Goal: Information Seeking & Learning: Learn about a topic

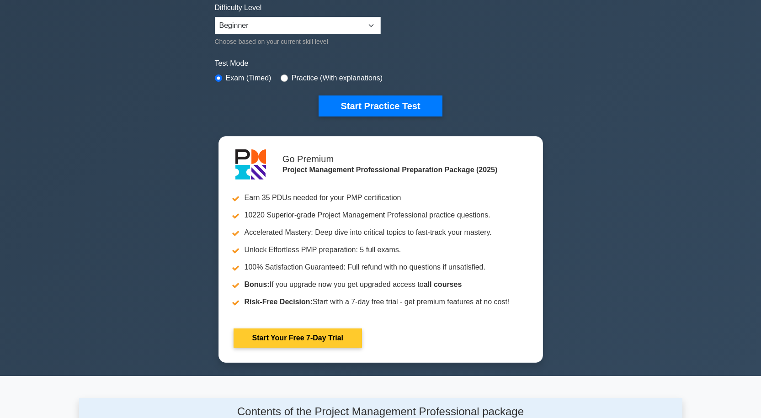
scroll to position [229, 0]
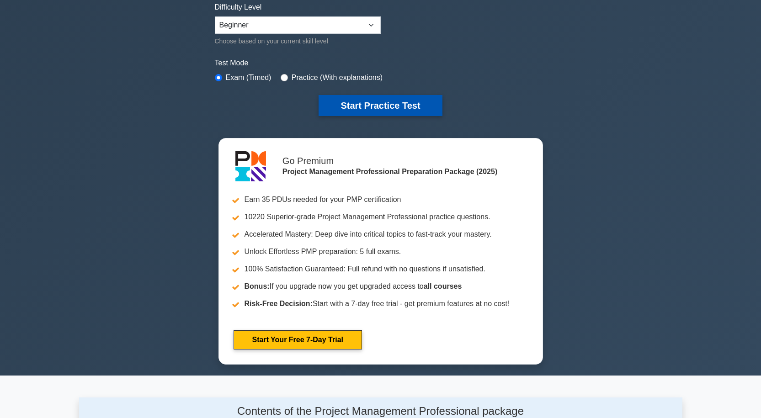
click at [379, 104] on button "Start Practice Test" at bounding box center [380, 105] width 123 height 21
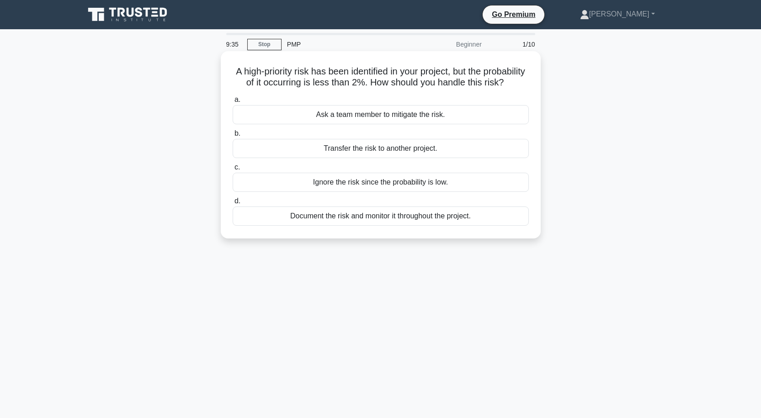
click at [367, 226] on div "Document the risk and monitor it throughout the project." at bounding box center [381, 216] width 296 height 19
click at [233, 204] on input "d. Document the risk and monitor it throughout the project." at bounding box center [233, 201] width 0 height 6
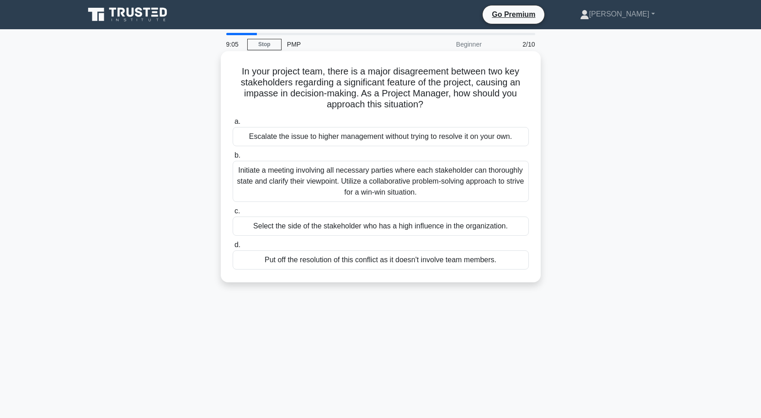
click at [334, 171] on div "Initiate a meeting involving all necessary parties where each stakeholder can t…" at bounding box center [381, 181] width 296 height 41
click at [233, 159] on input "b. Initiate a meeting involving all necessary parties where each stakeholder ca…" at bounding box center [233, 156] width 0 height 6
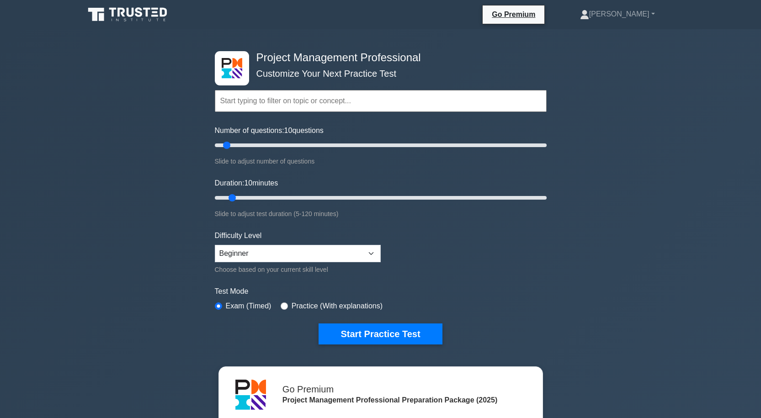
click at [263, 101] on input "text" at bounding box center [381, 101] width 332 height 22
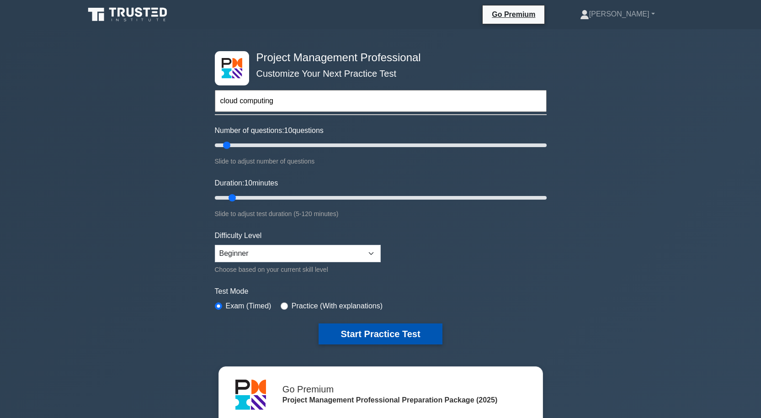
type input "cloud computing"
click at [382, 331] on button "Start Practice Test" at bounding box center [380, 334] width 123 height 21
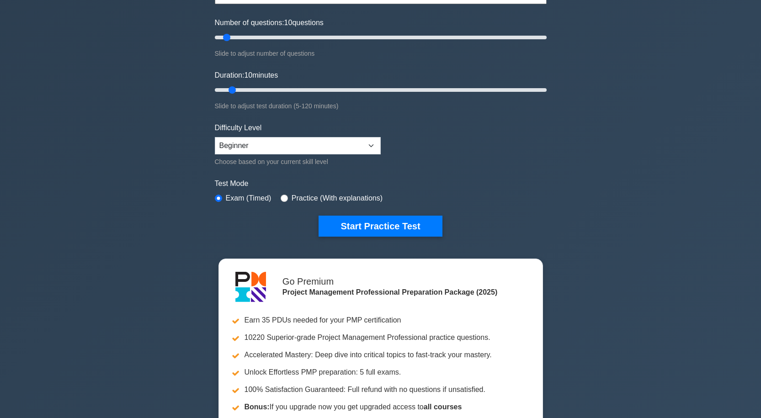
scroll to position [91, 0]
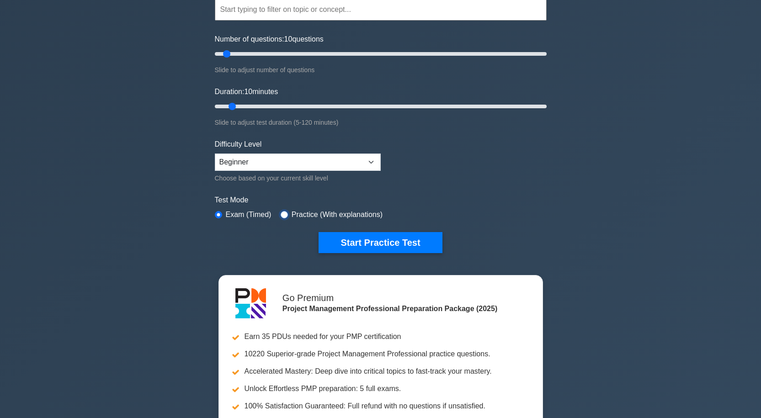
click at [283, 214] on input "radio" at bounding box center [284, 214] width 7 height 7
radio input "true"
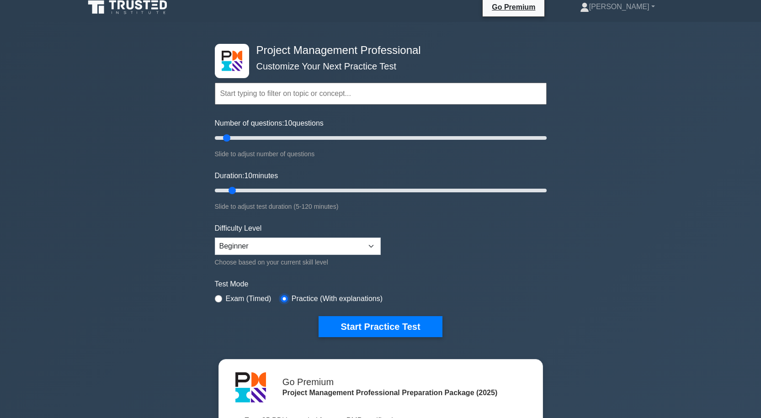
scroll to position [0, 0]
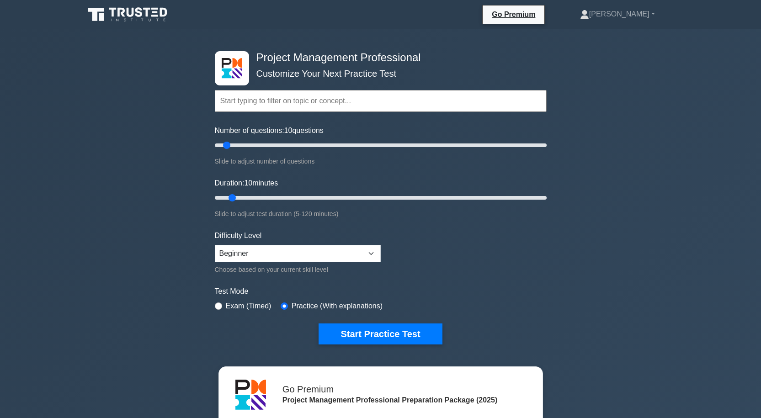
click at [259, 103] on input "text" at bounding box center [381, 101] width 332 height 22
type input "c"
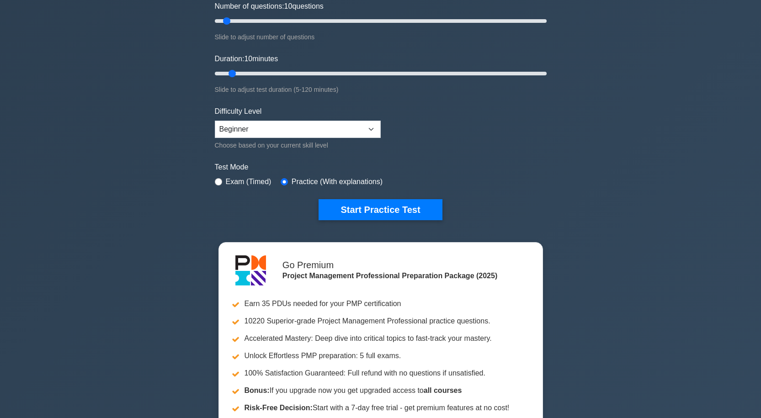
scroll to position [137, 0]
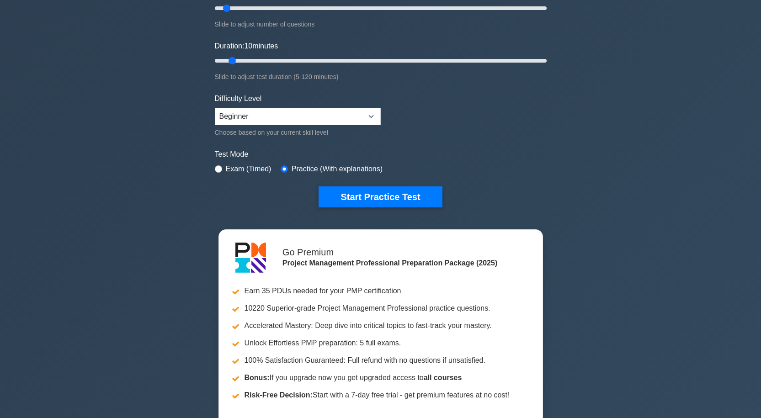
type input "compute"
click at [319, 187] on button "Start Practice Test" at bounding box center [380, 197] width 123 height 21
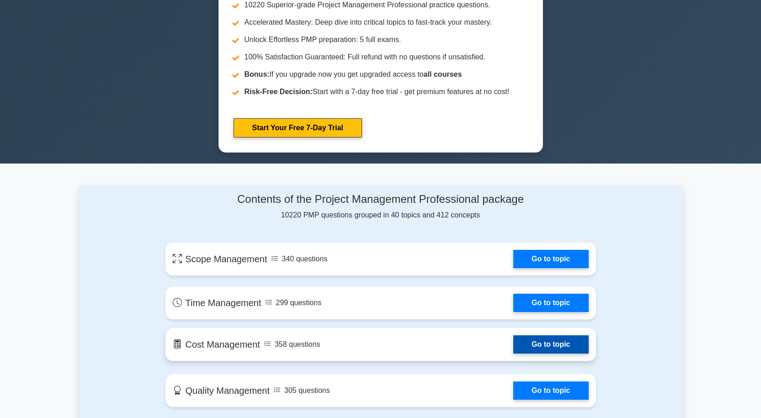
scroll to position [457, 0]
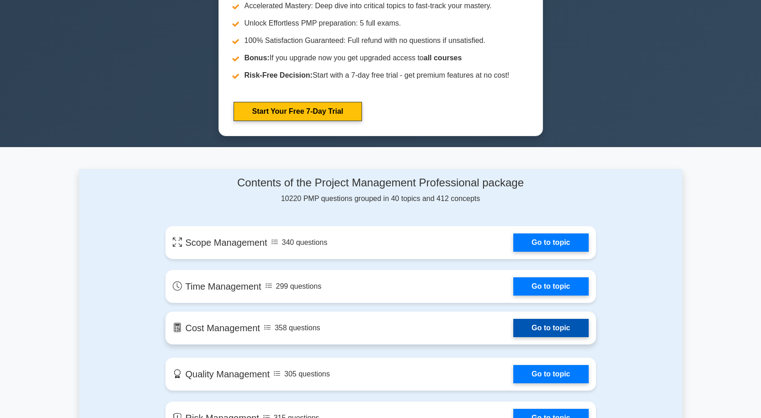
click at [547, 327] on link "Go to topic" at bounding box center [550, 328] width 75 height 18
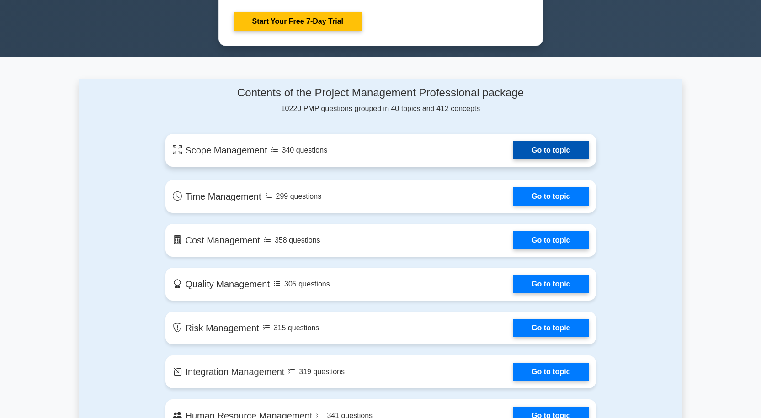
scroll to position [503, 0]
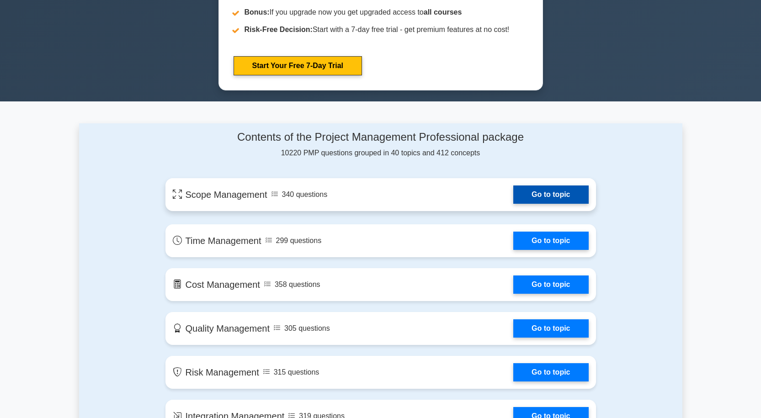
click at [513, 192] on link "Go to topic" at bounding box center [550, 195] width 75 height 18
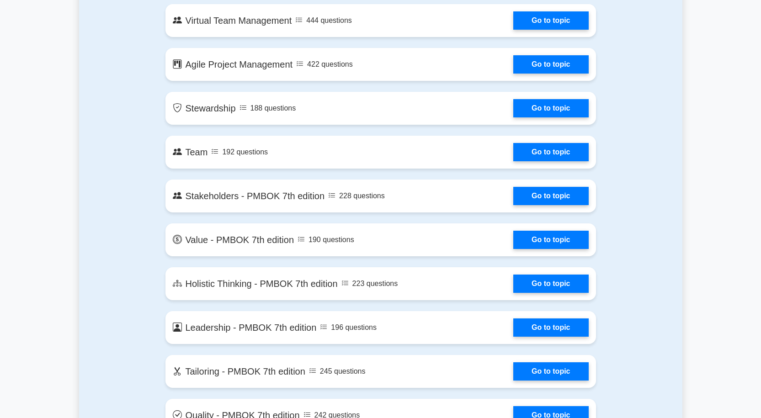
scroll to position [1634, 0]
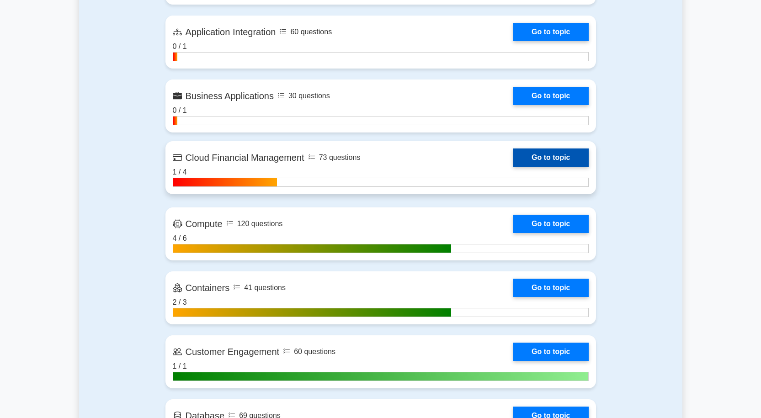
scroll to position [777, 0]
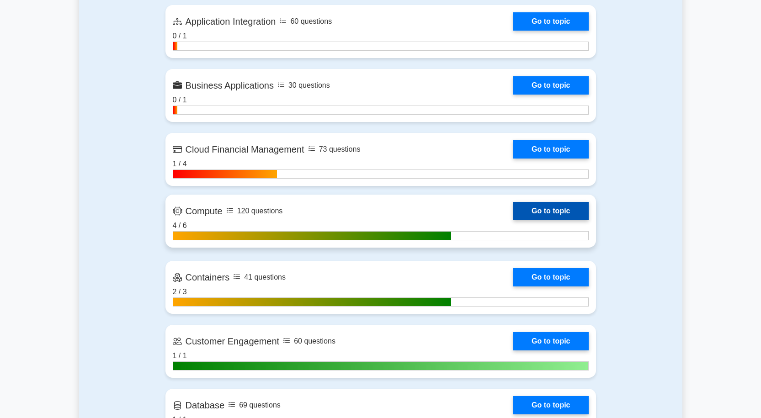
click at [535, 206] on link "Go to topic" at bounding box center [550, 211] width 75 height 18
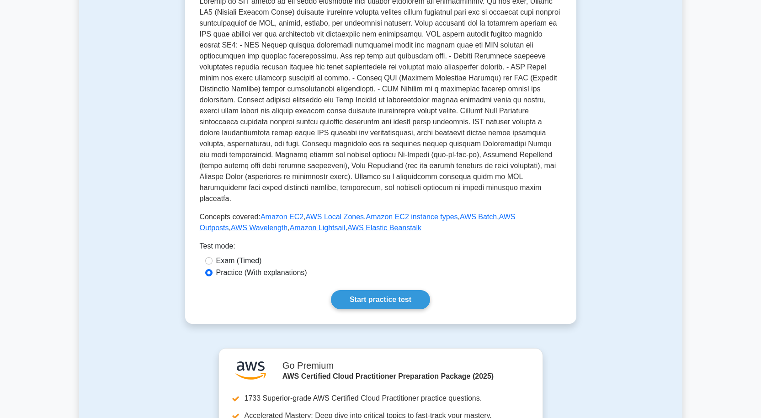
scroll to position [274, 0]
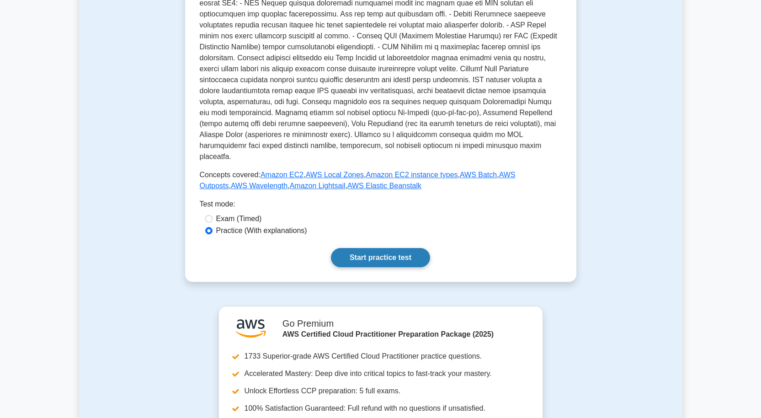
click at [375, 248] on link "Start practice test" at bounding box center [380, 257] width 99 height 19
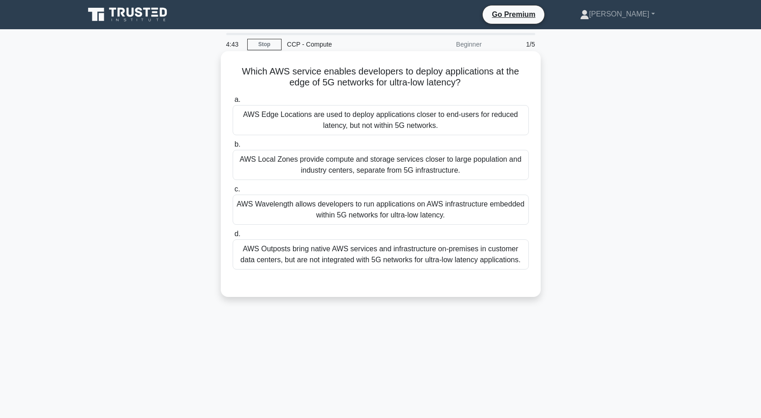
click at [394, 211] on div "AWS Wavelength allows developers to run applications on AWS infrastructure embe…" at bounding box center [381, 210] width 296 height 30
click at [233, 192] on input "c. AWS Wavelength allows developers to run applications on AWS infrastructure e…" at bounding box center [233, 190] width 0 height 6
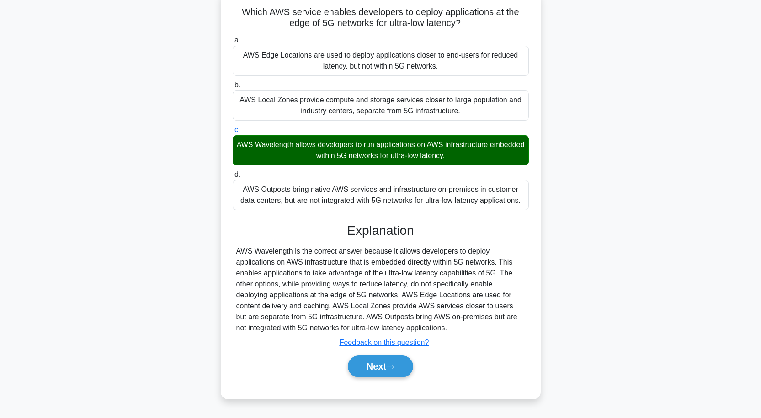
scroll to position [75, 0]
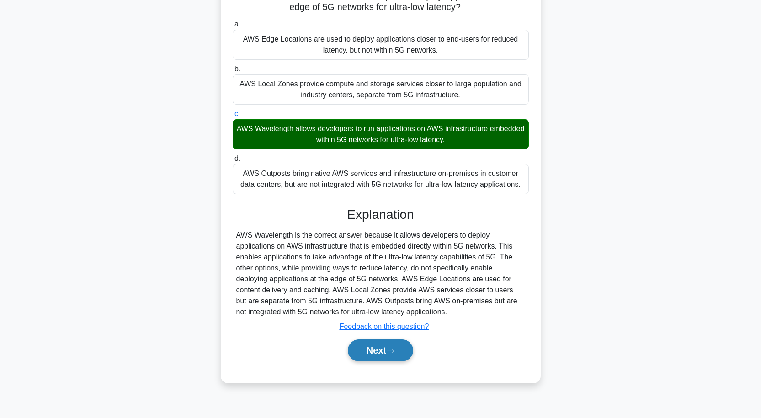
click at [389, 345] on button "Next" at bounding box center [380, 351] width 65 height 22
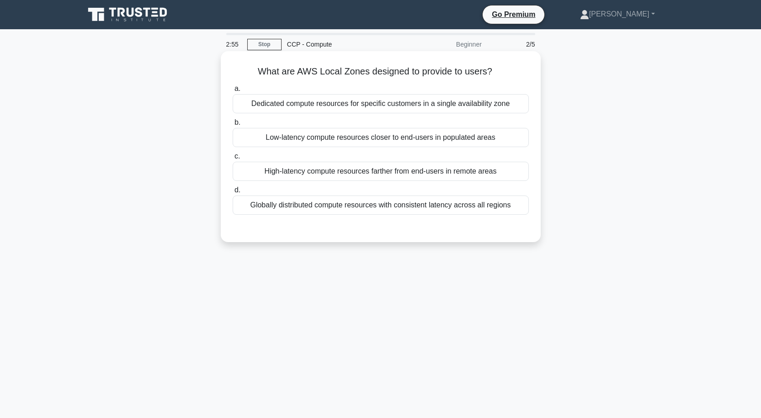
click at [400, 138] on div "Low-latency compute resources closer to end-users in populated areas" at bounding box center [381, 137] width 296 height 19
click at [233, 126] on input "b. Low-latency compute resources closer to end-users in populated areas" at bounding box center [233, 123] width 0 height 6
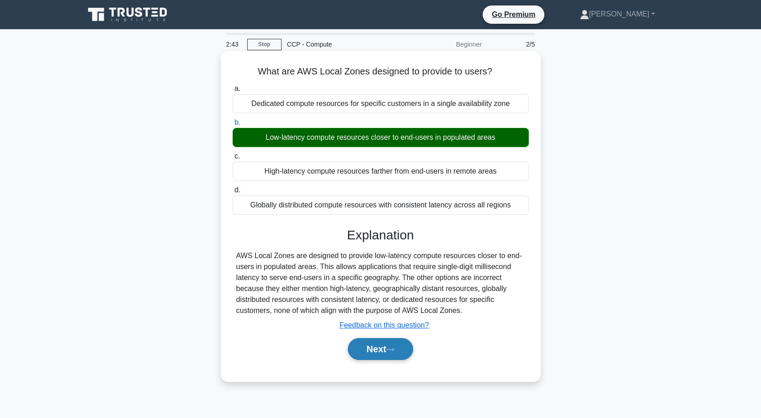
click at [378, 352] on button "Next" at bounding box center [380, 349] width 65 height 22
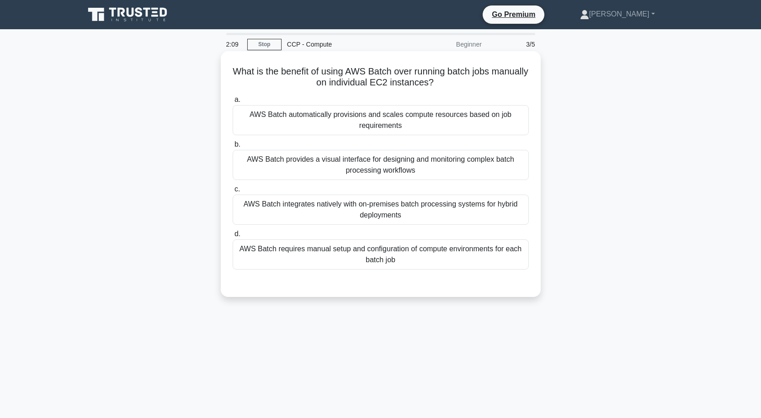
click at [371, 121] on div "AWS Batch automatically provisions and scales compute resources based on job re…" at bounding box center [381, 120] width 296 height 30
click at [233, 103] on input "a. AWS Batch automatically provisions and scales compute resources based on job…" at bounding box center [233, 100] width 0 height 6
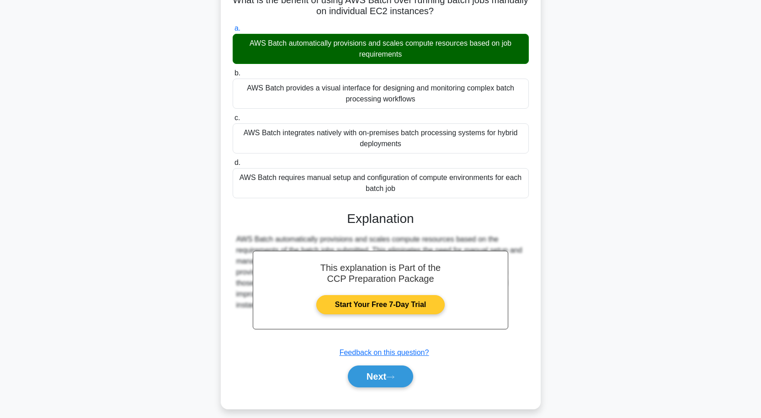
scroll to position [80, 0]
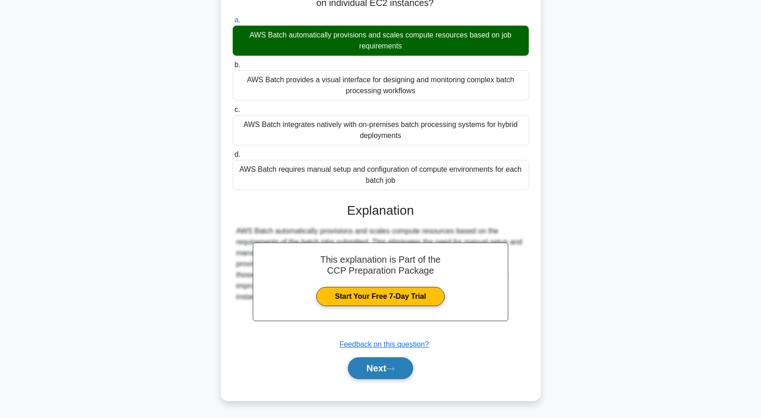
click at [380, 366] on button "Next" at bounding box center [380, 369] width 65 height 22
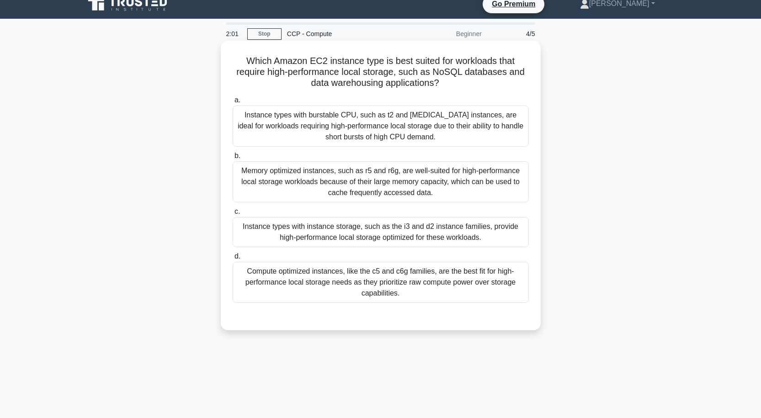
scroll to position [0, 0]
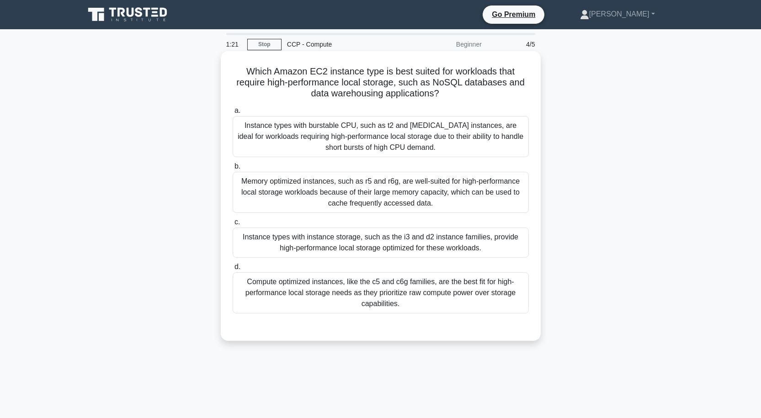
click at [388, 143] on div "Instance types with burstable CPU, such as t2 and t3 instances, are ideal for w…" at bounding box center [381, 136] width 296 height 41
click at [233, 114] on input "a. Instance types with burstable CPU, such as t2 and t3 instances, are ideal fo…" at bounding box center [233, 111] width 0 height 6
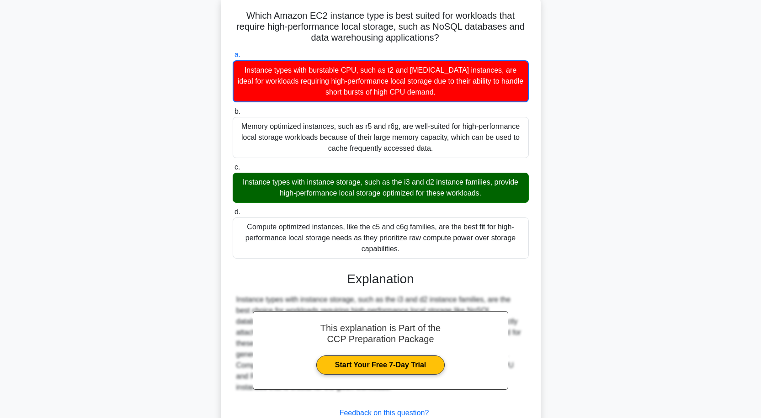
scroll to position [125, 0]
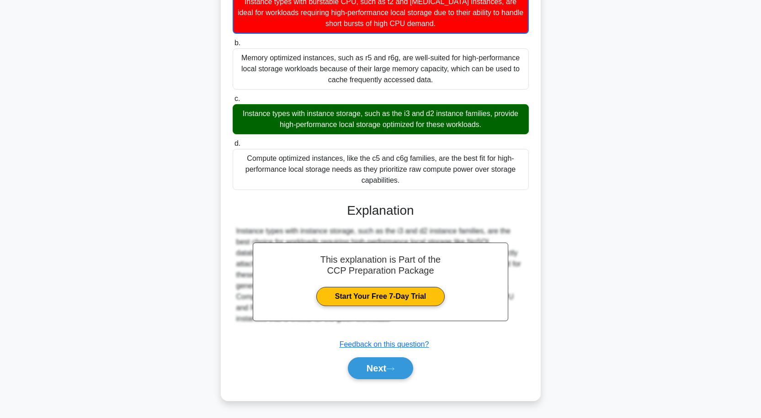
click at [371, 357] on div "Next" at bounding box center [381, 368] width 296 height 29
click at [371, 362] on button "Next" at bounding box center [380, 369] width 65 height 22
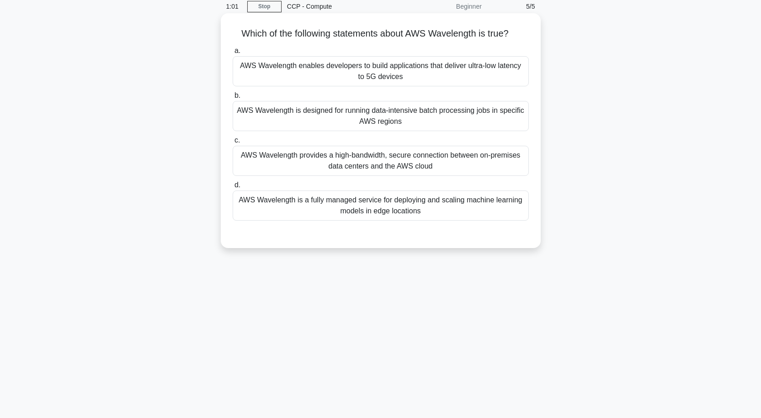
scroll to position [0, 0]
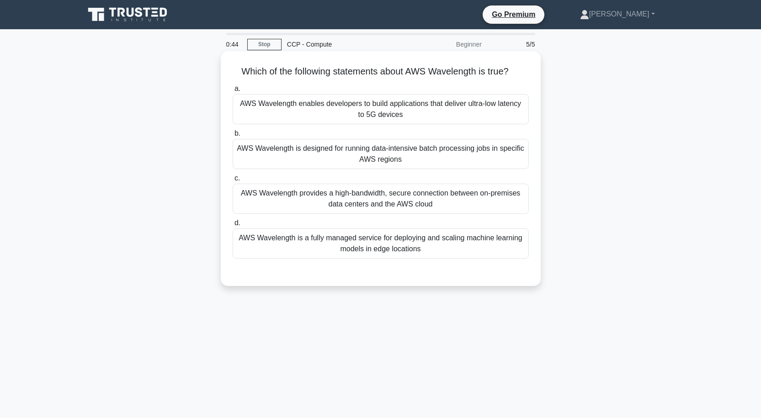
click at [411, 106] on div "AWS Wavelength enables developers to build applications that deliver ultra-low …" at bounding box center [381, 109] width 296 height 30
click at [233, 92] on input "a. AWS Wavelength enables developers to build applications that deliver ultra-l…" at bounding box center [233, 89] width 0 height 6
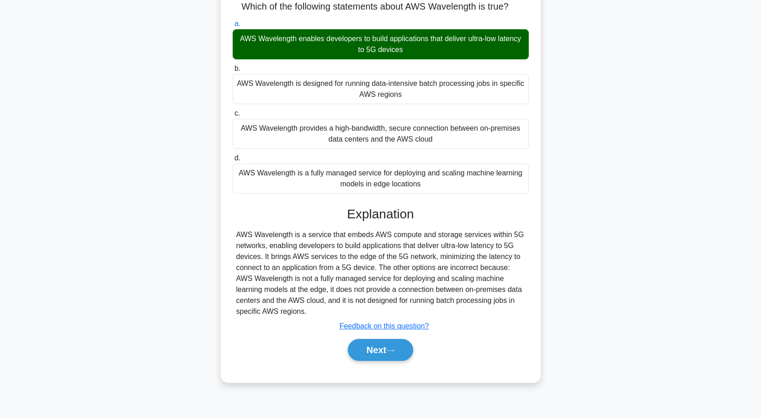
scroll to position [75, 0]
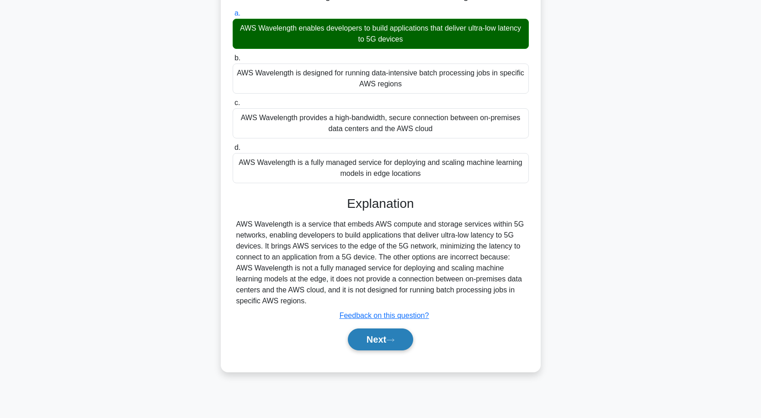
click at [379, 335] on button "Next" at bounding box center [380, 340] width 65 height 22
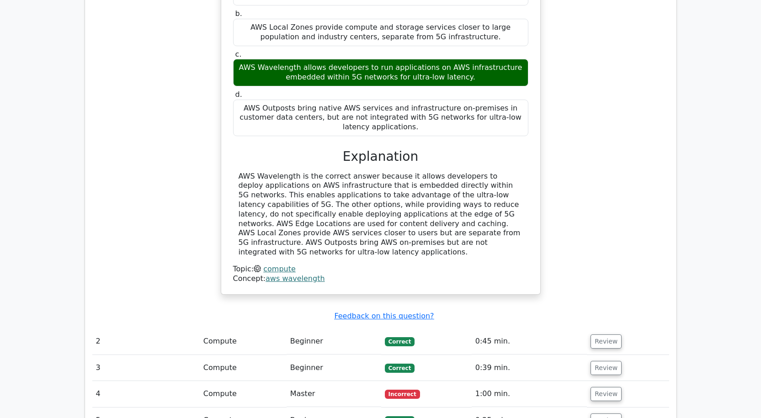
scroll to position [823, 0]
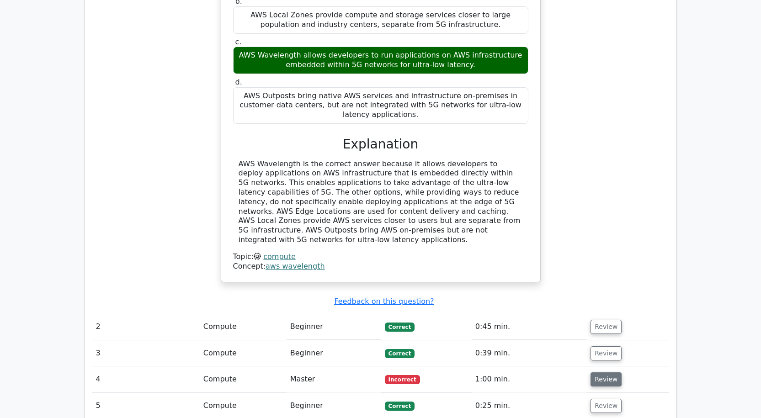
click at [604, 373] on button "Review" at bounding box center [606, 380] width 31 height 14
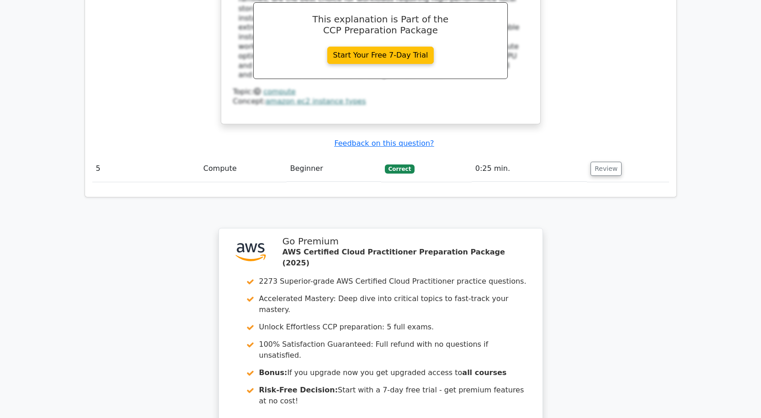
scroll to position [1648, 0]
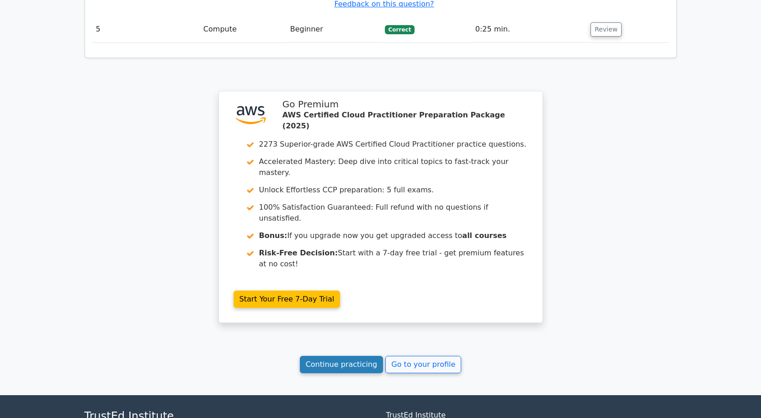
click at [350, 356] on link "Continue practicing" at bounding box center [342, 364] width 84 height 17
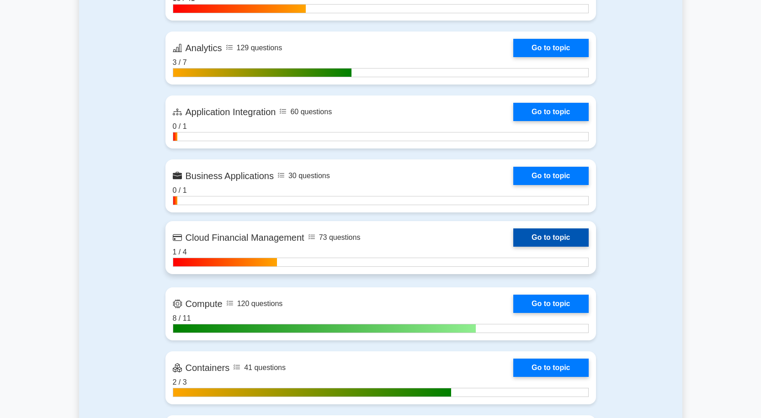
scroll to position [731, 0]
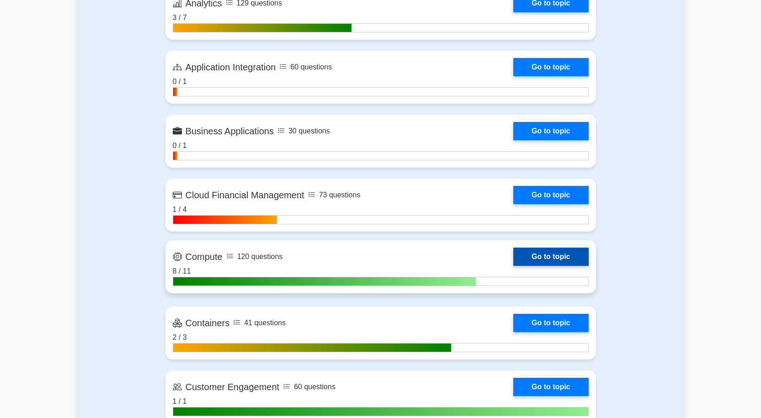
click at [559, 259] on link "Go to topic" at bounding box center [550, 257] width 75 height 18
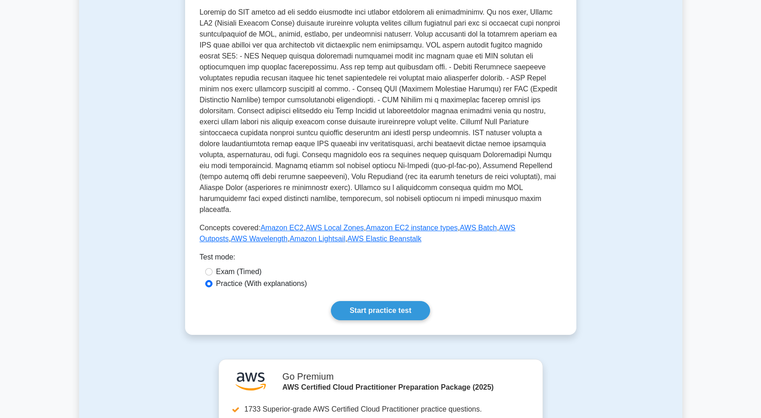
scroll to position [274, 0]
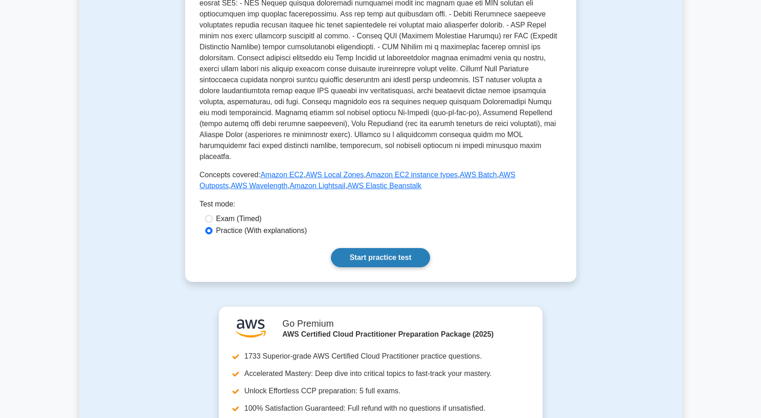
click at [387, 248] on link "Start practice test" at bounding box center [380, 257] width 99 height 19
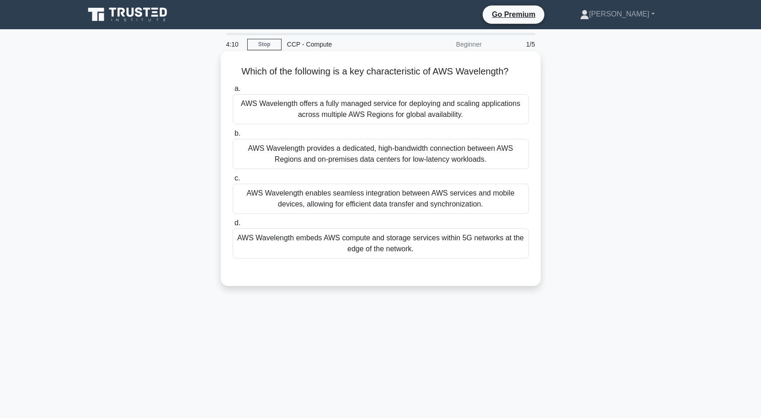
click at [364, 199] on div "AWS Wavelength enables seamless integration between AWS services and mobile dev…" at bounding box center [381, 199] width 296 height 30
click at [233, 181] on input "c. AWS Wavelength enables seamless integration between AWS services and mobile …" at bounding box center [233, 179] width 0 height 6
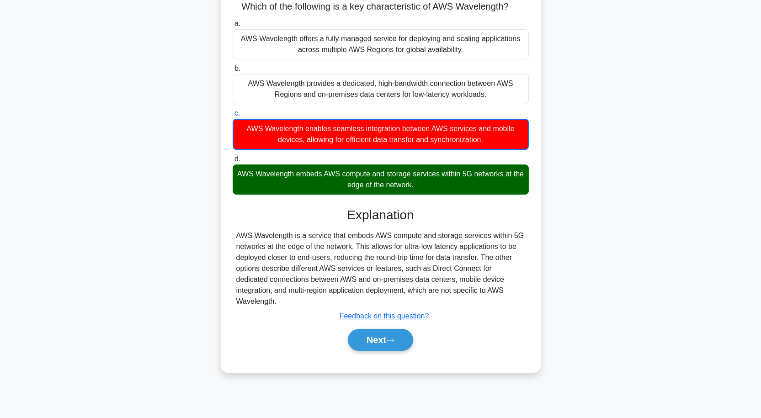
scroll to position [75, 0]
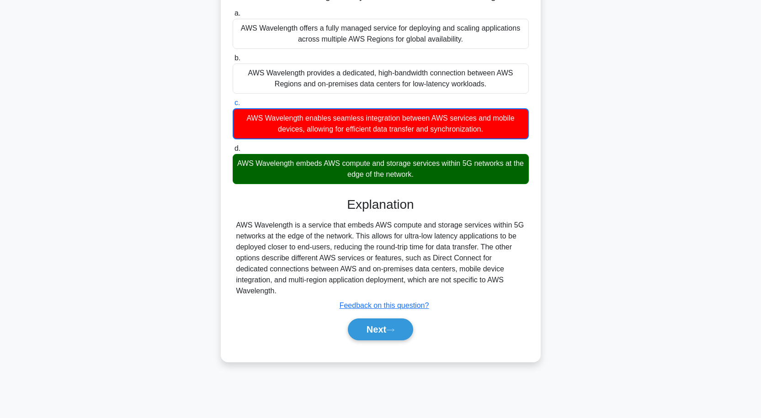
drag, startPoint x: 380, startPoint y: 315, endPoint x: 381, endPoint y: 302, distance: 12.4
click at [380, 319] on button "Next" at bounding box center [380, 330] width 65 height 22
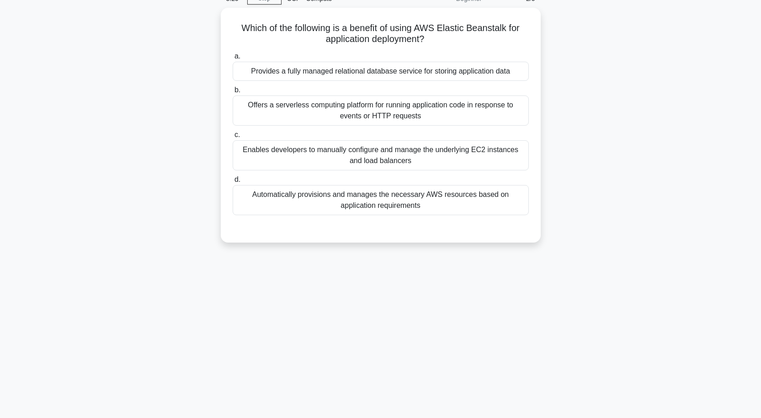
scroll to position [0, 0]
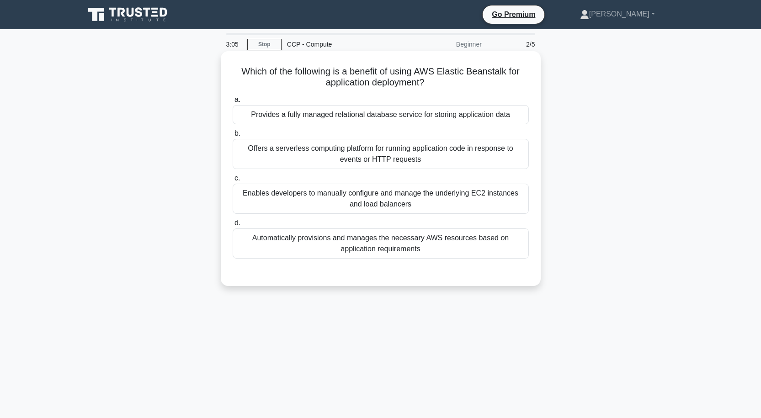
click at [342, 149] on div "Offers a serverless computing platform for running application code in response…" at bounding box center [381, 154] width 296 height 30
click at [233, 137] on input "b. Offers a serverless computing platform for running application code in respo…" at bounding box center [233, 134] width 0 height 6
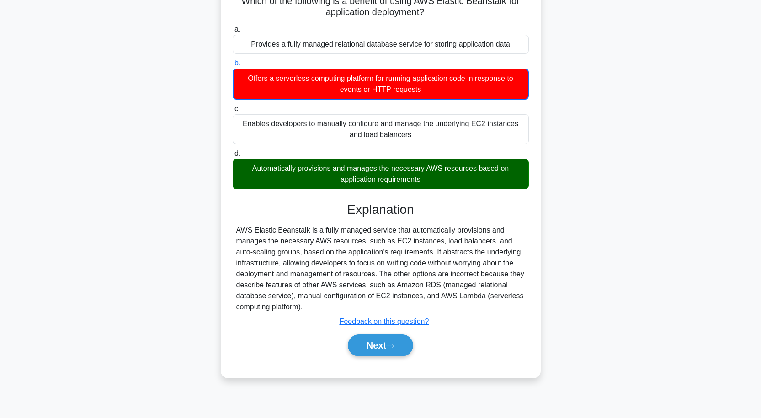
scroll to position [75, 0]
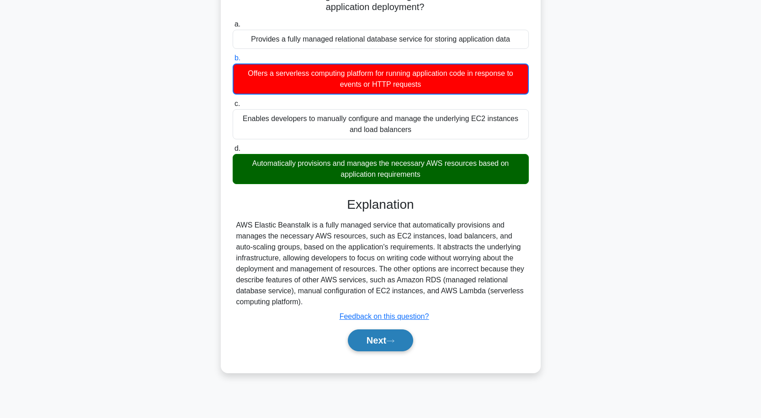
click at [398, 337] on button "Next" at bounding box center [380, 341] width 65 height 22
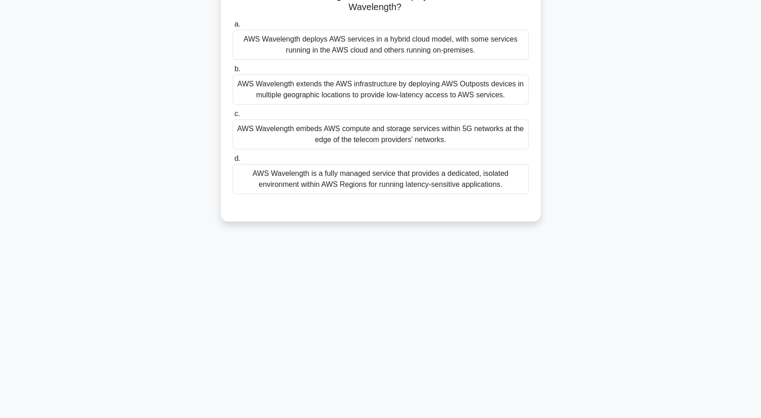
scroll to position [0, 0]
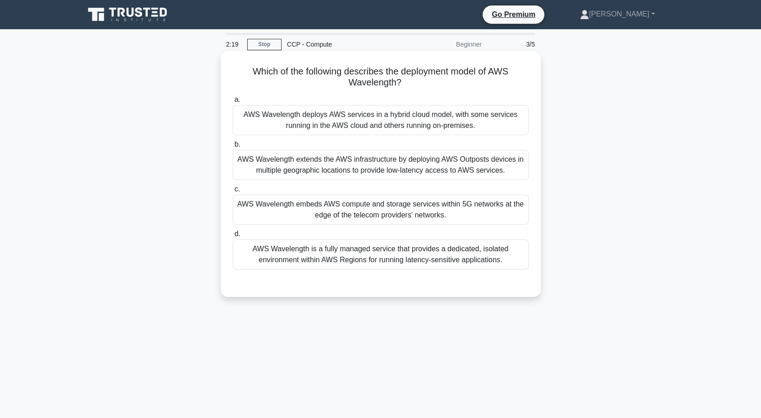
click at [392, 166] on div "AWS Wavelength extends the AWS infrastructure by deploying AWS Outposts devices…" at bounding box center [381, 165] width 296 height 30
click at [233, 148] on input "b. AWS Wavelength extends the AWS infrastructure by deploying AWS Outposts devi…" at bounding box center [233, 145] width 0 height 6
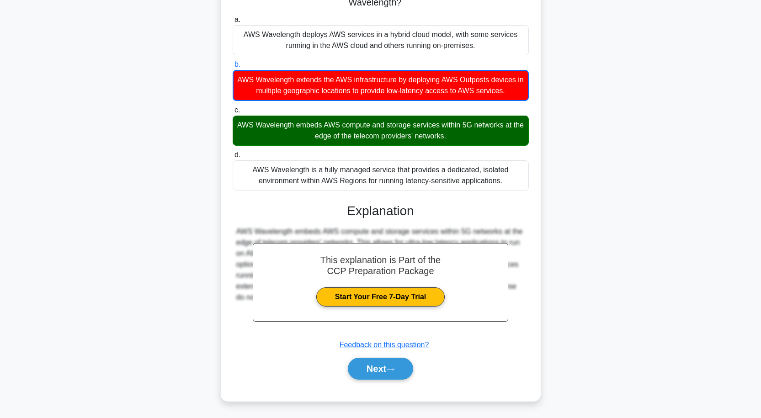
scroll to position [81, 0]
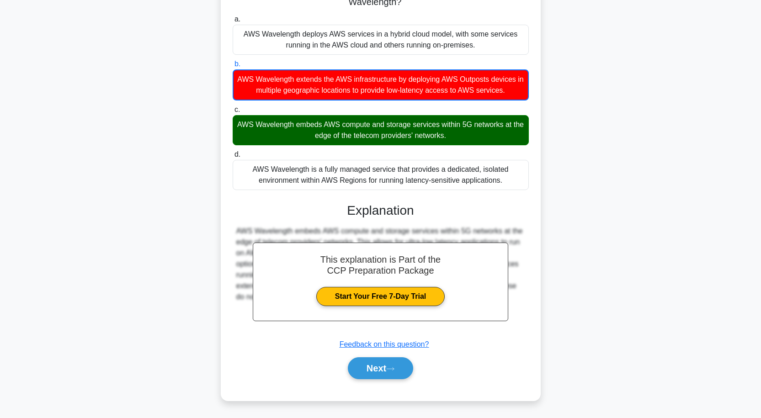
click at [473, 339] on div "This explanation is Part of the CCP Preparation Package Start Your Free 7-Day T…" at bounding box center [381, 287] width 296 height 191
click at [385, 360] on button "Next" at bounding box center [380, 369] width 65 height 22
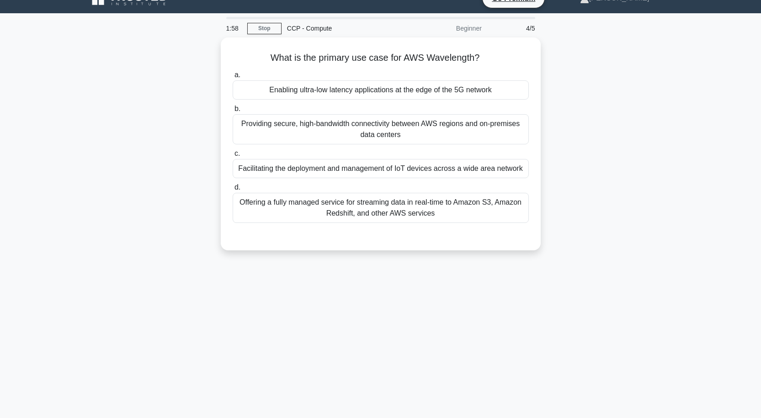
scroll to position [0, 0]
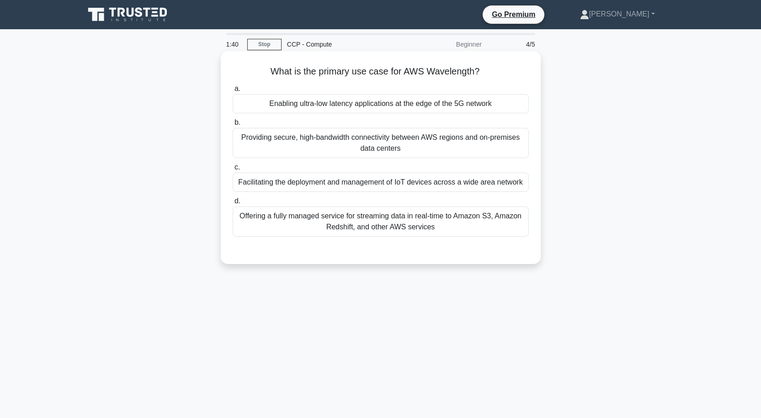
click at [336, 224] on div "Offering a fully managed service for streaming data in real-time to Amazon S3, …" at bounding box center [381, 222] width 296 height 30
click at [233, 204] on input "d. Offering a fully managed service for streaming data in real-time to Amazon S…" at bounding box center [233, 201] width 0 height 6
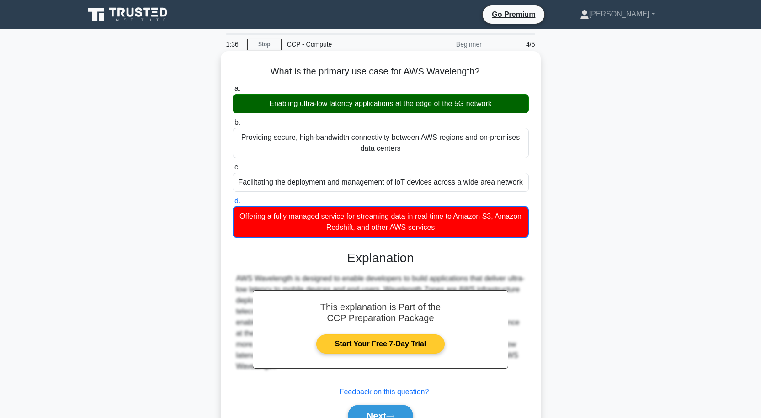
click at [400, 344] on link "Start Your Free 7-Day Trial" at bounding box center [380, 344] width 128 height 19
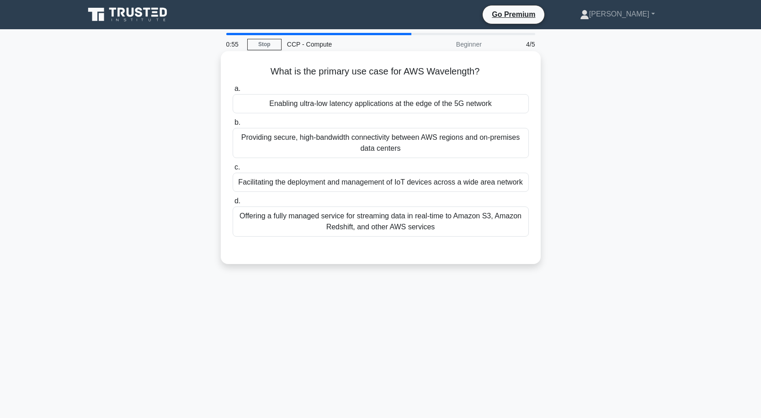
click at [371, 176] on div "Facilitating the deployment and management of IoT devices across a wide area ne…" at bounding box center [381, 182] width 296 height 19
click at [233, 171] on input "c. Facilitating the deployment and management of IoT devices across a wide area…" at bounding box center [233, 168] width 0 height 6
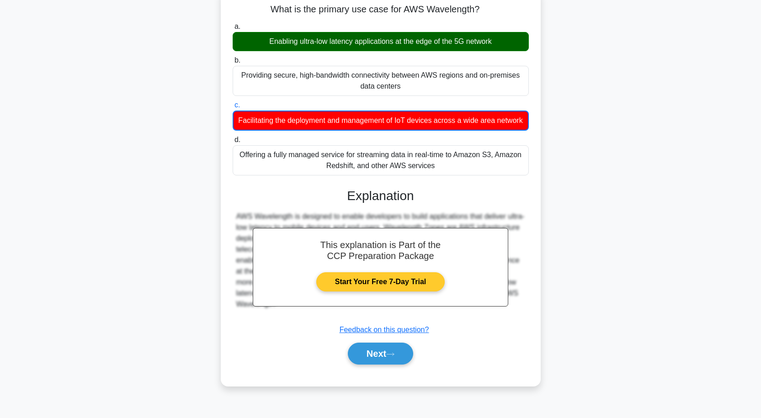
scroll to position [75, 0]
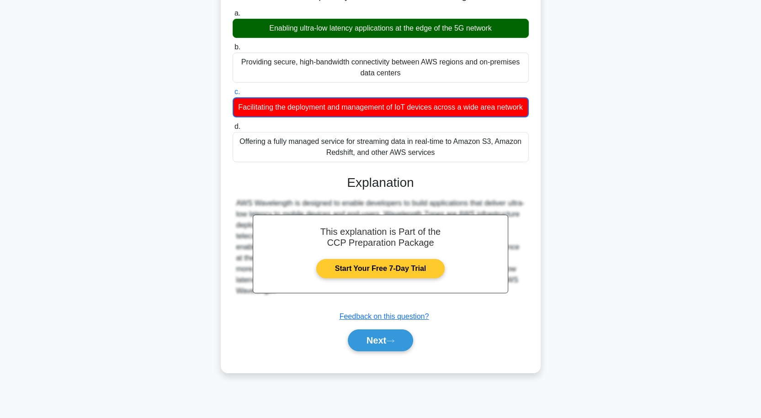
click at [360, 278] on link "Start Your Free 7-Day Trial" at bounding box center [380, 268] width 128 height 19
click at [353, 275] on link "Start Your Free 7-Day Trial" at bounding box center [380, 268] width 128 height 19
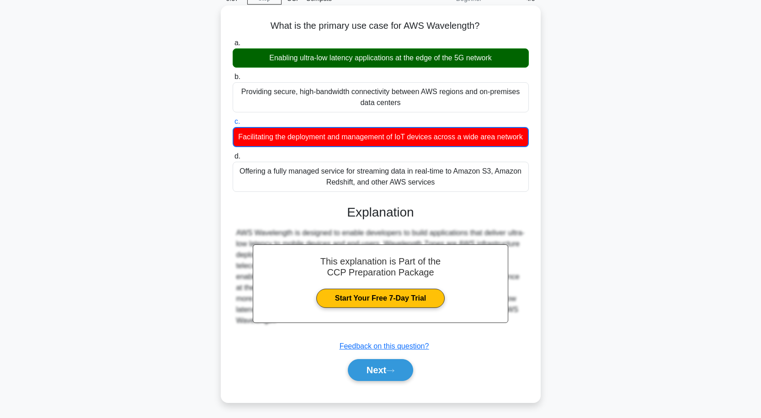
scroll to position [30, 0]
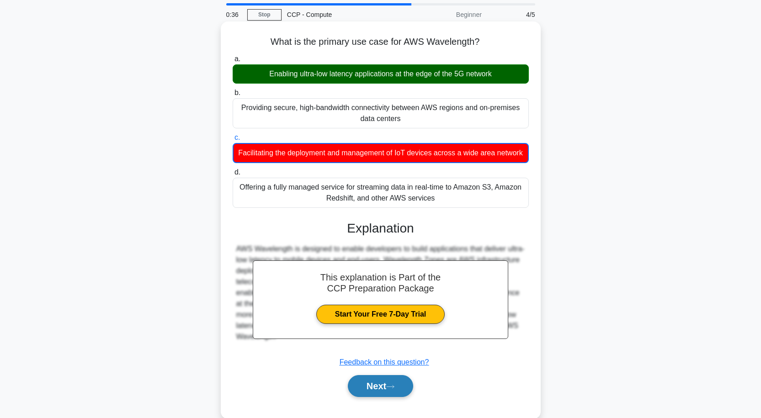
click at [399, 397] on button "Next" at bounding box center [380, 386] width 65 height 22
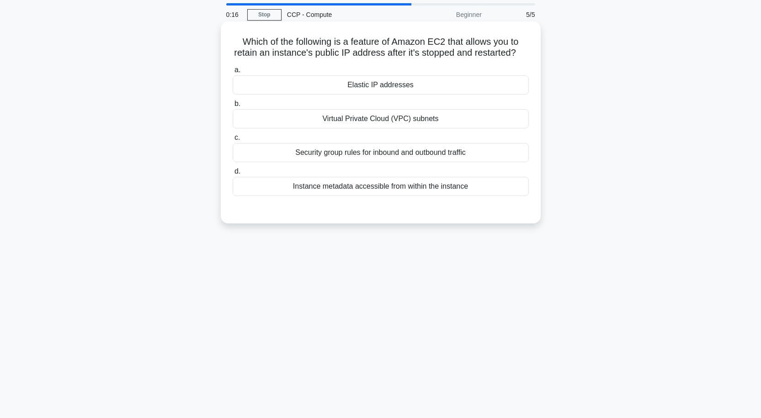
click at [376, 95] on div "Elastic IP addresses" at bounding box center [381, 84] width 296 height 19
click at [233, 73] on input "a. Elastic IP addresses" at bounding box center [233, 70] width 0 height 6
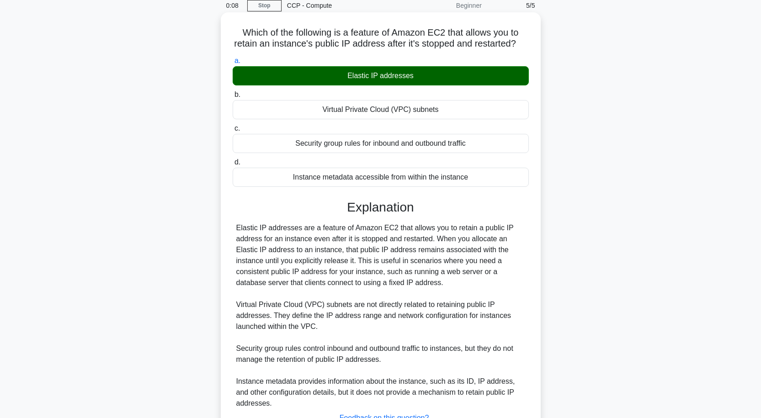
scroll to position [124, 0]
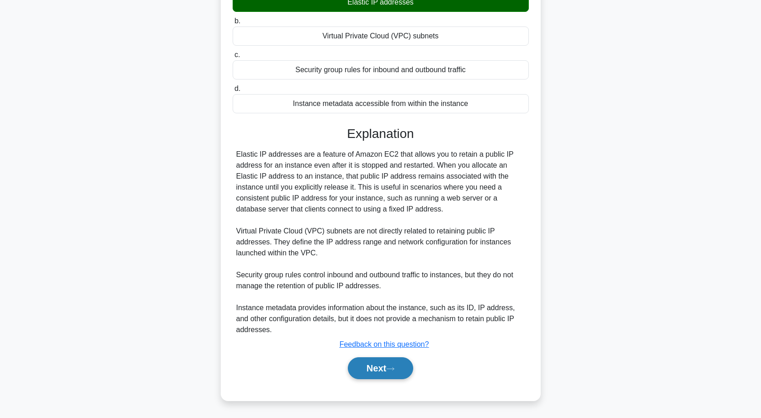
click at [378, 367] on button "Next" at bounding box center [380, 369] width 65 height 22
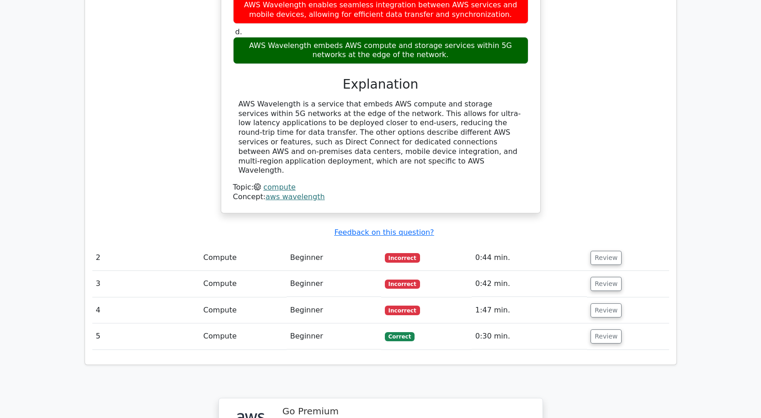
scroll to position [861, 0]
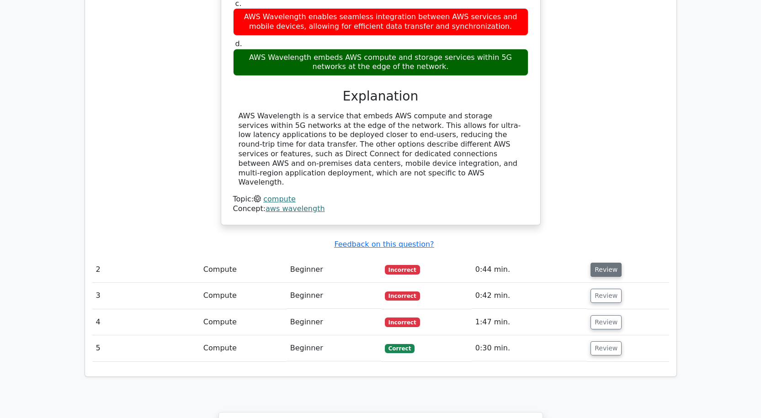
click at [604, 263] on button "Review" at bounding box center [606, 270] width 31 height 14
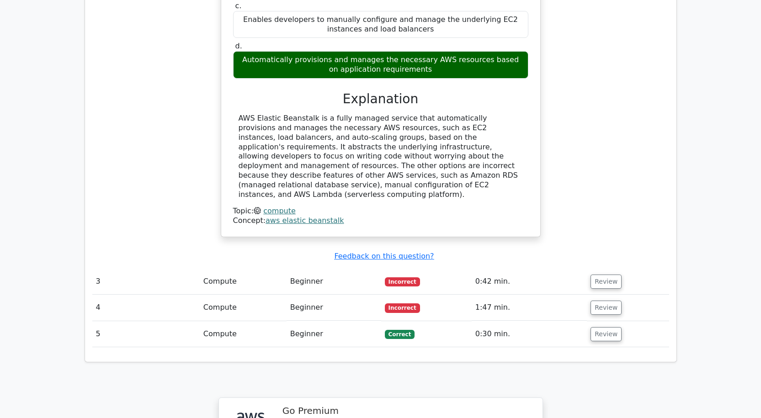
scroll to position [1273, 0]
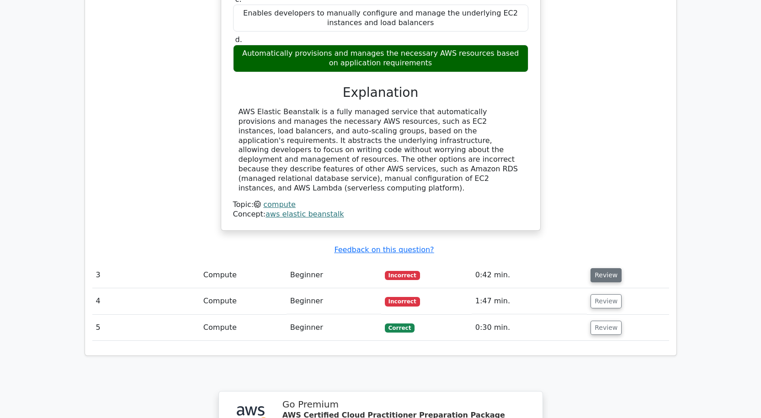
click at [612, 268] on button "Review" at bounding box center [606, 275] width 31 height 14
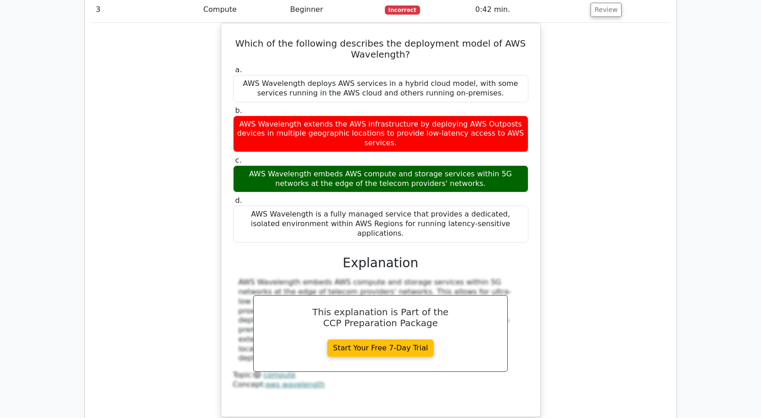
scroll to position [1638, 0]
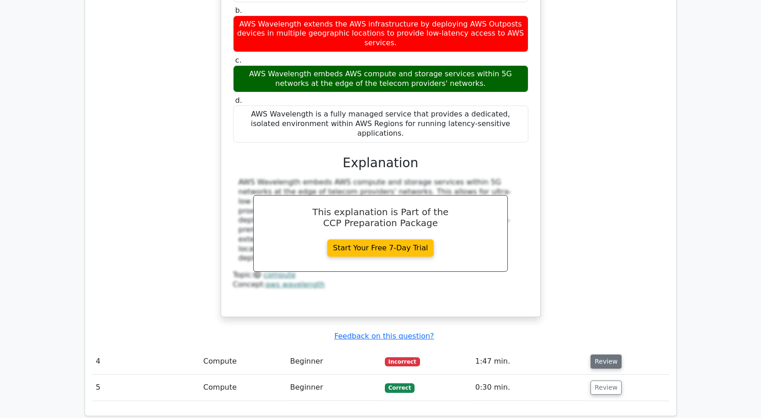
click at [604, 355] on button "Review" at bounding box center [606, 362] width 31 height 14
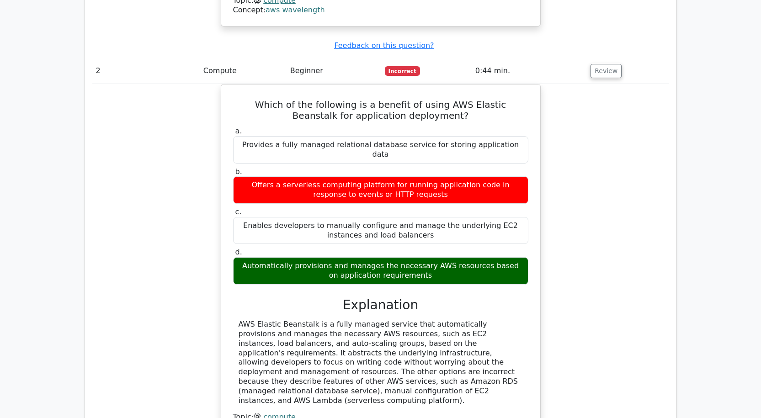
scroll to position [1137, 0]
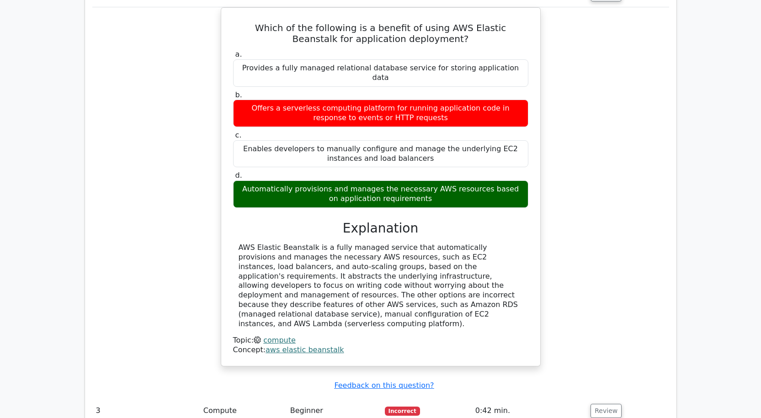
click at [302, 398] on td "Beginner" at bounding box center [334, 411] width 95 height 26
drag, startPoint x: 230, startPoint y: 336, endPoint x: 255, endPoint y: 336, distance: 24.7
click at [245, 398] on td "Compute" at bounding box center [243, 411] width 87 height 26
click at [255, 398] on td "Compute" at bounding box center [243, 411] width 87 height 26
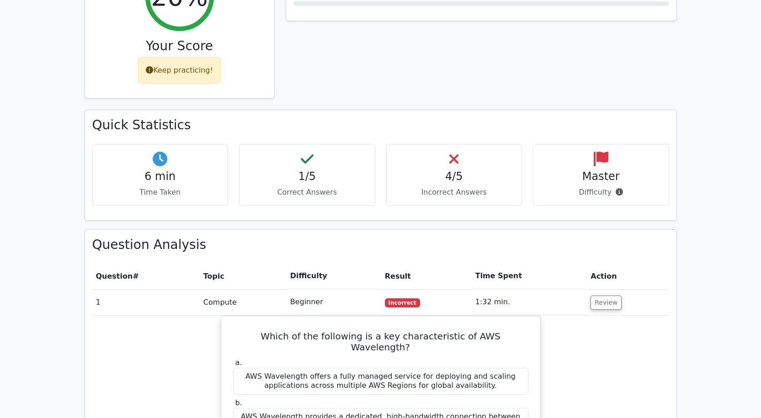
scroll to position [406, 0]
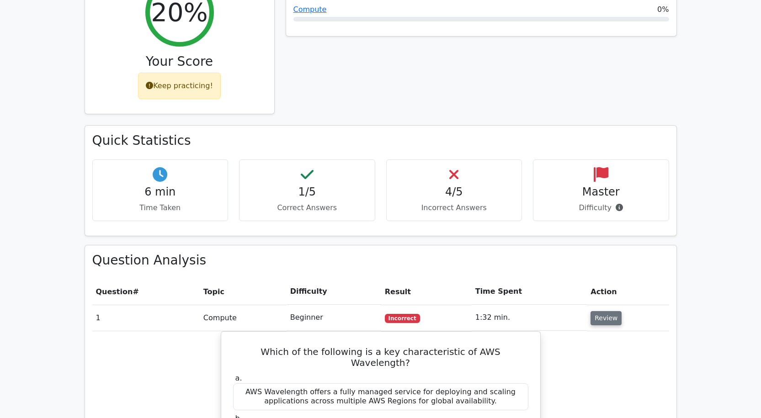
click at [605, 311] on button "Review" at bounding box center [606, 318] width 31 height 14
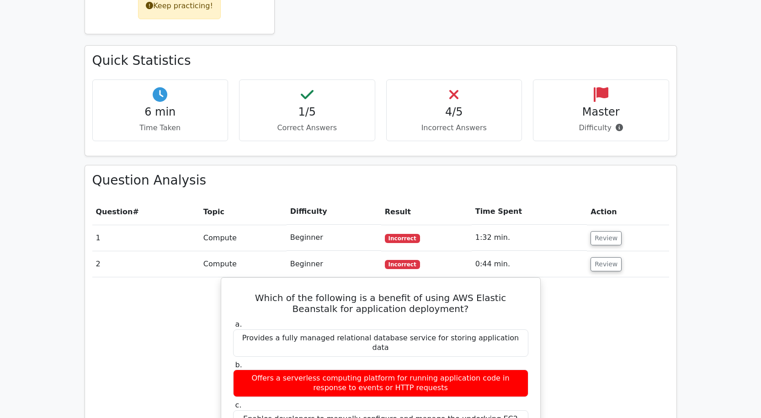
scroll to position [497, 0]
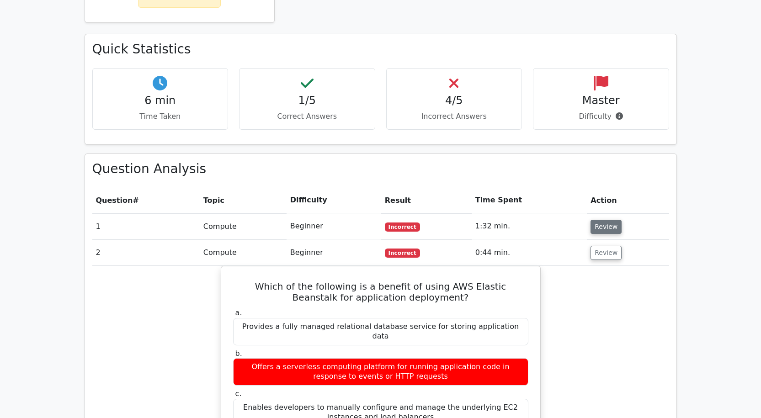
click at [611, 220] on button "Review" at bounding box center [606, 227] width 31 height 14
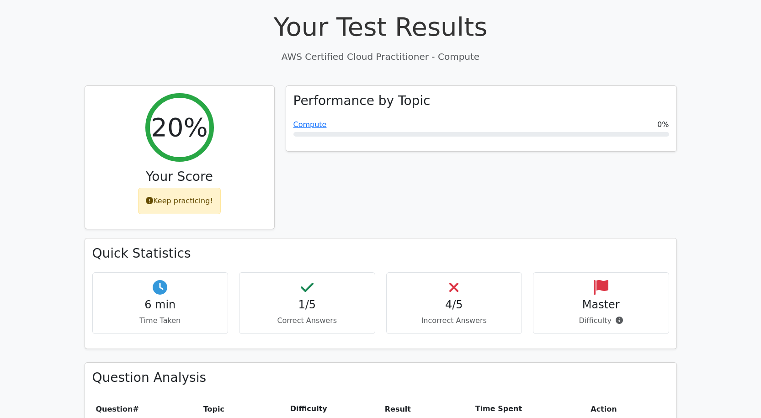
scroll to position [314, 0]
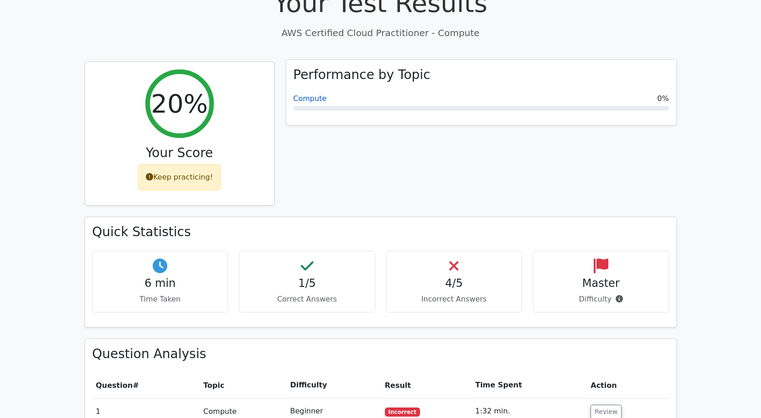
click at [316, 94] on link "Compute" at bounding box center [309, 98] width 33 height 9
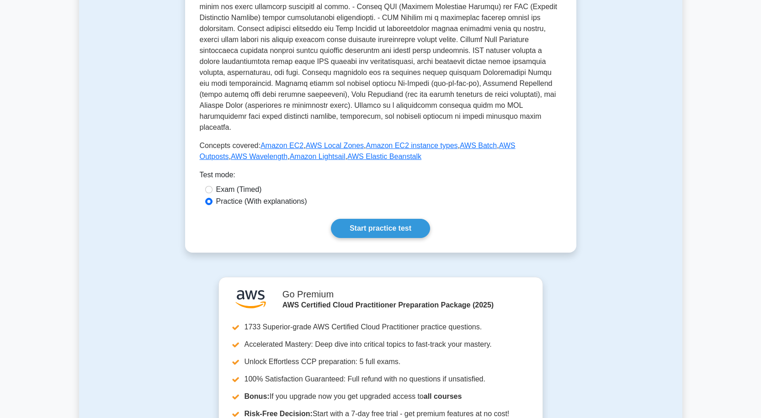
scroll to position [320, 0]
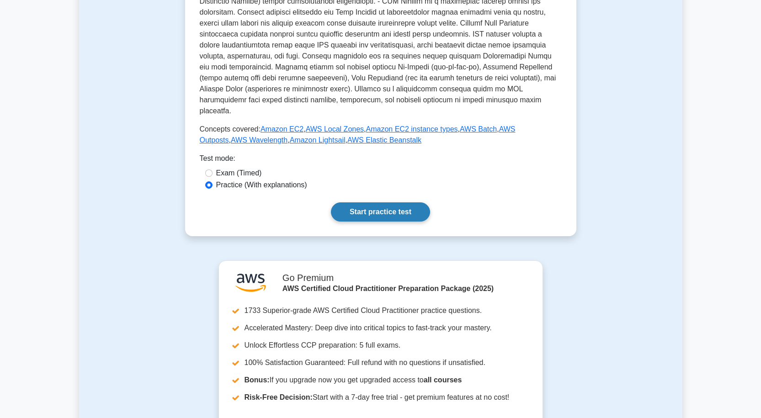
click at [360, 203] on link "Start practice test" at bounding box center [380, 212] width 99 height 19
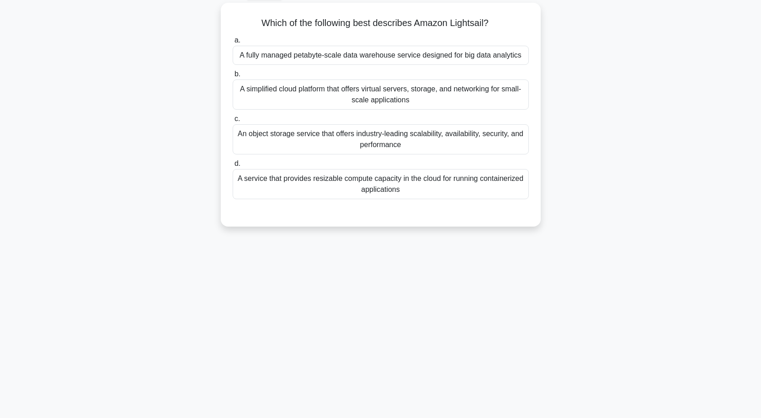
scroll to position [30, 0]
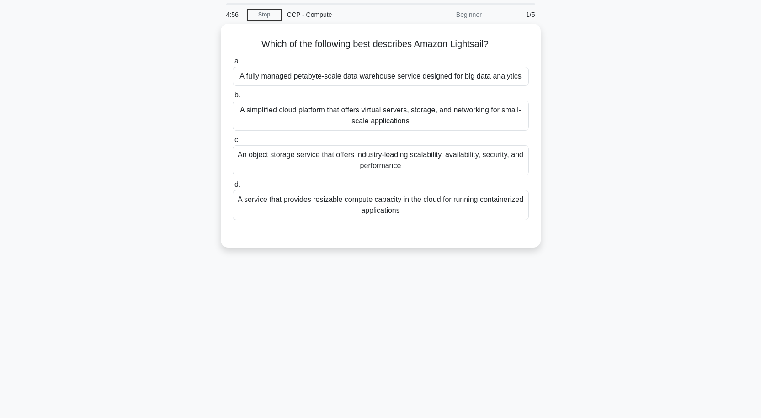
click at [346, 202] on div "A service that provides resizable compute capacity in the cloud for running con…" at bounding box center [381, 205] width 296 height 30
click at [233, 188] on input "d. A service that provides resizable compute capacity in the cloud for running …" at bounding box center [233, 185] width 0 height 6
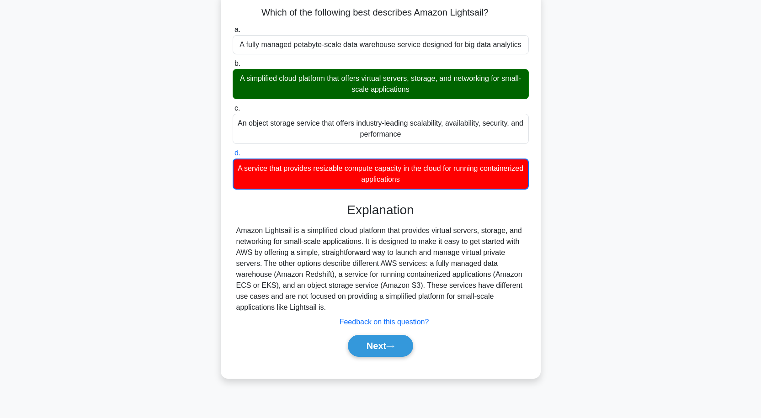
scroll to position [75, 0]
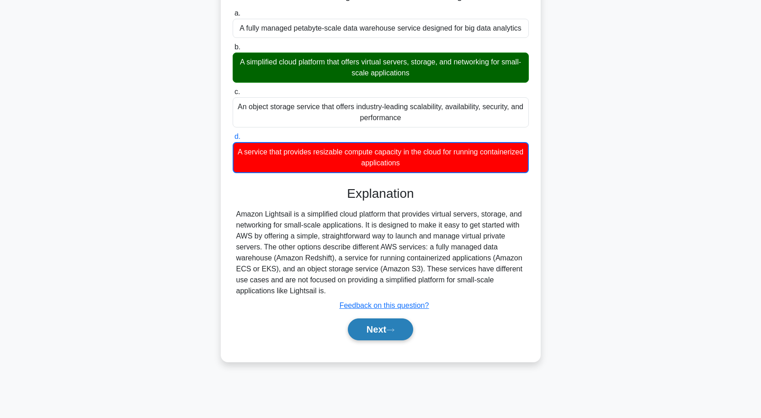
click at [390, 326] on button "Next" at bounding box center [380, 330] width 65 height 22
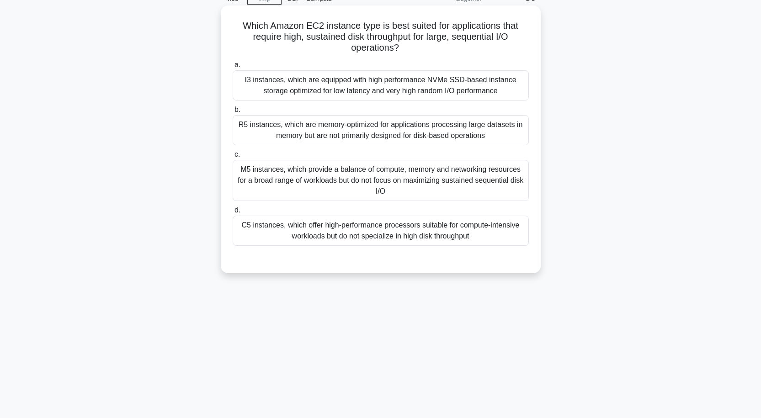
scroll to position [30, 0]
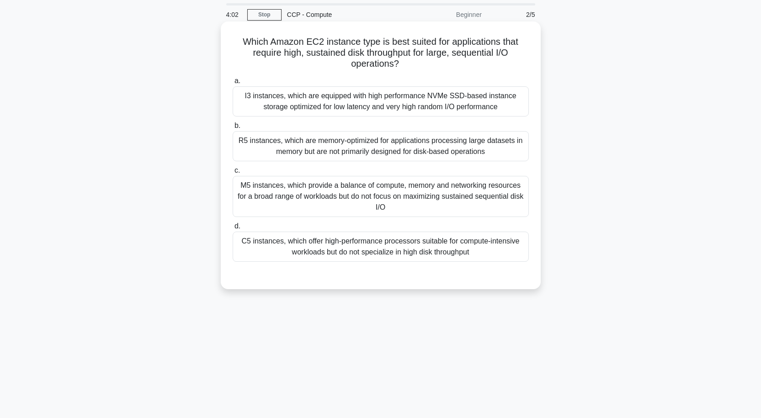
click at [372, 104] on div "I3 instances, which are equipped with high performance NVMe SSD-based instance …" at bounding box center [381, 101] width 296 height 30
click at [233, 84] on input "a. I3 instances, which are equipped with high performance NVMe SSD-based instan…" at bounding box center [233, 81] width 0 height 6
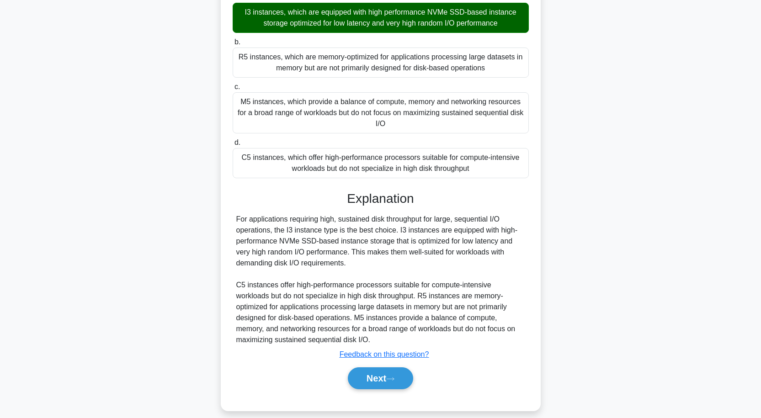
scroll to position [124, 0]
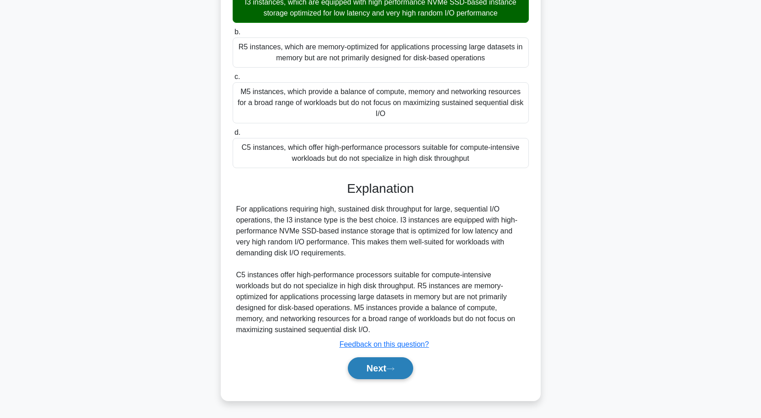
click at [379, 366] on button "Next" at bounding box center [380, 369] width 65 height 22
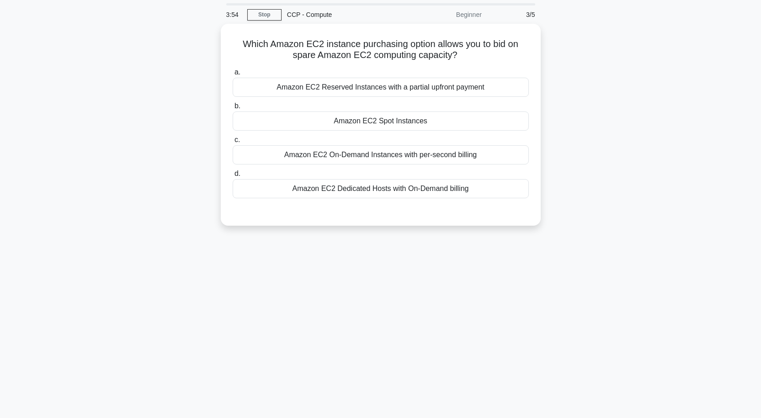
scroll to position [0, 0]
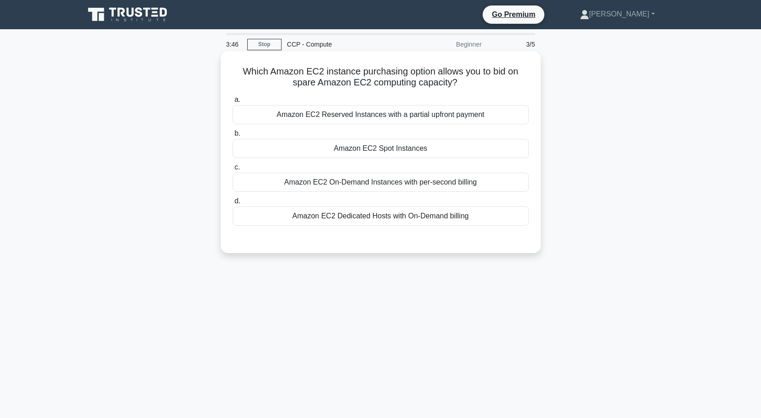
click at [385, 152] on div "Amazon EC2 Spot Instances" at bounding box center [381, 148] width 296 height 19
click at [233, 137] on input "b. Amazon EC2 Spot Instances" at bounding box center [233, 134] width 0 height 6
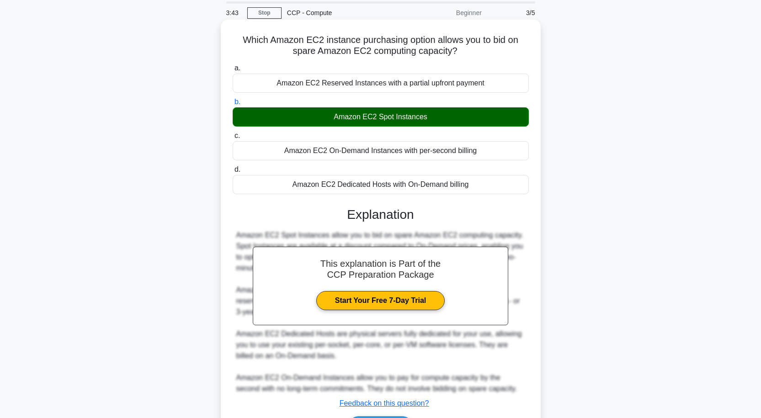
scroll to position [91, 0]
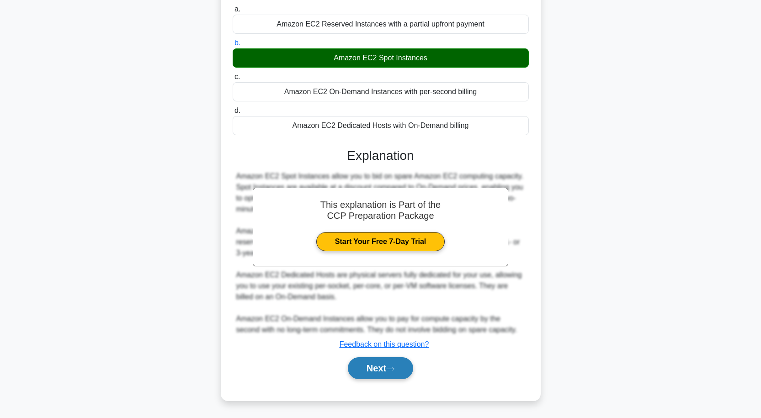
click at [379, 368] on button "Next" at bounding box center [380, 369] width 65 height 22
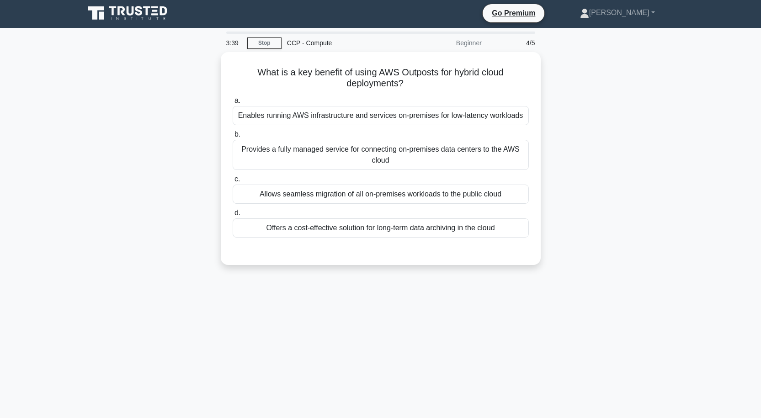
scroll to position [0, 0]
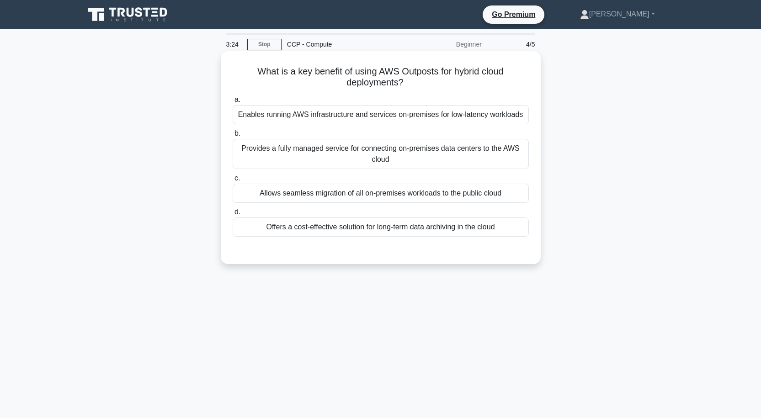
click at [395, 119] on div "Enables running AWS infrastructure and services on-premises for low-latency wor…" at bounding box center [381, 114] width 296 height 19
click at [233, 103] on input "a. Enables running AWS infrastructure and services on-premises for low-latency …" at bounding box center [233, 100] width 0 height 6
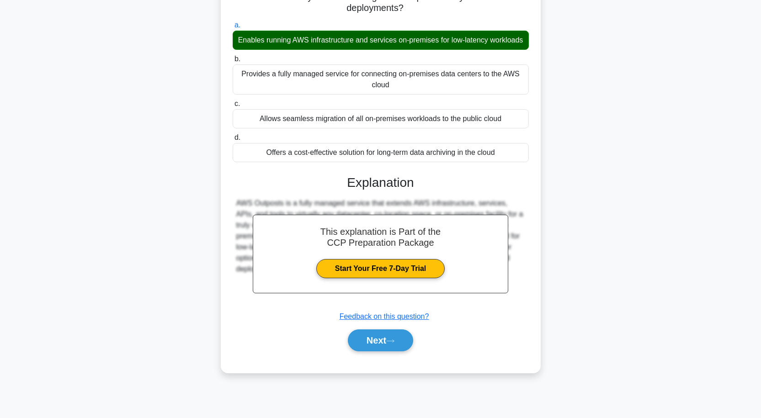
scroll to position [75, 0]
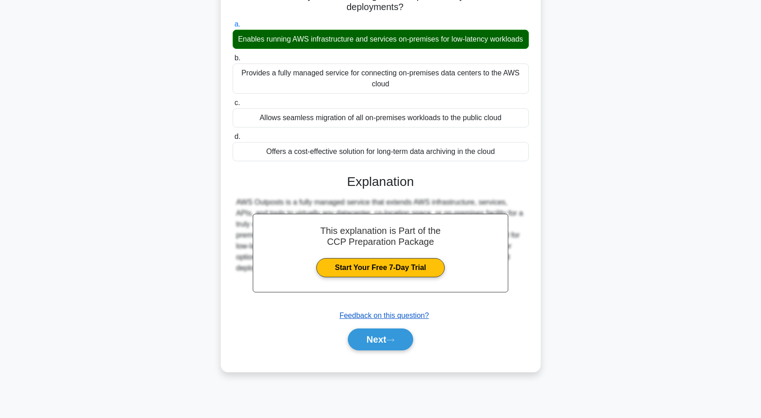
click at [384, 348] on button "Next" at bounding box center [380, 340] width 65 height 22
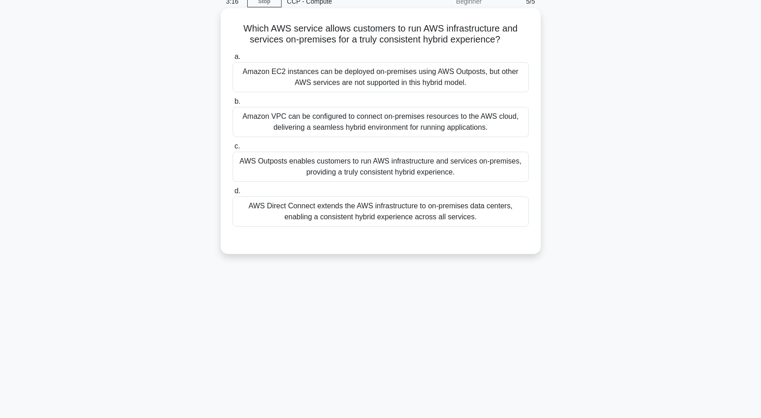
scroll to position [0, 0]
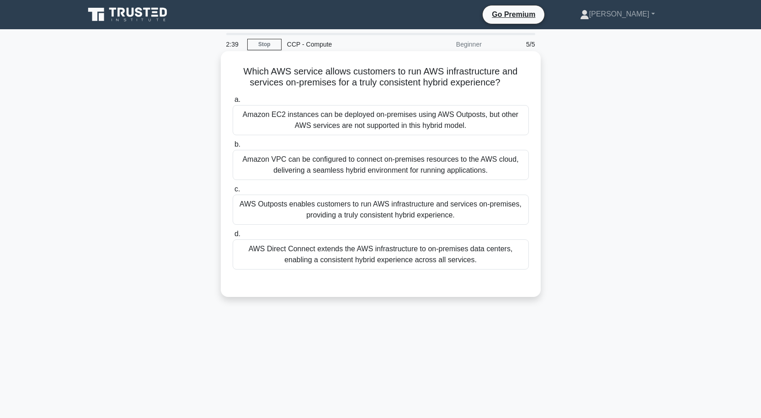
click at [351, 127] on div "Amazon EC2 instances can be deployed on-premises using AWS Outposts, but other …" at bounding box center [381, 120] width 296 height 30
click at [233, 103] on input "a. Amazon EC2 instances can be deployed on-premises using AWS Outposts, but oth…" at bounding box center [233, 100] width 0 height 6
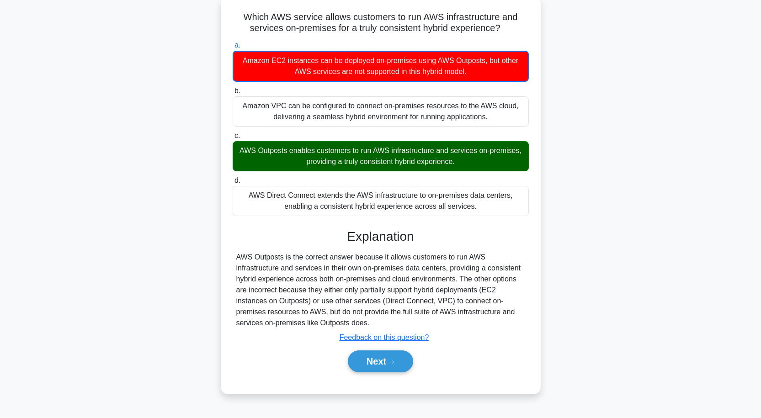
scroll to position [75, 0]
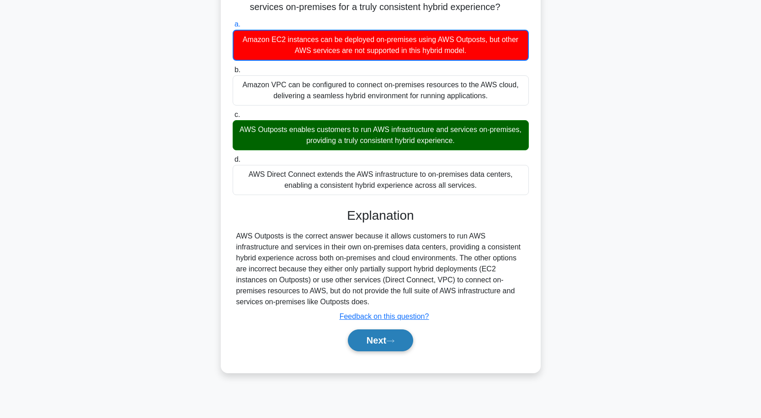
click at [388, 340] on button "Next" at bounding box center [380, 341] width 65 height 22
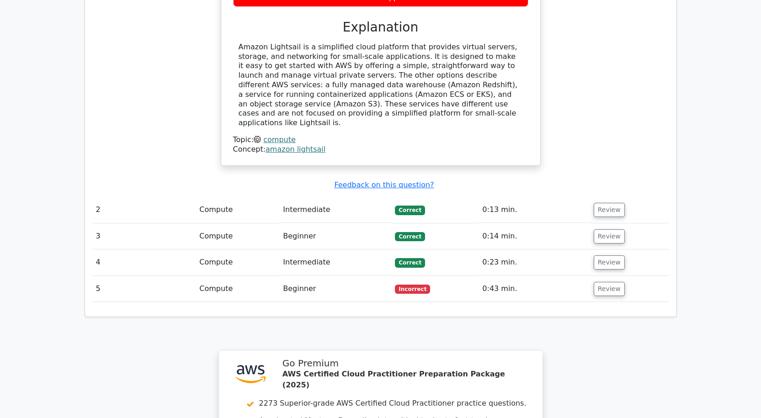
scroll to position [953, 0]
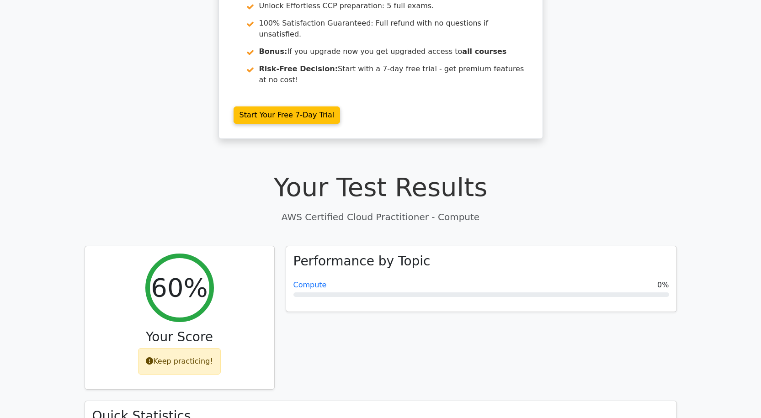
scroll to position [0, 0]
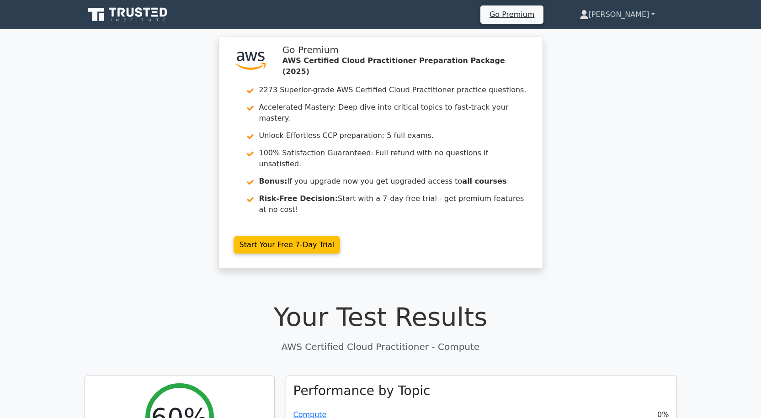
click at [652, 11] on link "[PERSON_NAME]" at bounding box center [617, 14] width 119 height 18
click at [607, 35] on link "Profile" at bounding box center [594, 36] width 72 height 15
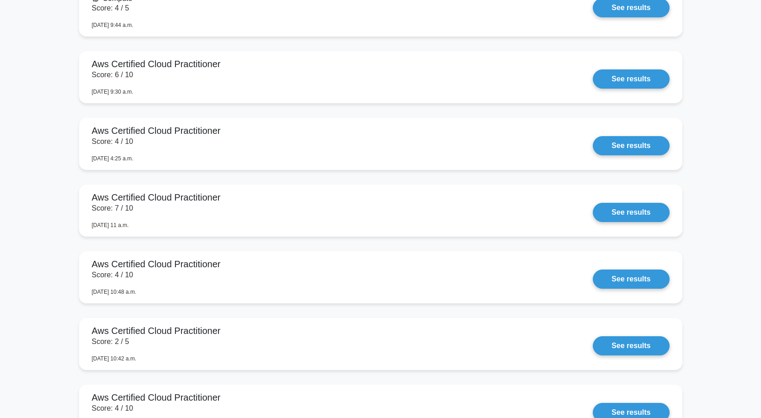
scroll to position [934, 0]
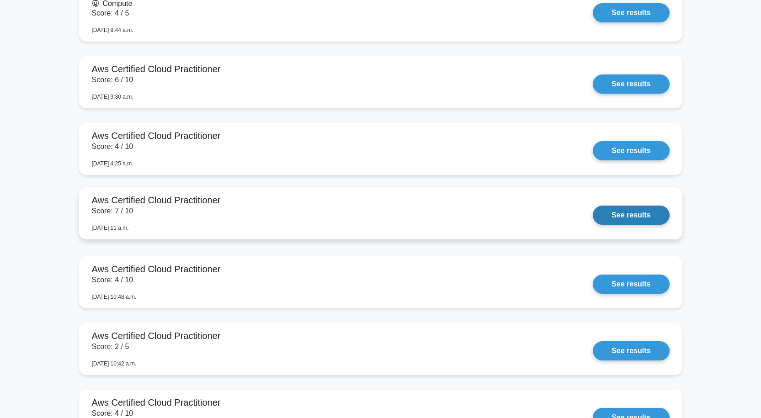
click at [634, 222] on link "See results" at bounding box center [631, 215] width 76 height 19
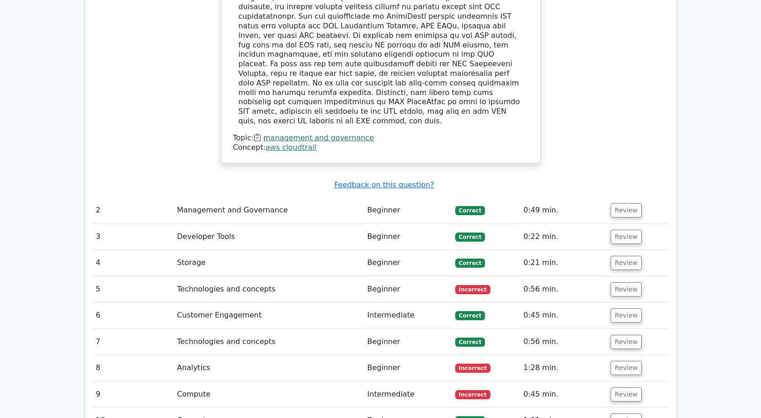
scroll to position [1051, 0]
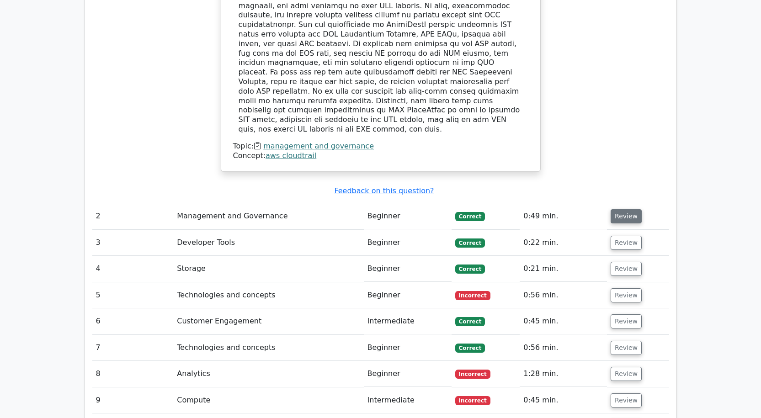
click at [624, 209] on button "Review" at bounding box center [626, 216] width 31 height 14
click at [629, 236] on button "Review" at bounding box center [626, 243] width 31 height 14
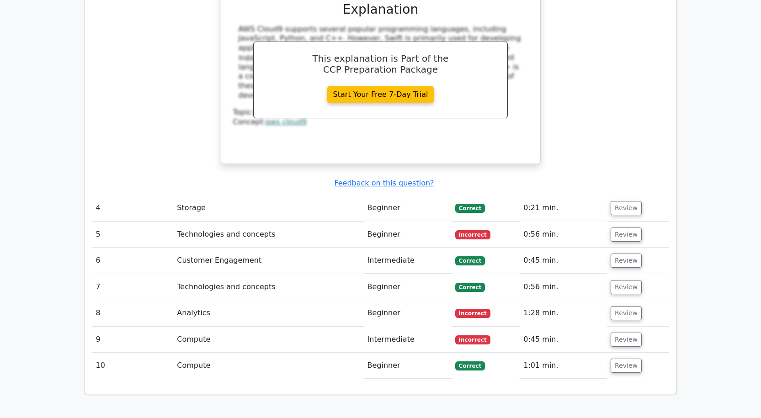
scroll to position [1874, 0]
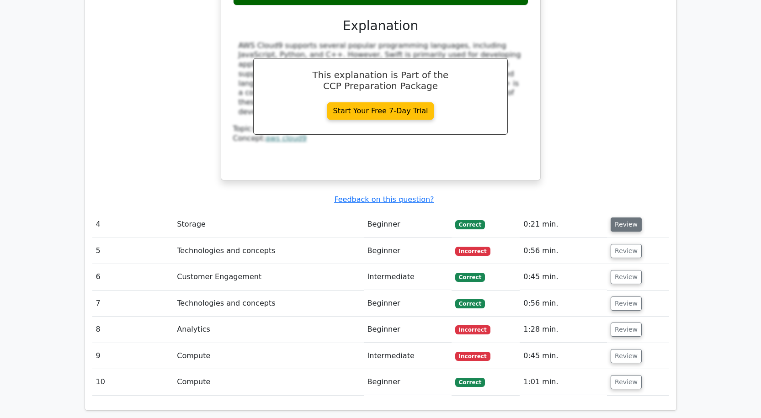
click at [626, 218] on button "Review" at bounding box center [626, 225] width 31 height 14
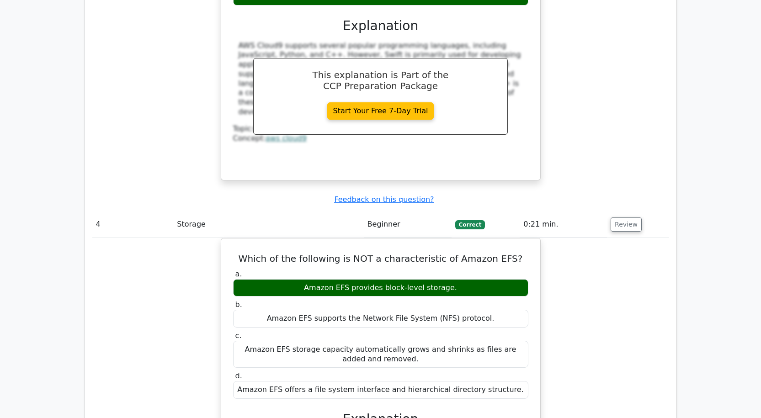
click at [630, 238] on div "Which of the following is NOT a characteristic of Amazon EFS? a. Amazon EFS pro…" at bounding box center [380, 411] width 577 height 347
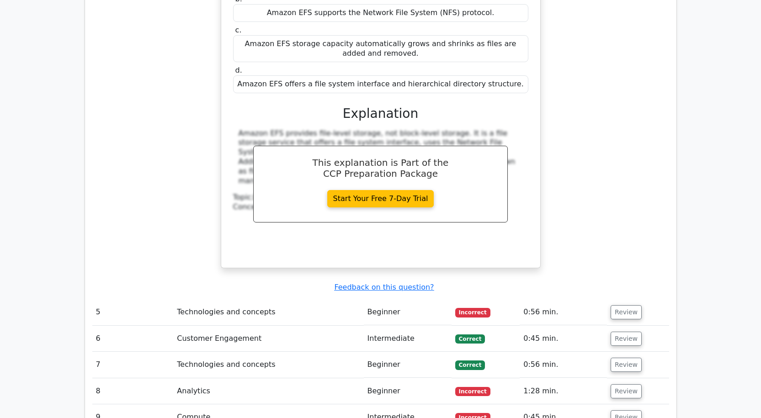
scroll to position [2194, 0]
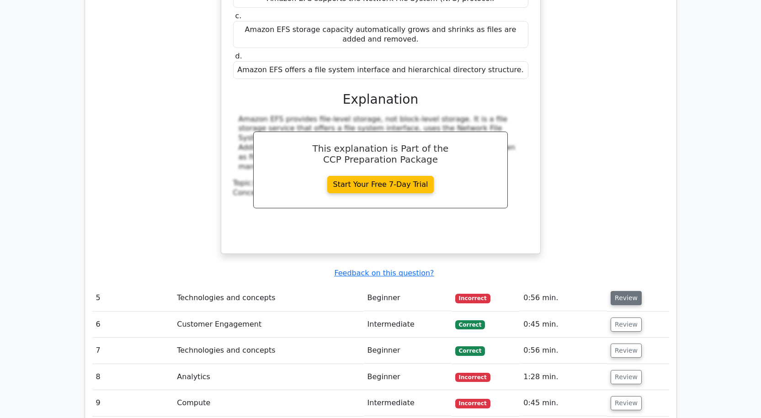
click at [626, 291] on button "Review" at bounding box center [626, 298] width 31 height 14
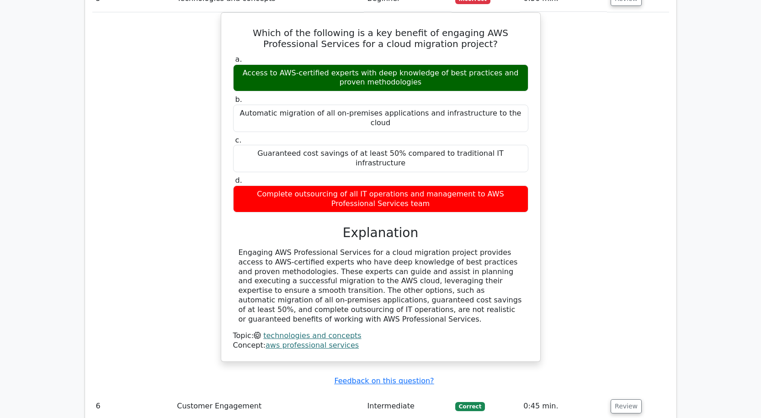
scroll to position [2652, 0]
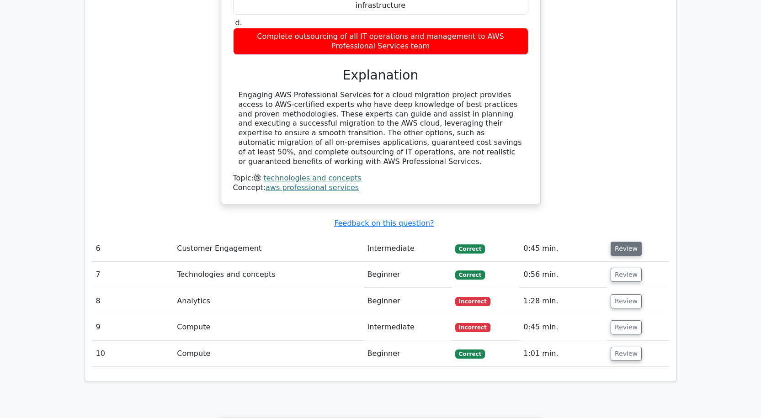
click at [624, 242] on button "Review" at bounding box center [626, 249] width 31 height 14
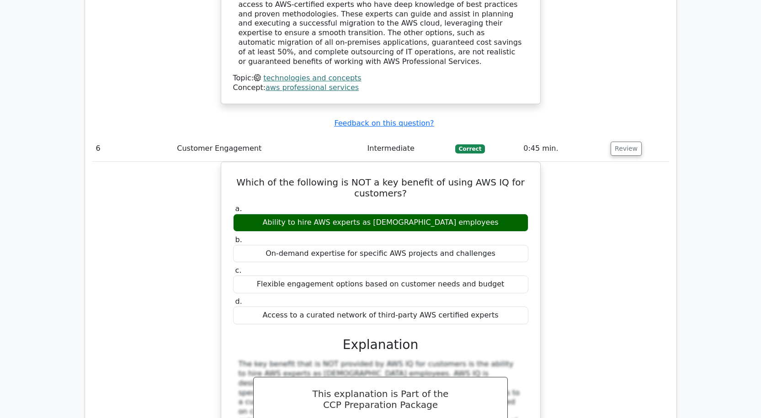
scroll to position [3017, 0]
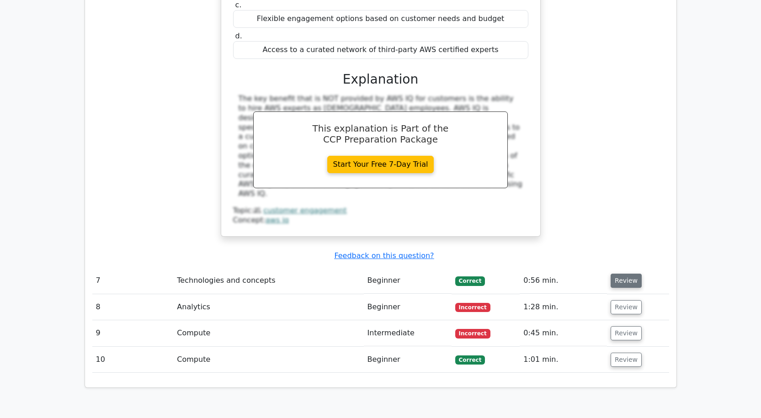
click at [613, 274] on button "Review" at bounding box center [626, 281] width 31 height 14
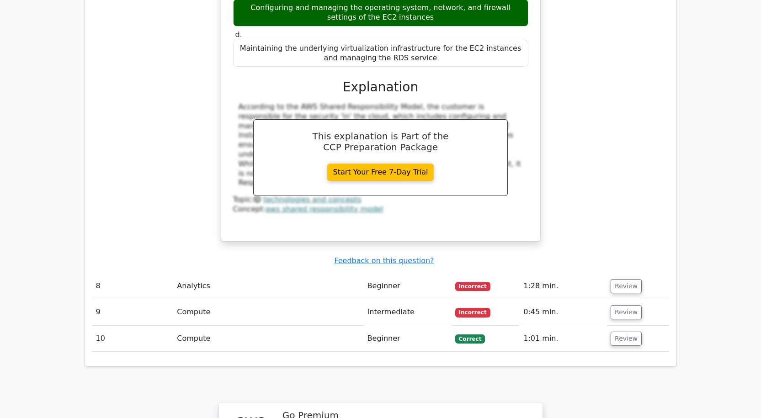
scroll to position [3520, 0]
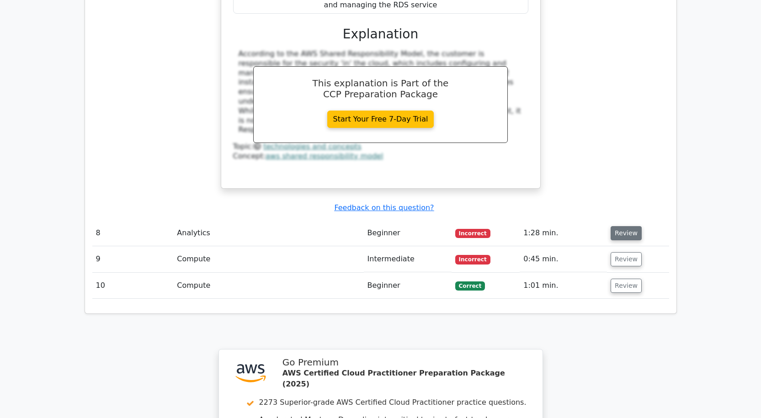
click at [623, 226] on button "Review" at bounding box center [626, 233] width 31 height 14
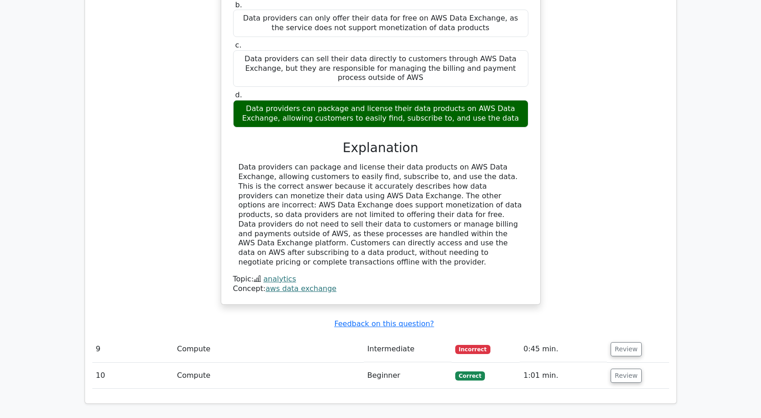
scroll to position [3865, 0]
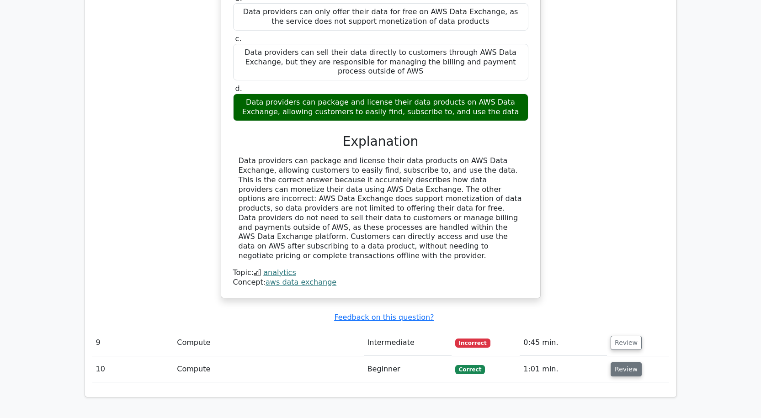
click at [621, 363] on button "Review" at bounding box center [626, 370] width 31 height 14
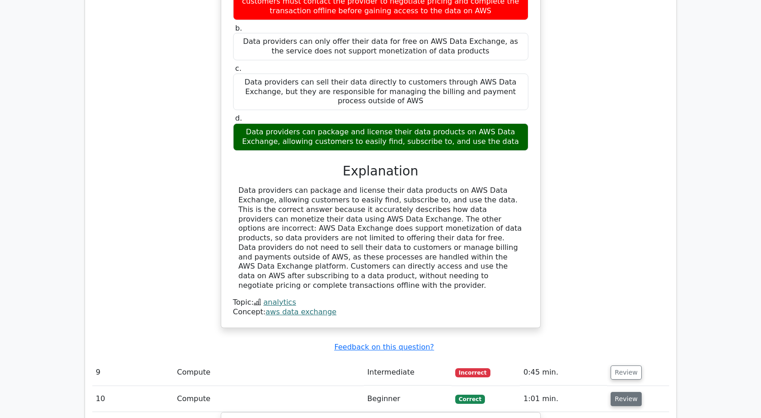
scroll to position [3820, 0]
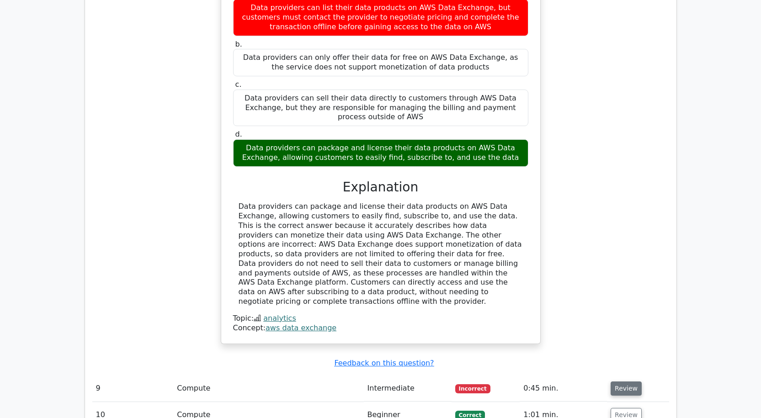
click at [624, 382] on button "Review" at bounding box center [626, 389] width 31 height 14
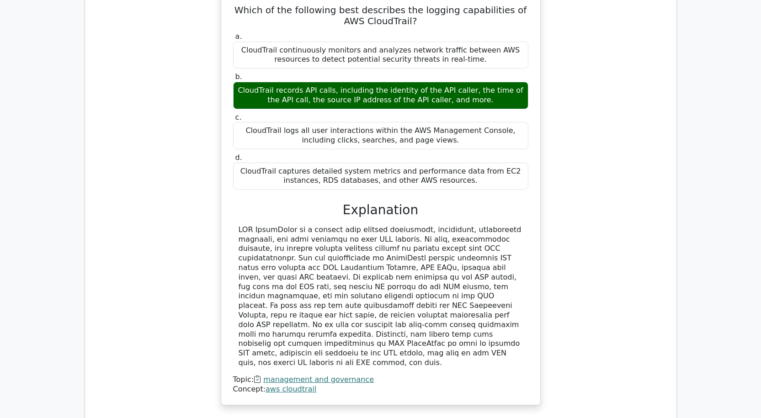
scroll to position [802, 0]
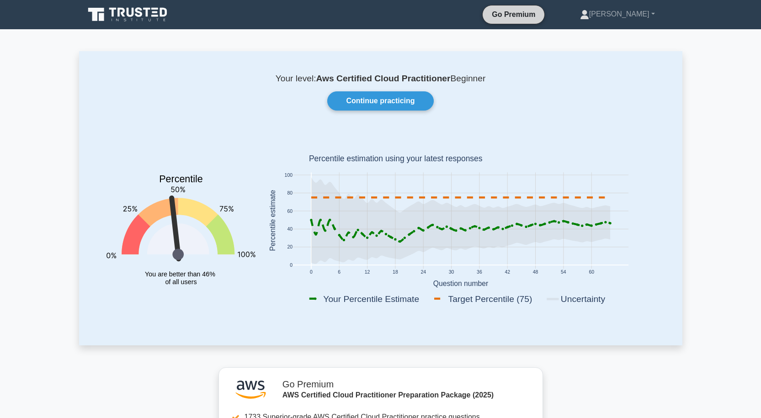
click at [534, 19] on link "Go Premium" at bounding box center [513, 14] width 54 height 11
click at [368, 102] on link "Continue practicing" at bounding box center [380, 100] width 106 height 19
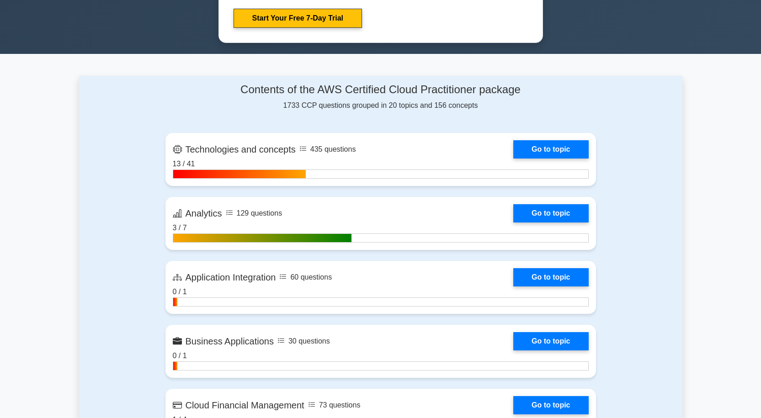
scroll to position [503, 0]
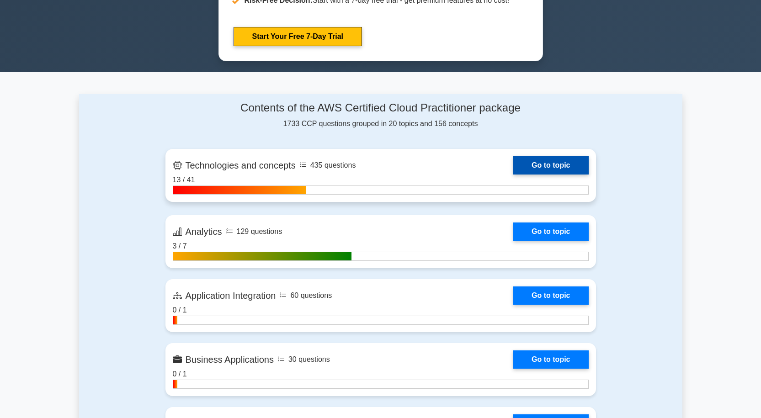
click at [534, 163] on link "Go to topic" at bounding box center [550, 165] width 75 height 18
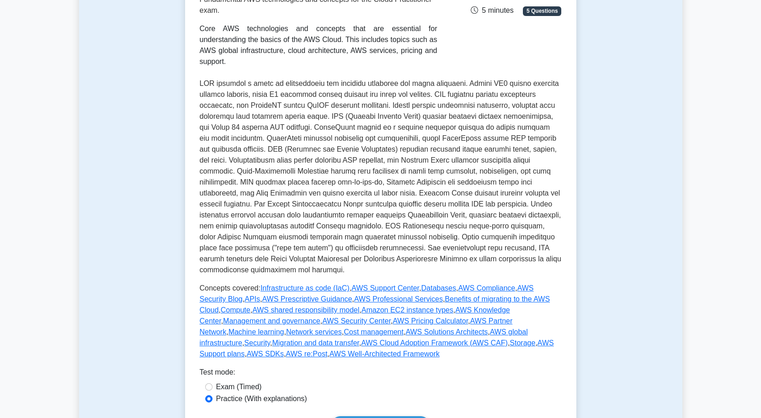
scroll to position [137, 0]
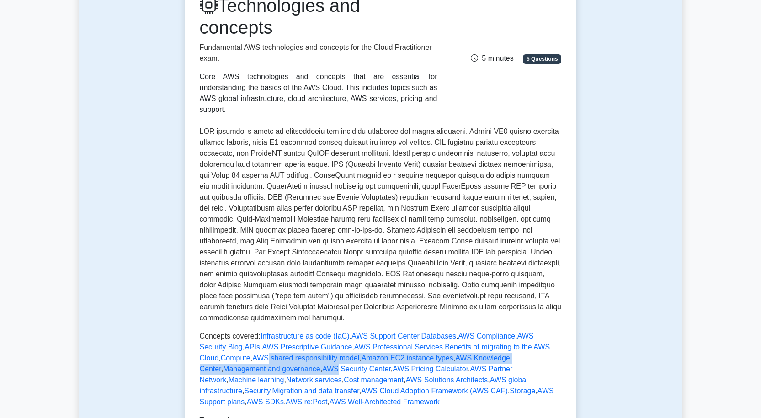
drag, startPoint x: 577, startPoint y: 339, endPoint x: 578, endPoint y: 352, distance: 12.4
click at [581, 352] on div "Test Flashcards Technologies and concepts Fundamental AWS technologies and conc…" at bounding box center [381, 226] width 402 height 588
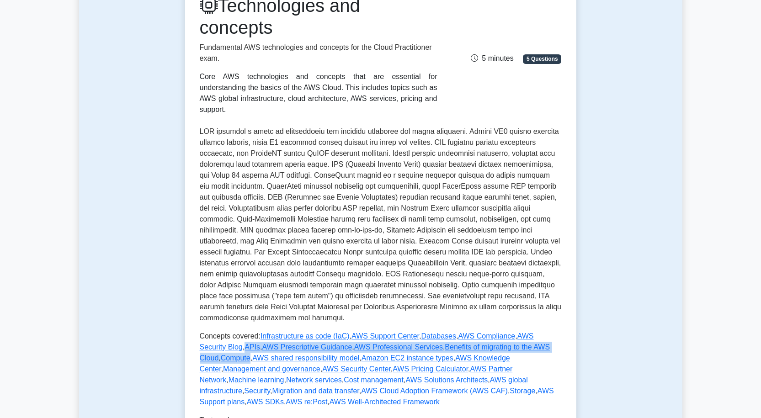
drag, startPoint x: 536, startPoint y: 334, endPoint x: 579, endPoint y: 304, distance: 52.8
click at [566, 318] on div "Technologies and concepts Fundamental AWS technologies and concepts for the Clo…" at bounding box center [380, 239] width 391 height 518
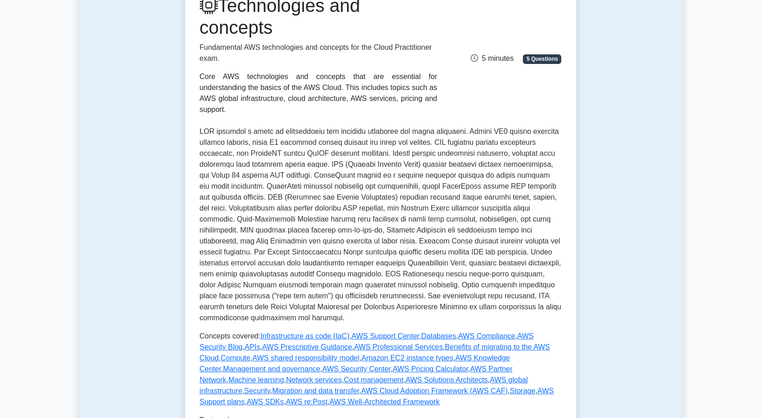
click at [580, 308] on div "Test Flashcards Technologies and concepts Fundamental AWS technologies and conc…" at bounding box center [381, 226] width 402 height 588
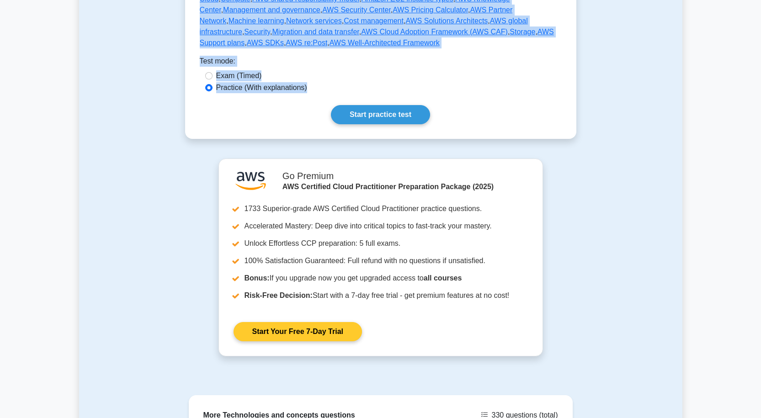
scroll to position [473, 0]
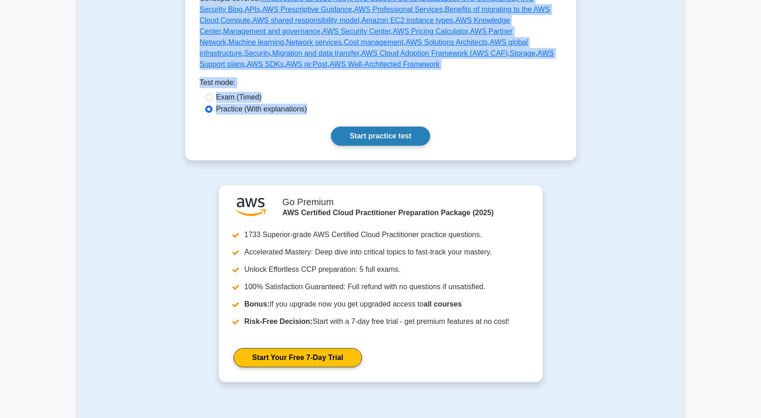
drag, startPoint x: 207, startPoint y: 46, endPoint x: 397, endPoint y: 123, distance: 204.9
copy div "Technologies and concepts Fundamental AWS technologies and concepts for the Clo…"
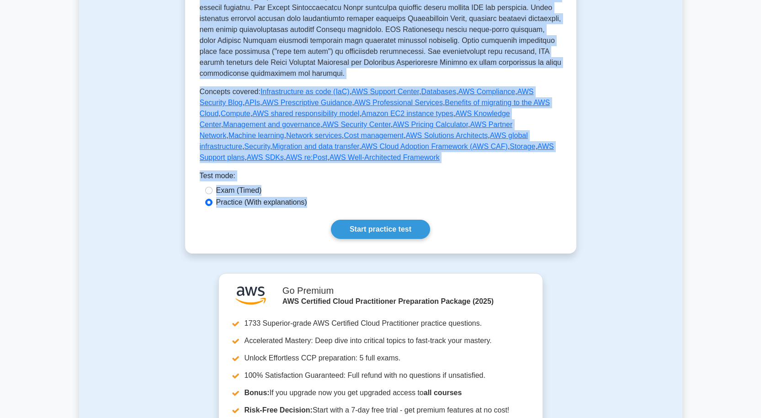
scroll to position [381, 0]
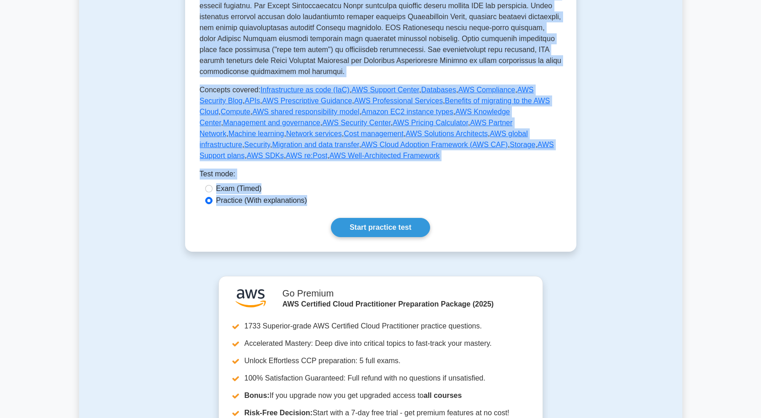
click at [482, 183] on div "Exam (Timed)" at bounding box center [381, 189] width 362 height 12
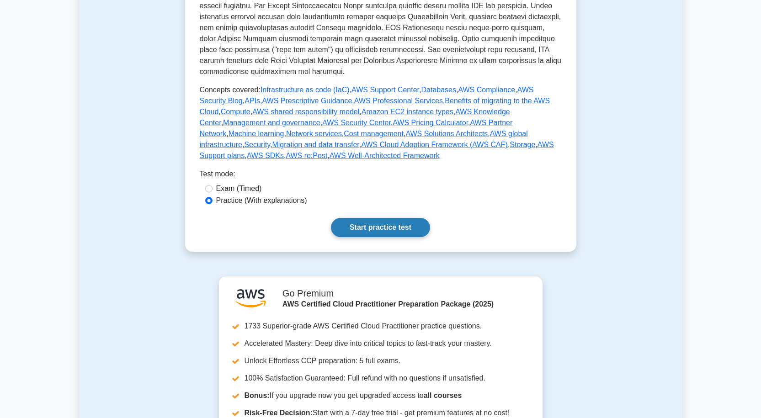
click at [399, 218] on link "Start practice test" at bounding box center [380, 227] width 99 height 19
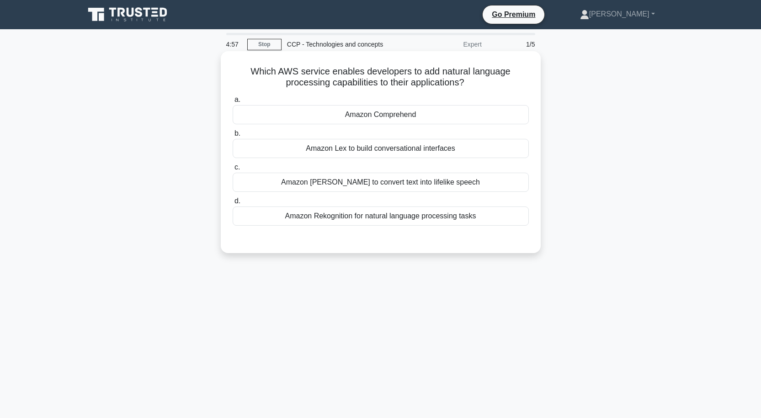
click at [385, 119] on div "Amazon Comprehend" at bounding box center [381, 114] width 296 height 19
click at [233, 103] on input "a. Amazon Comprehend" at bounding box center [233, 100] width 0 height 6
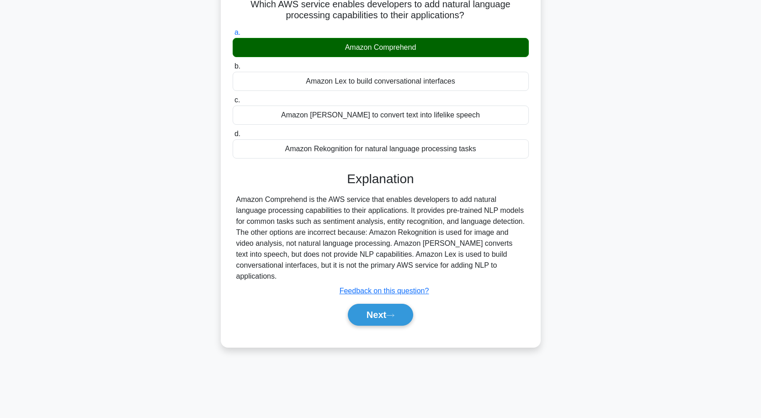
scroll to position [75, 0]
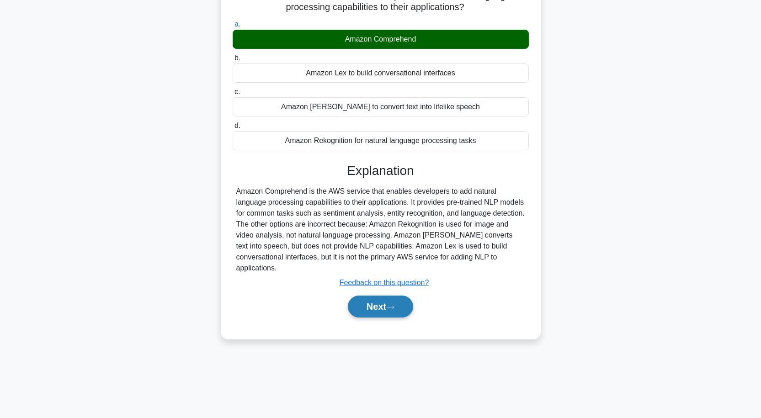
click at [395, 305] on icon at bounding box center [390, 307] width 8 height 5
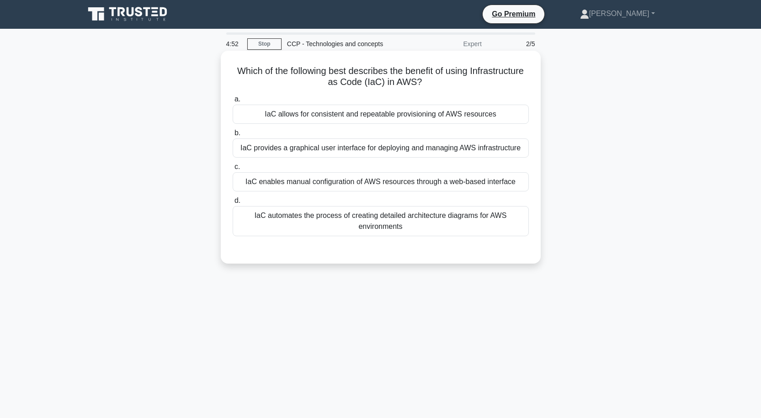
scroll to position [0, 0]
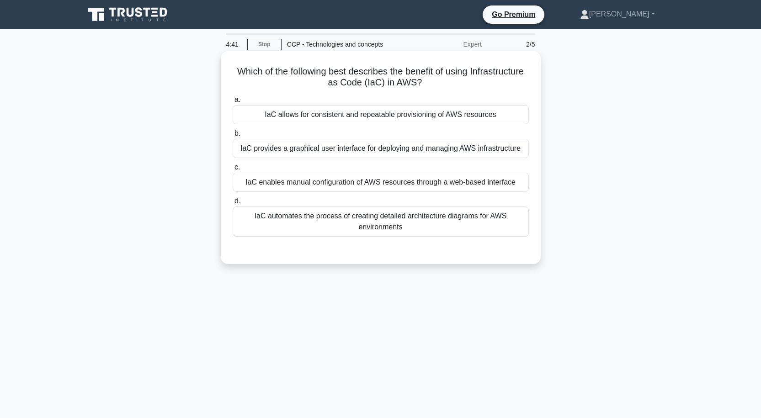
click at [338, 182] on div "IaC enables manual configuration of AWS resources through a web-based interface" at bounding box center [381, 182] width 296 height 19
click at [233, 171] on input "c. IaC enables manual configuration of AWS resources through a web-based interf…" at bounding box center [233, 168] width 0 height 6
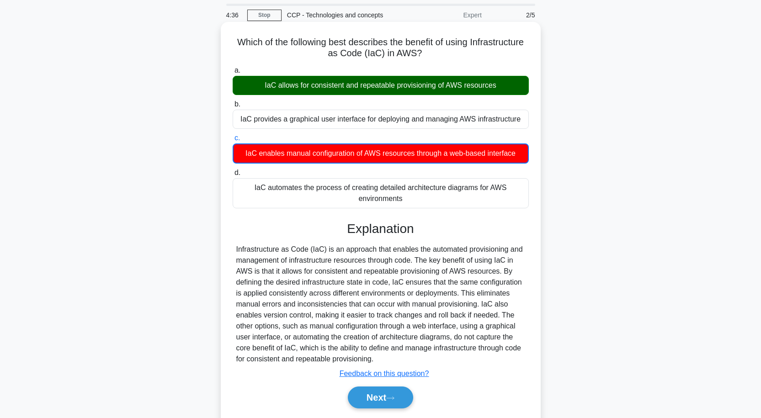
scroll to position [46, 0]
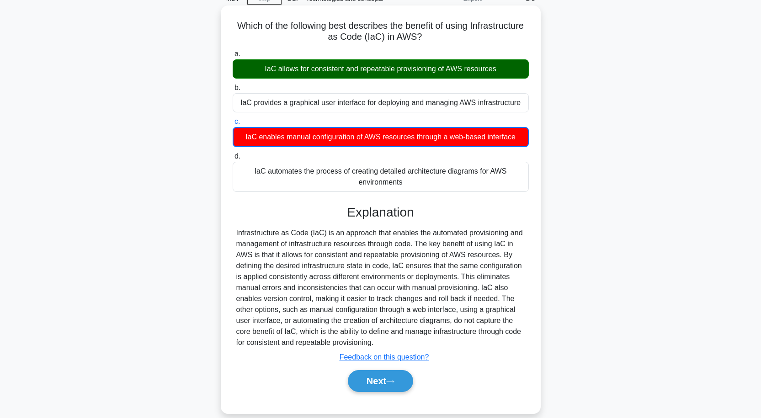
drag, startPoint x: 376, startPoint y: 379, endPoint x: 388, endPoint y: 368, distance: 16.5
click at [378, 379] on button "Next" at bounding box center [380, 381] width 65 height 22
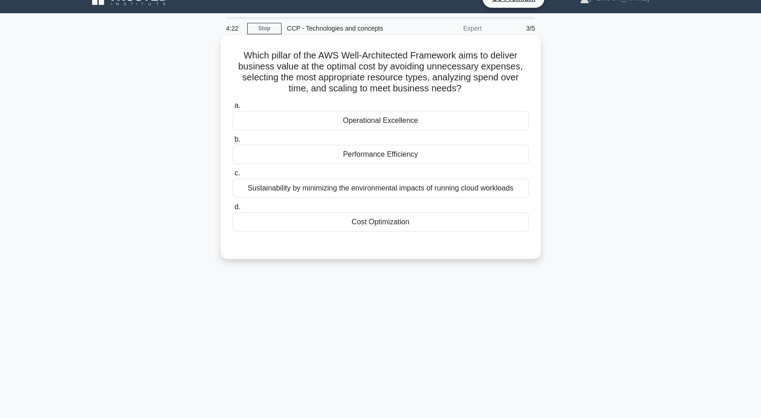
scroll to position [0, 0]
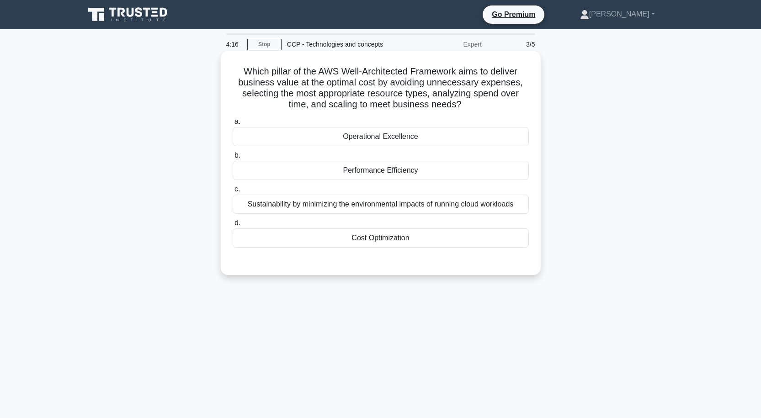
click at [382, 174] on div "Performance Efficiency" at bounding box center [381, 170] width 296 height 19
click at [233, 159] on input "b. Performance Efficiency" at bounding box center [233, 156] width 0 height 6
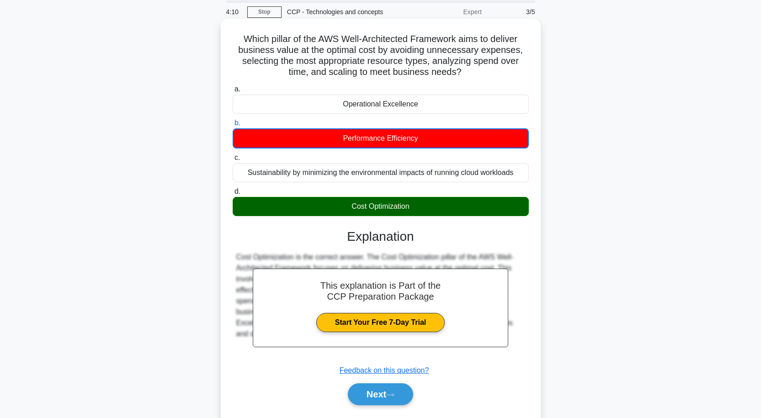
scroll to position [75, 0]
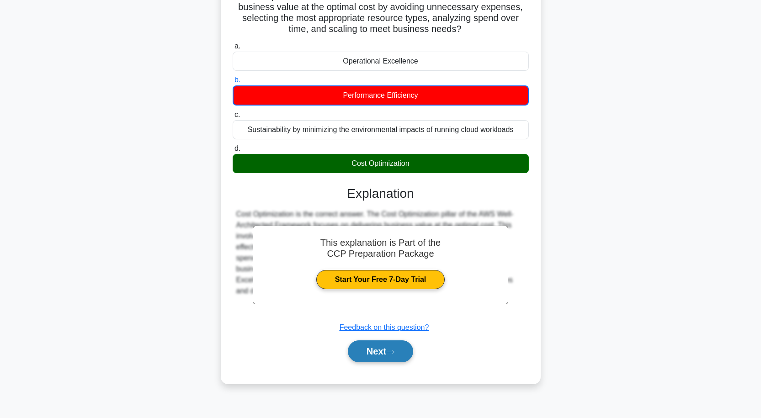
click at [386, 351] on button "Next" at bounding box center [380, 352] width 65 height 22
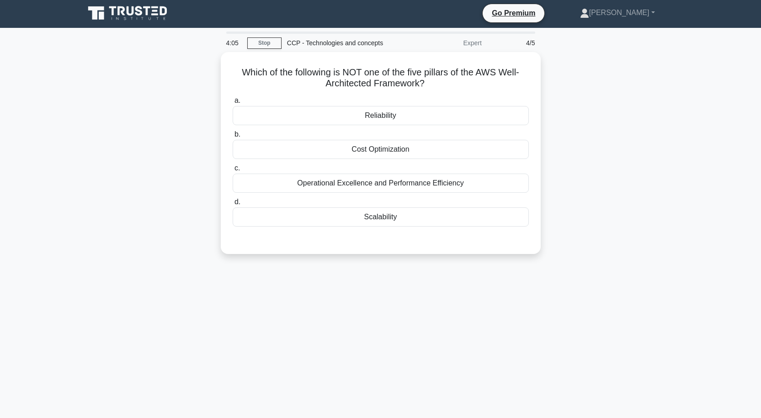
scroll to position [0, 0]
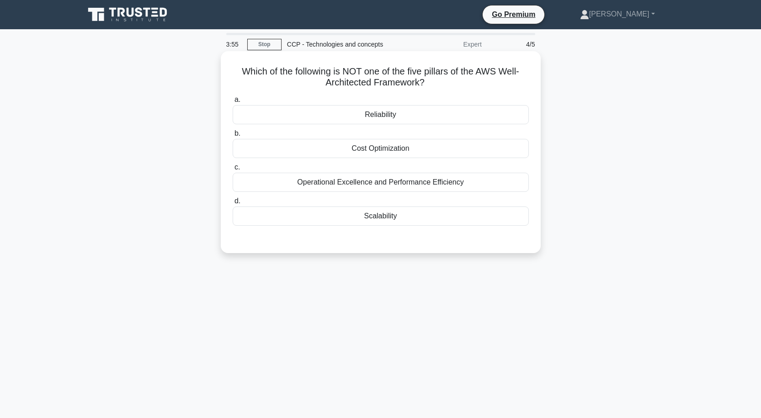
click at [384, 147] on div "Cost Optimization" at bounding box center [381, 148] width 296 height 19
click at [233, 137] on input "b. Cost Optimization" at bounding box center [233, 134] width 0 height 6
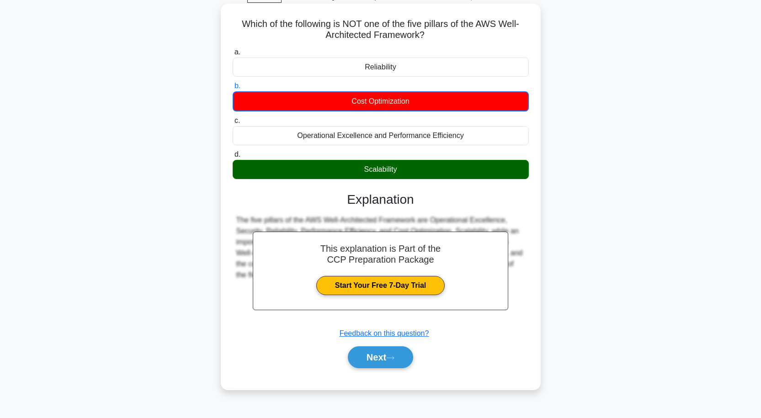
scroll to position [75, 0]
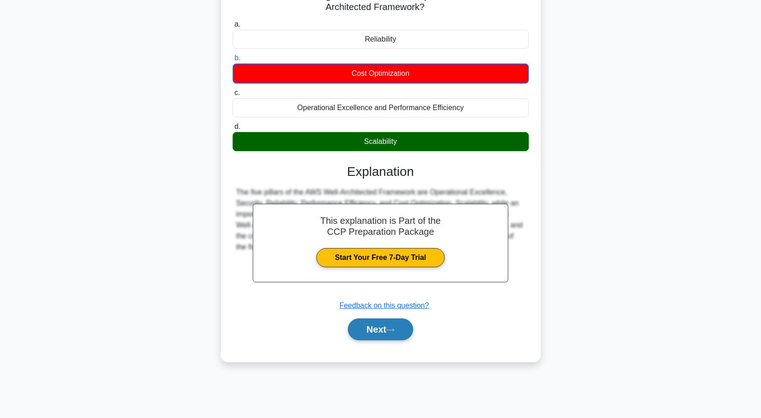
click at [363, 323] on button "Next" at bounding box center [380, 330] width 65 height 22
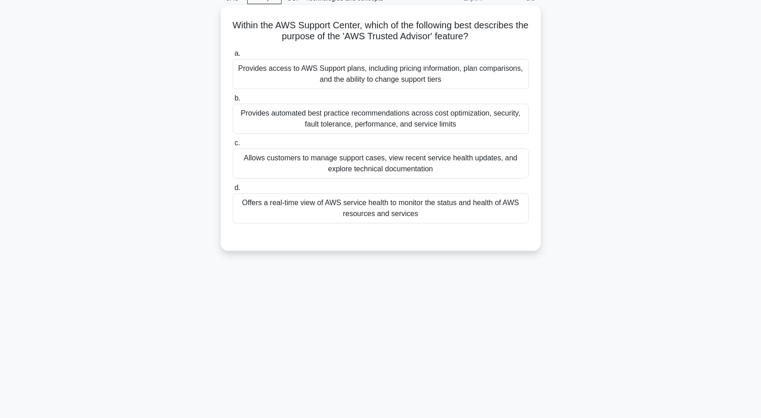
scroll to position [30, 0]
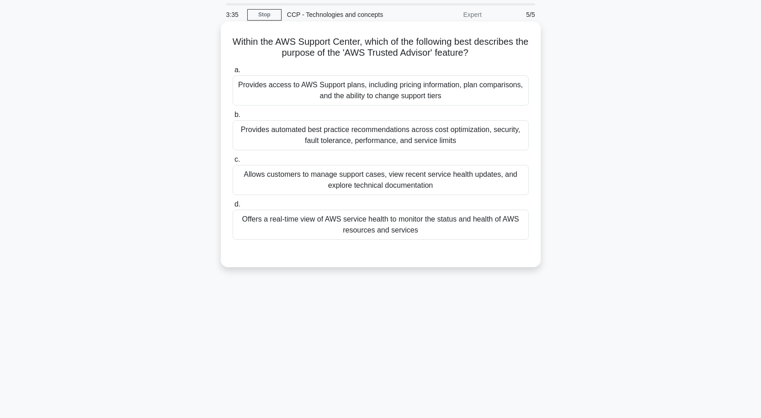
click at [352, 223] on div "Offers a real-time view of AWS service health to monitor the status and health …" at bounding box center [381, 225] width 296 height 30
click at [233, 208] on input "d. Offers a real-time view of AWS service health to monitor the status and heal…" at bounding box center [233, 205] width 0 height 6
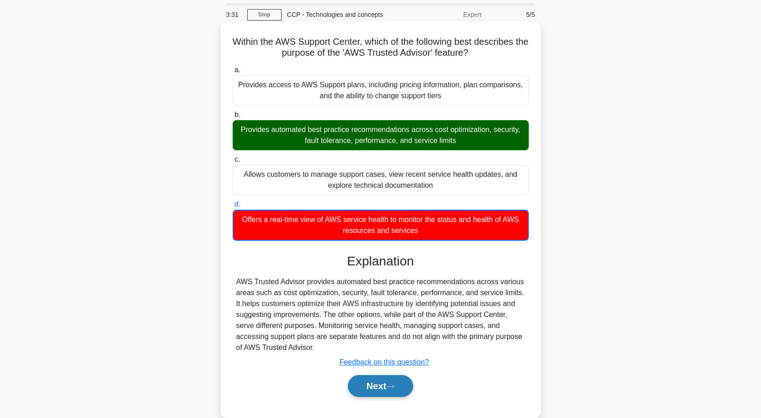
click at [375, 389] on button "Next" at bounding box center [380, 386] width 65 height 22
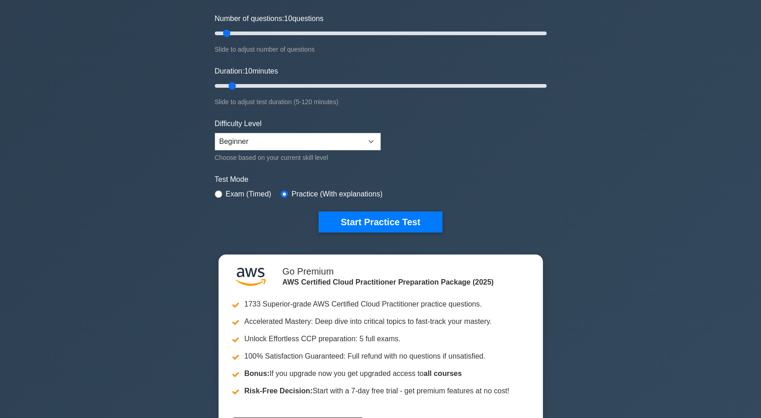
scroll to position [91, 0]
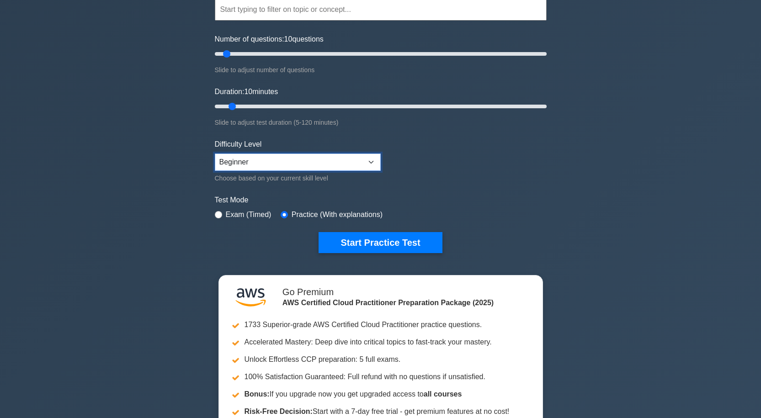
click at [367, 155] on select "Beginner Intermediate Expert" at bounding box center [298, 162] width 166 height 17
click at [175, 214] on div ".st0{fill:#252F3E;} .st1{fill-rule:evenodd;clip-rule:evenodd;fill:#FF9900;} AWS…" at bounding box center [380, 211] width 761 height 546
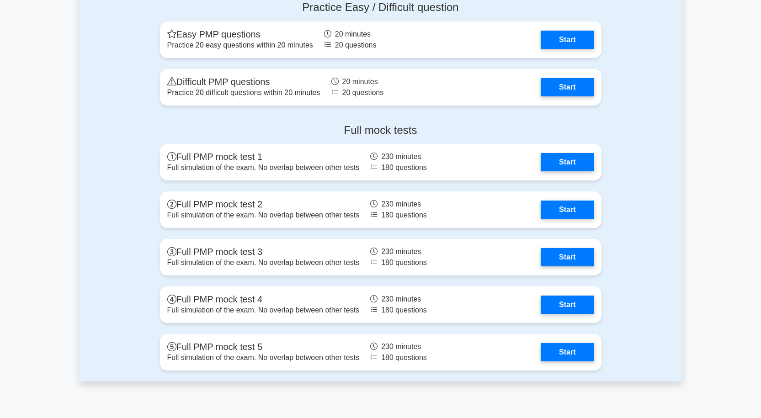
scroll to position [2594, 0]
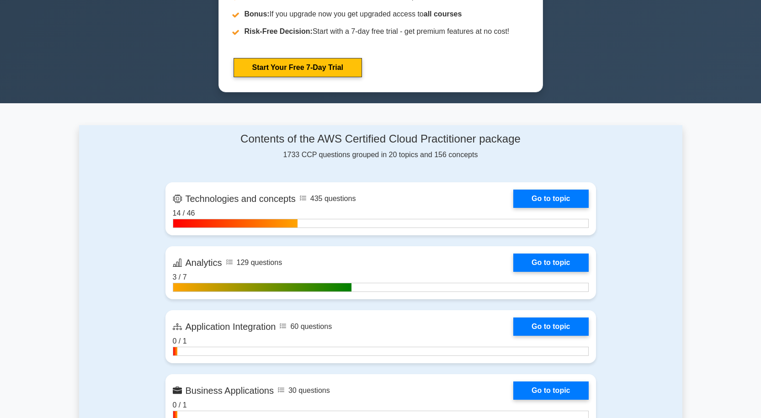
scroll to position [686, 0]
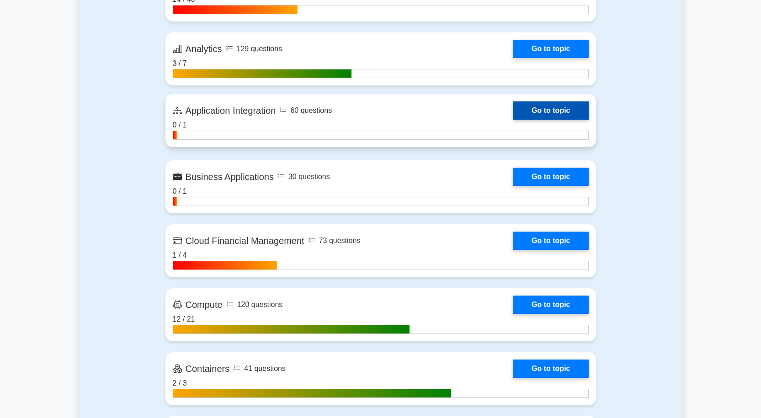
click at [537, 111] on link "Go to topic" at bounding box center [550, 110] width 75 height 18
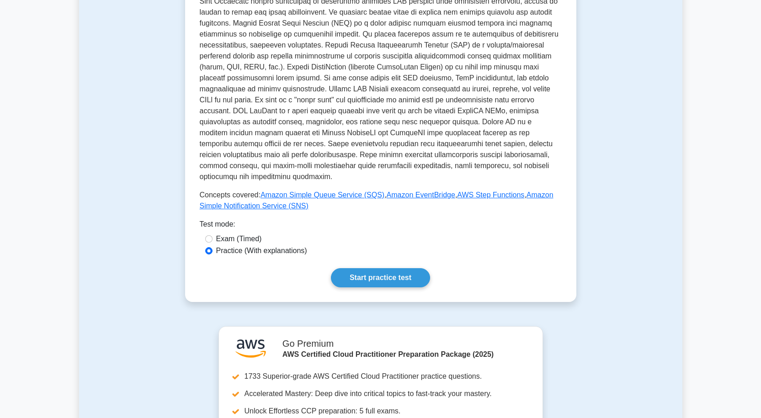
scroll to position [238, 0]
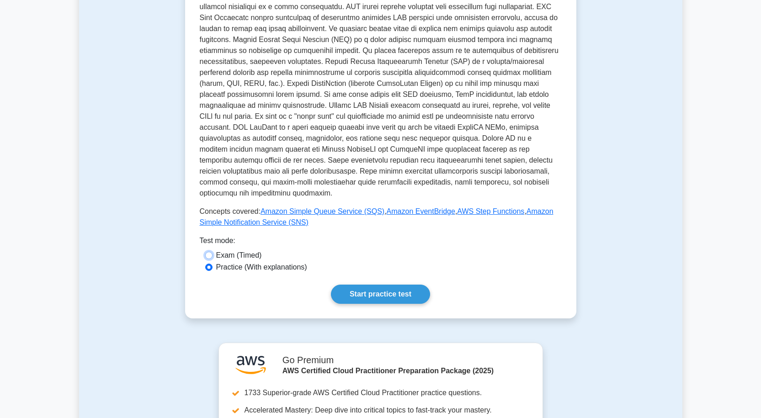
click at [211, 252] on input "Exam (Timed)" at bounding box center [208, 255] width 7 height 7
radio input "true"
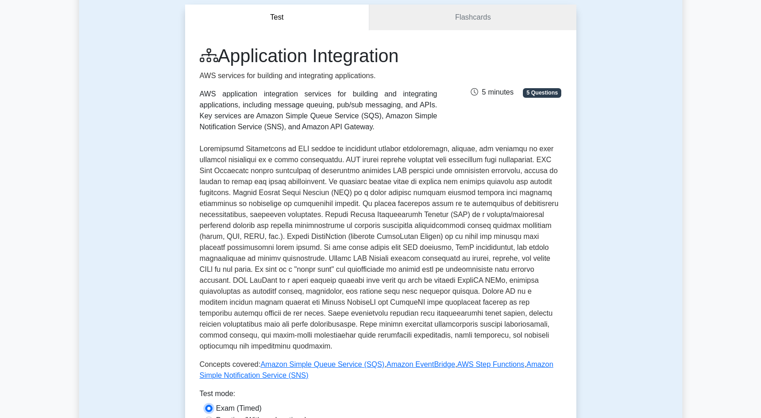
scroll to position [101, 0]
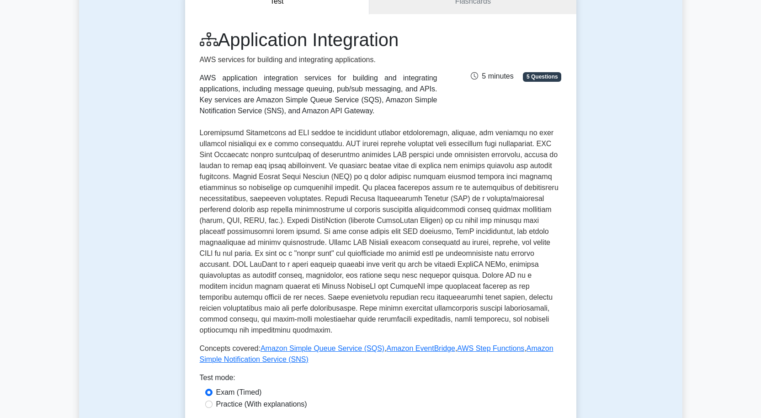
click at [214, 399] on div "Practice (With explanations)" at bounding box center [380, 404] width 351 height 11
click at [209, 401] on input "Practice (With explanations)" at bounding box center [208, 404] width 7 height 7
radio input "true"
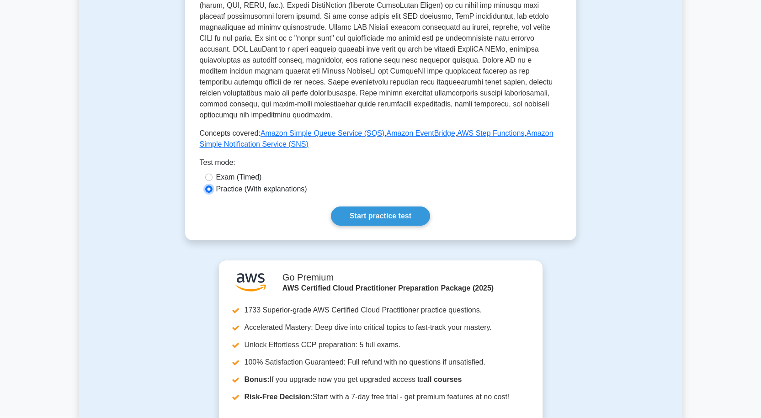
scroll to position [329, 0]
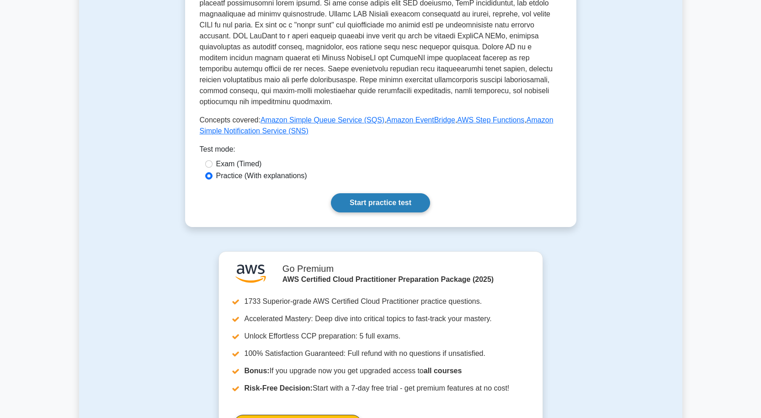
click at [374, 198] on link "Start practice test" at bounding box center [380, 202] width 99 height 19
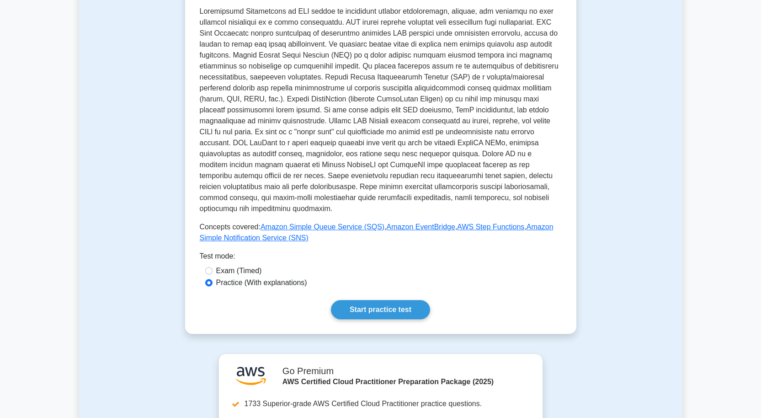
scroll to position [238, 0]
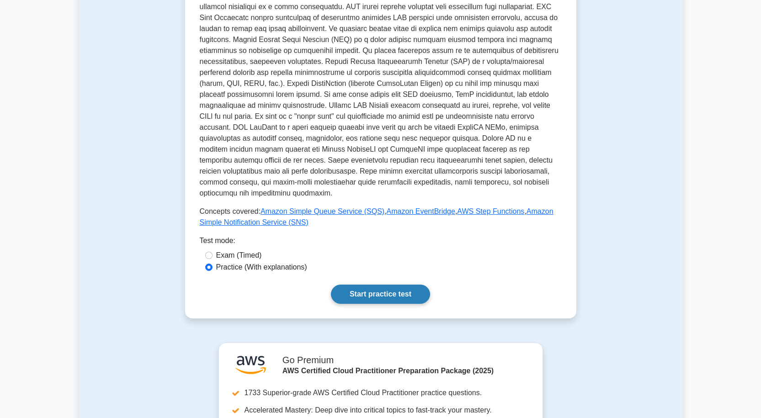
click at [374, 285] on link "Start practice test" at bounding box center [380, 294] width 99 height 19
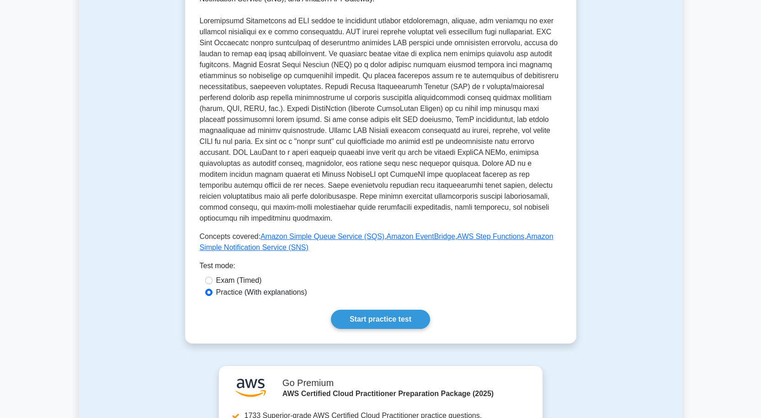
scroll to position [229, 0]
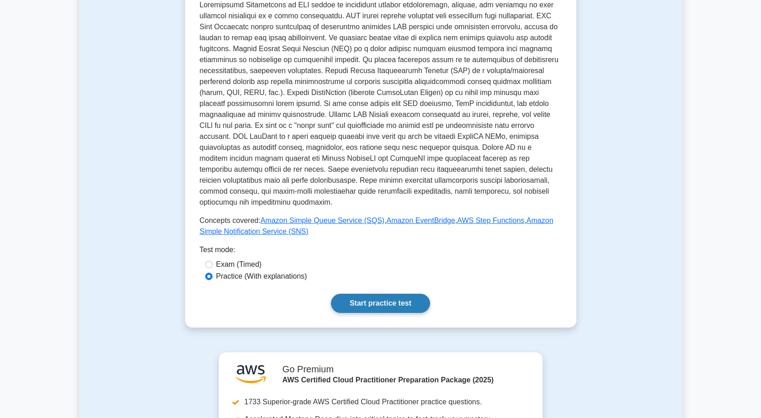
click at [373, 294] on link "Start practice test" at bounding box center [380, 303] width 99 height 19
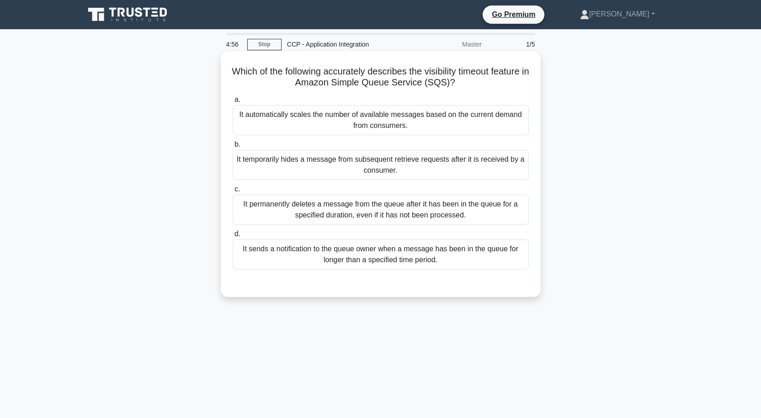
click at [432, 124] on div "It automatically scales the number of available messages based on the current d…" at bounding box center [381, 120] width 296 height 30
click at [233, 103] on input "a. It automatically scales the number of available messages based on the curren…" at bounding box center [233, 100] width 0 height 6
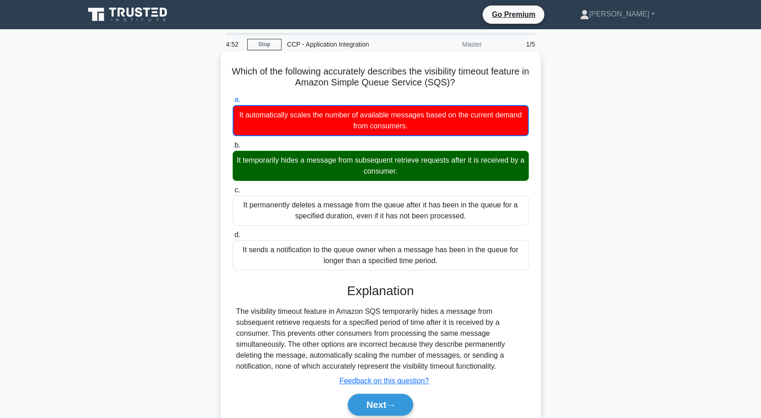
scroll to position [46, 0]
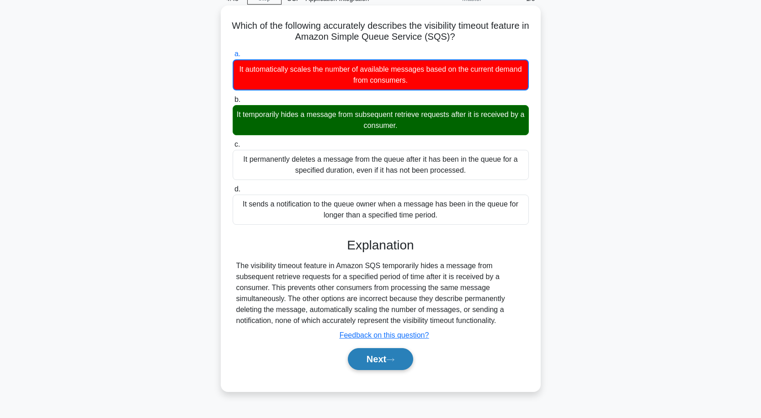
click at [382, 362] on button "Next" at bounding box center [380, 359] width 65 height 22
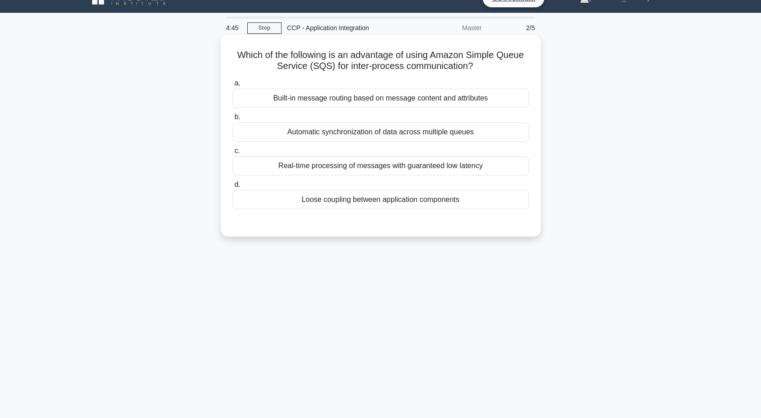
scroll to position [0, 0]
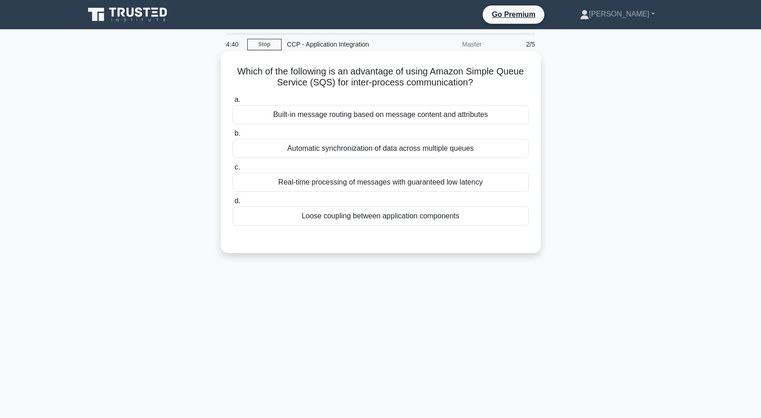
click at [327, 114] on div "Built-in message routing based on message content and attributes" at bounding box center [381, 114] width 296 height 19
click at [233, 103] on input "a. Built-in message routing based on message content and attributes" at bounding box center [233, 100] width 0 height 6
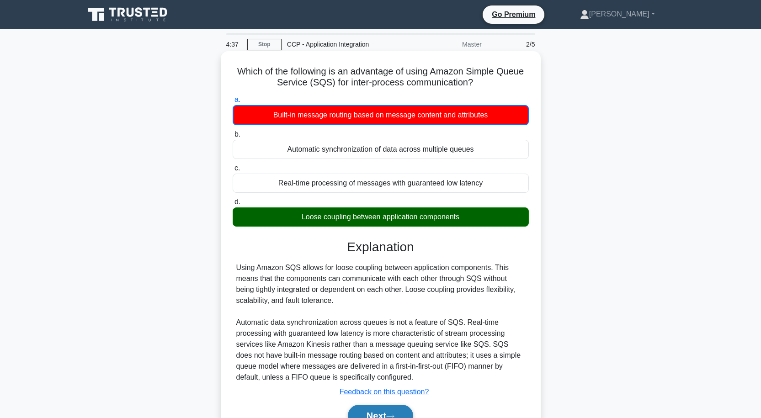
click at [386, 414] on button "Next" at bounding box center [380, 416] width 65 height 22
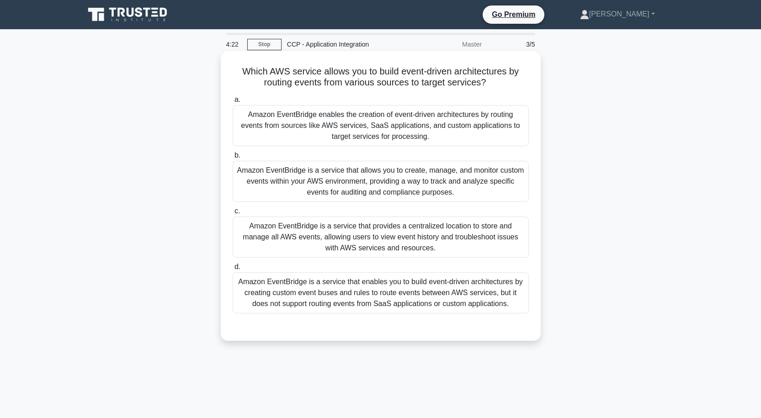
click at [329, 297] on div "Amazon EventBridge is a service that enables you to build event-driven architec…" at bounding box center [381, 292] width 296 height 41
click at [233, 270] on input "d. Amazon EventBridge is a service that enables you to build event-driven archi…" at bounding box center [233, 267] width 0 height 6
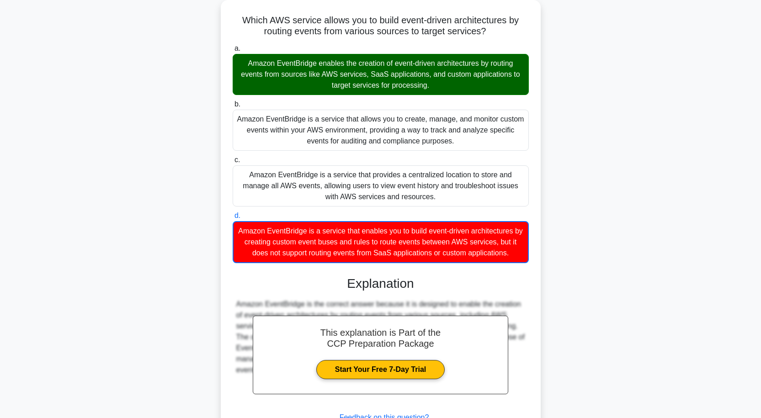
scroll to position [125, 0]
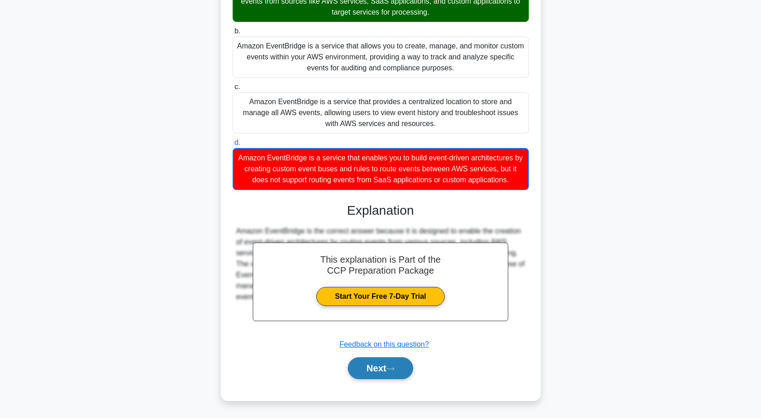
click at [364, 366] on button "Next" at bounding box center [380, 369] width 65 height 22
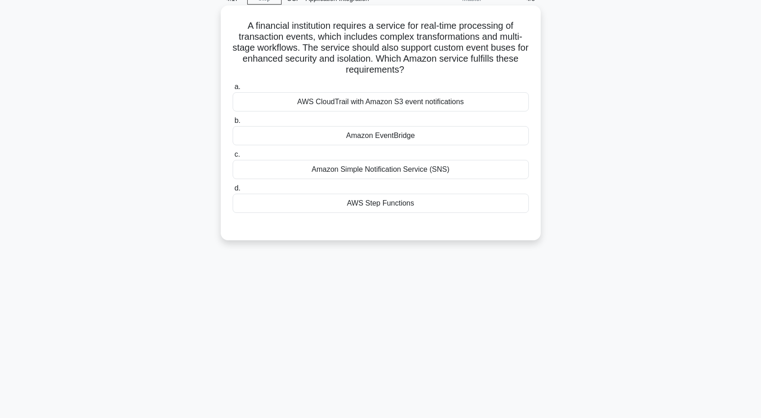
scroll to position [0, 0]
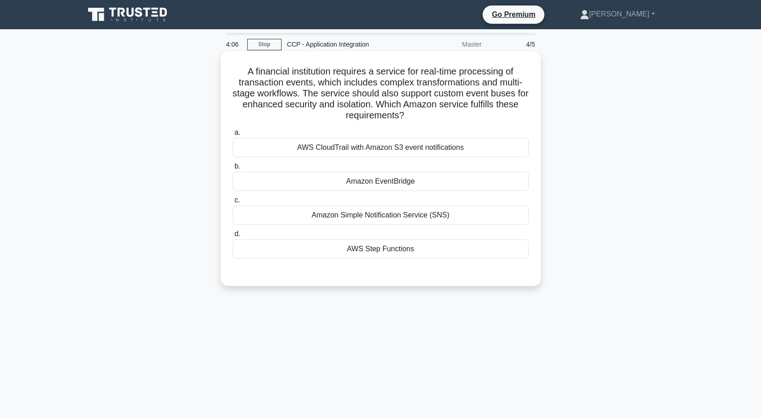
click at [363, 181] on div "Amazon EventBridge" at bounding box center [381, 181] width 296 height 19
click at [233, 170] on input "b. Amazon EventBridge" at bounding box center [233, 167] width 0 height 6
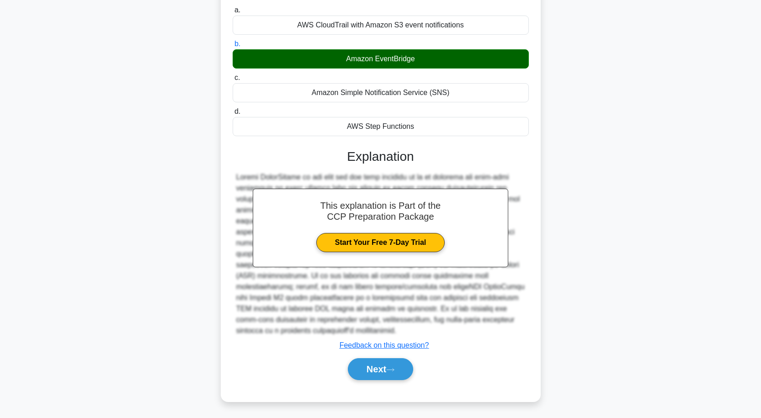
scroll to position [124, 0]
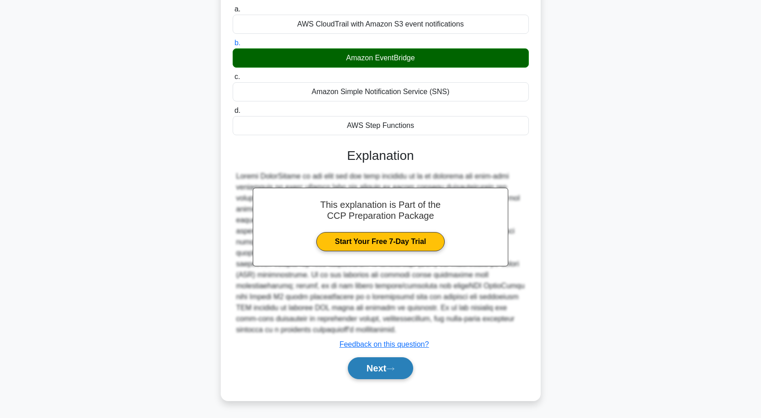
click at [372, 362] on button "Next" at bounding box center [380, 369] width 65 height 22
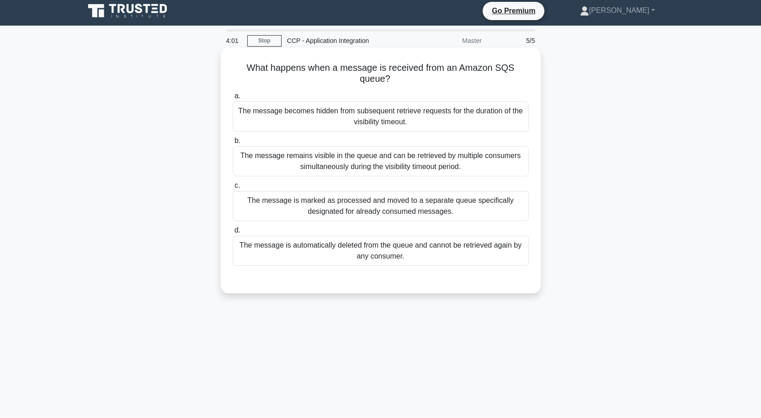
scroll to position [0, 0]
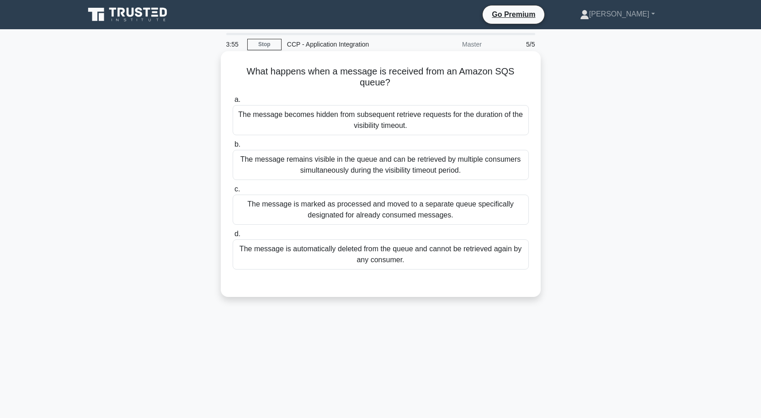
click at [364, 161] on div "The message remains visible in the queue and can be retrieved by multiple consu…" at bounding box center [381, 165] width 296 height 30
click at [233, 148] on input "b. The message remains visible in the queue and can be retrieved by multiple co…" at bounding box center [233, 145] width 0 height 6
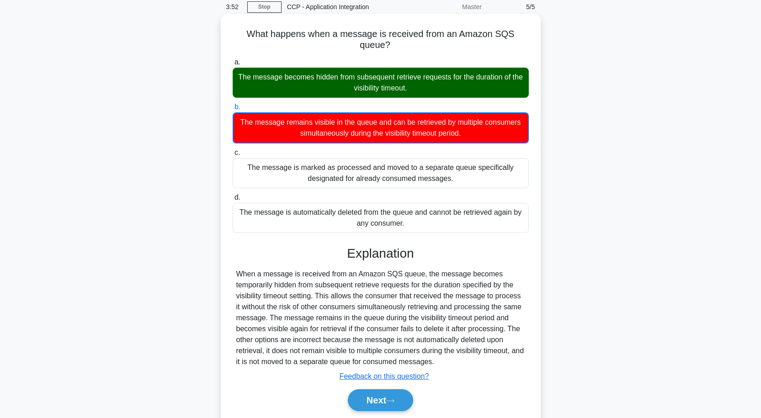
scroll to position [75, 0]
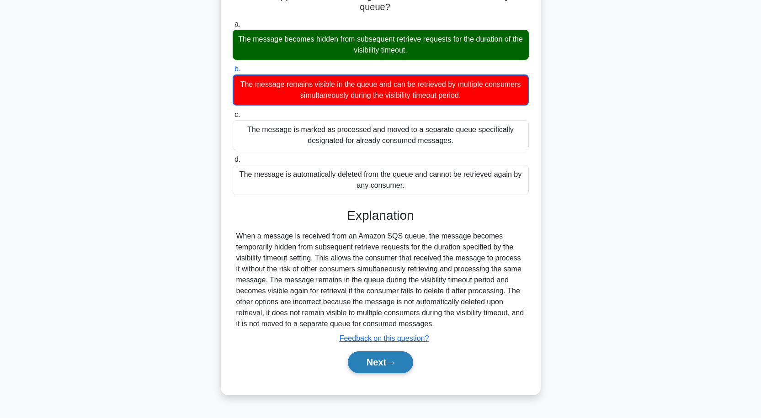
drag, startPoint x: 387, startPoint y: 361, endPoint x: 383, endPoint y: 346, distance: 15.2
click at [387, 359] on button "Next" at bounding box center [380, 363] width 65 height 22
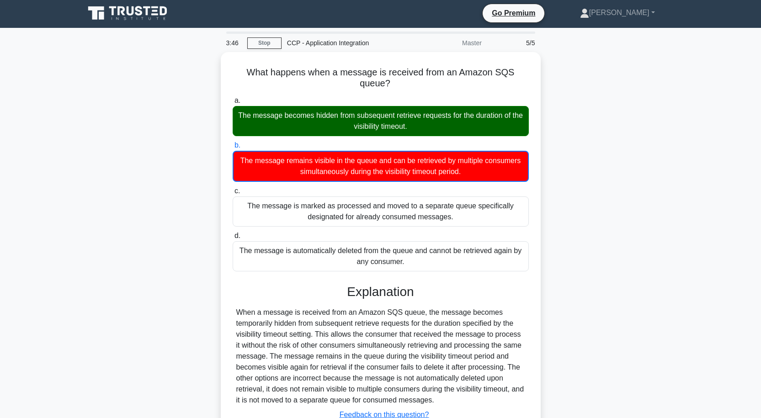
scroll to position [0, 0]
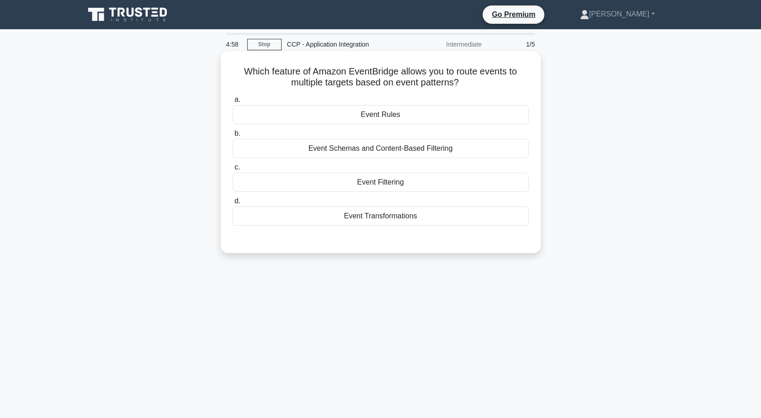
click at [393, 114] on div "Event Rules" at bounding box center [381, 114] width 296 height 19
click at [233, 103] on input "a. Event Rules" at bounding box center [233, 100] width 0 height 6
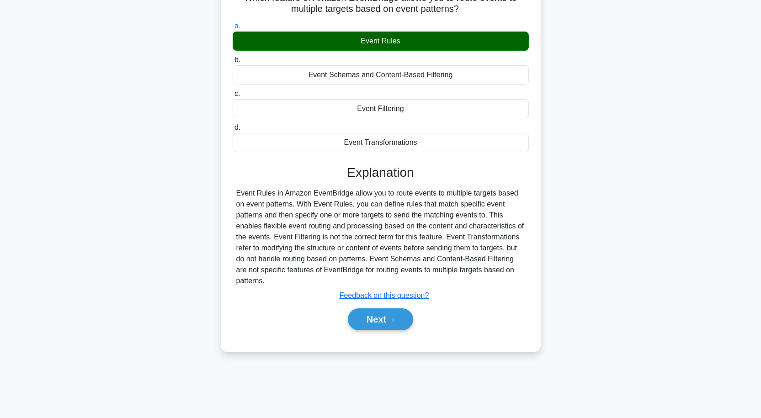
scroll to position [75, 0]
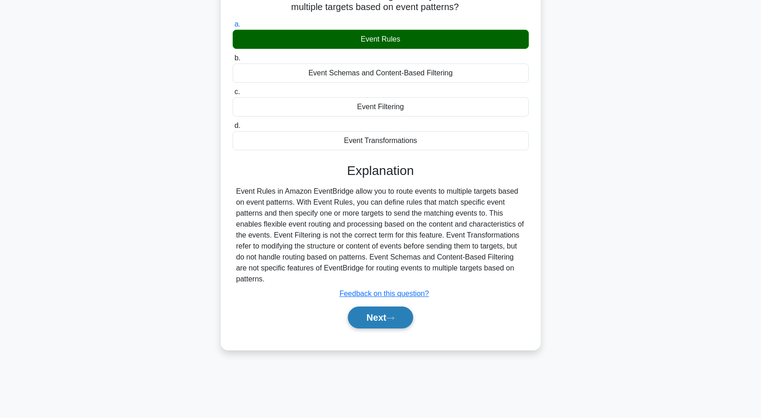
click at [384, 316] on button "Next" at bounding box center [380, 318] width 65 height 22
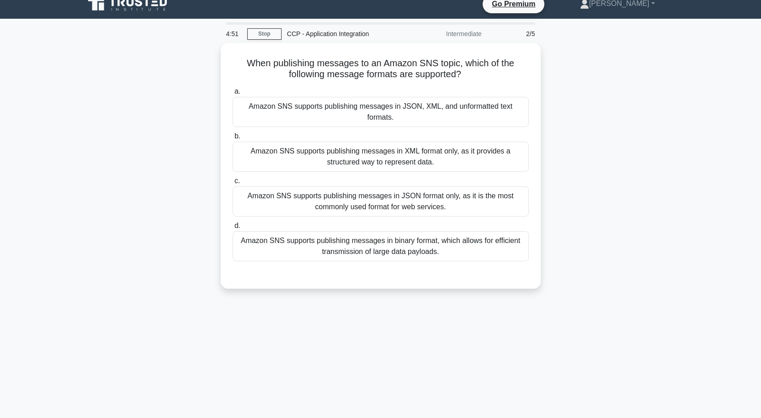
scroll to position [0, 0]
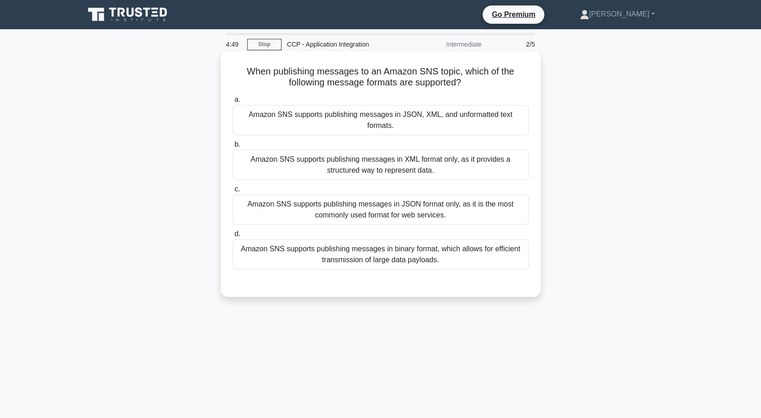
click at [357, 118] on div "Amazon SNS supports publishing messages in JSON, XML, and unformatted text form…" at bounding box center [381, 120] width 296 height 30
click at [233, 103] on input "a. Amazon SNS supports publishing messages in JSON, XML, and unformatted text f…" at bounding box center [233, 100] width 0 height 6
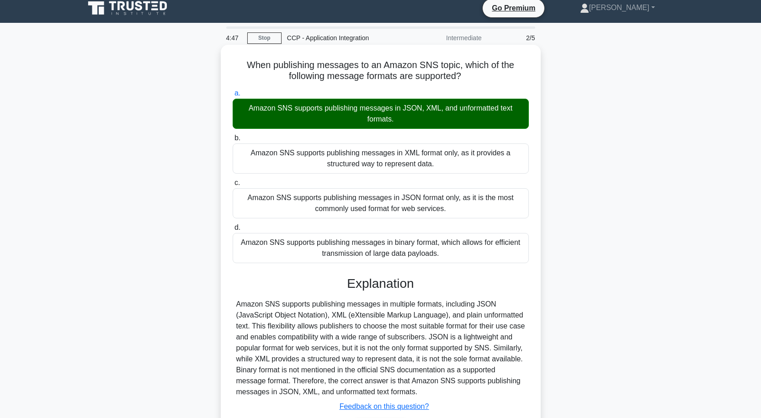
scroll to position [75, 0]
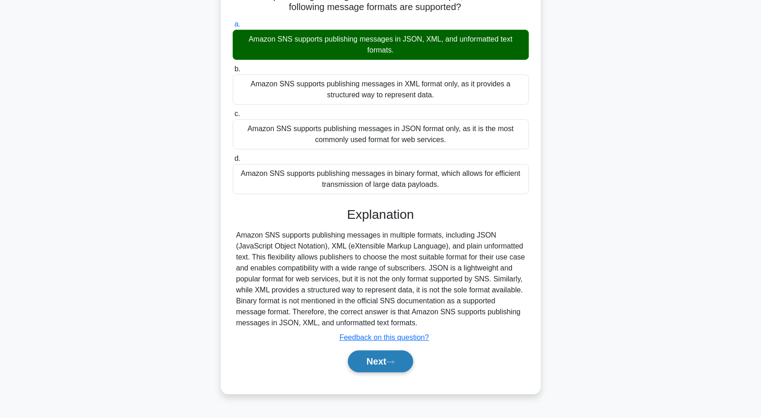
click at [376, 353] on button "Next" at bounding box center [380, 362] width 65 height 22
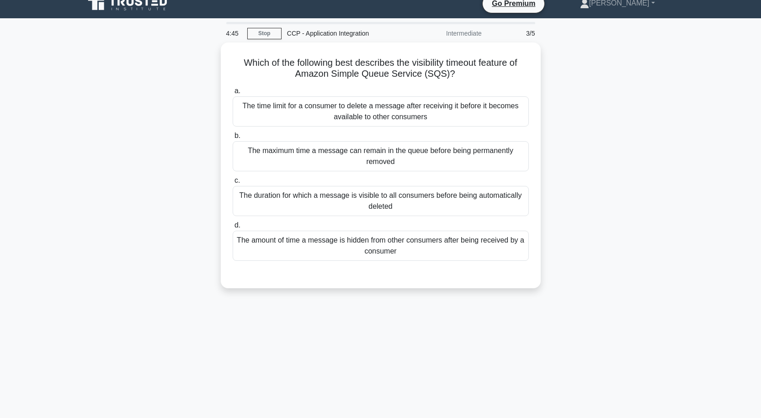
scroll to position [0, 0]
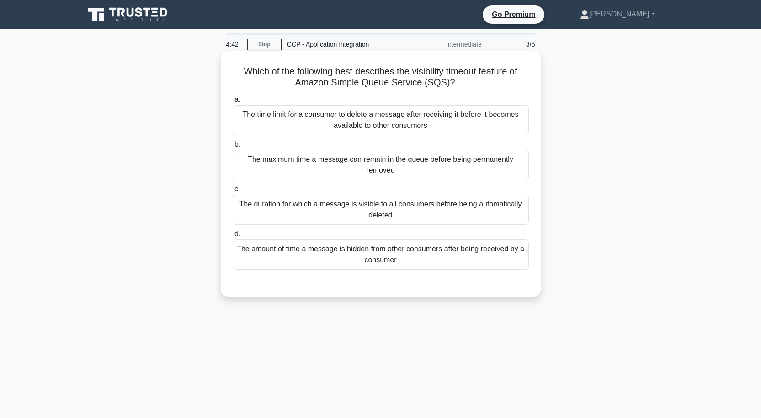
click at [386, 169] on div "The maximum time a message can remain in the queue before being permanently rem…" at bounding box center [381, 165] width 296 height 30
click at [233, 148] on input "b. The maximum time a message can remain in the queue before being permanently …" at bounding box center [233, 145] width 0 height 6
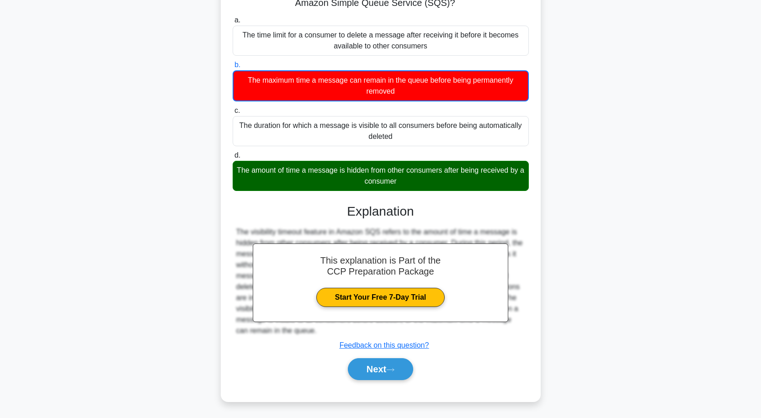
scroll to position [81, 0]
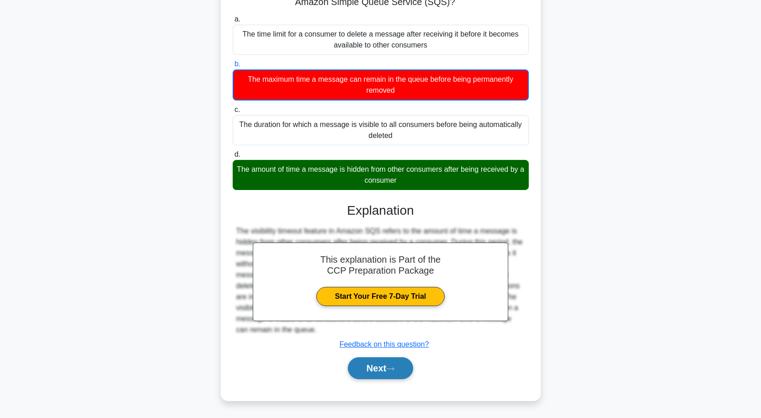
click at [391, 361] on button "Next" at bounding box center [380, 369] width 65 height 22
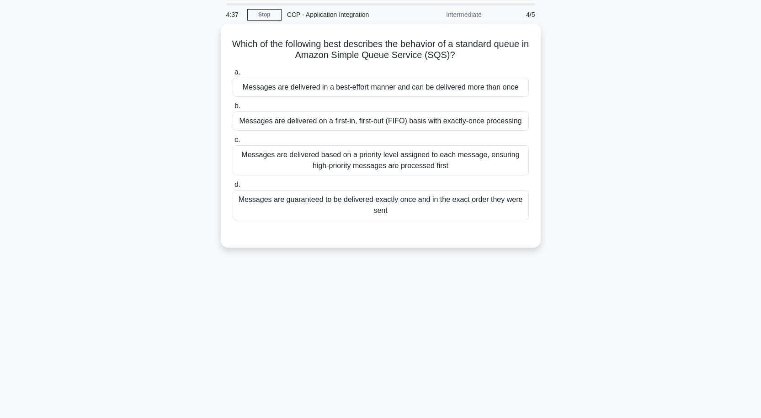
scroll to position [0, 0]
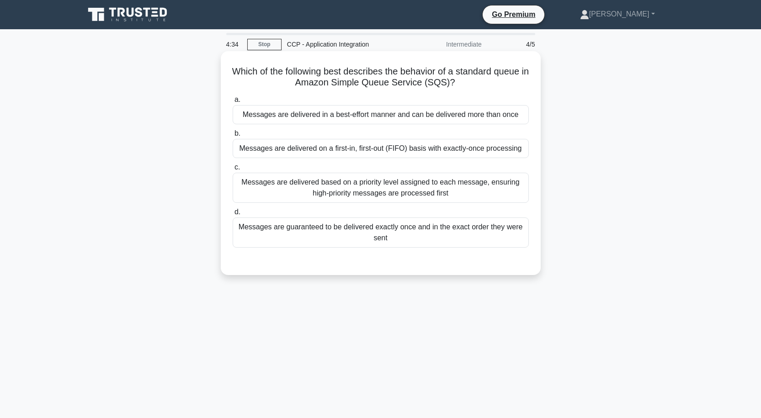
click at [347, 148] on div "Messages are delivered on a first-in, first-out (FIFO) basis with exactly-once …" at bounding box center [381, 148] width 296 height 19
click at [233, 137] on input "b. Messages are delivered on a first-in, first-out (FIFO) basis with exactly-on…" at bounding box center [233, 134] width 0 height 6
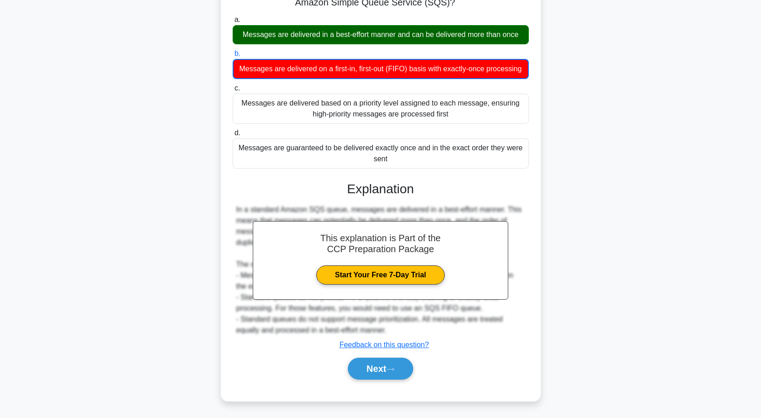
scroll to position [81, 0]
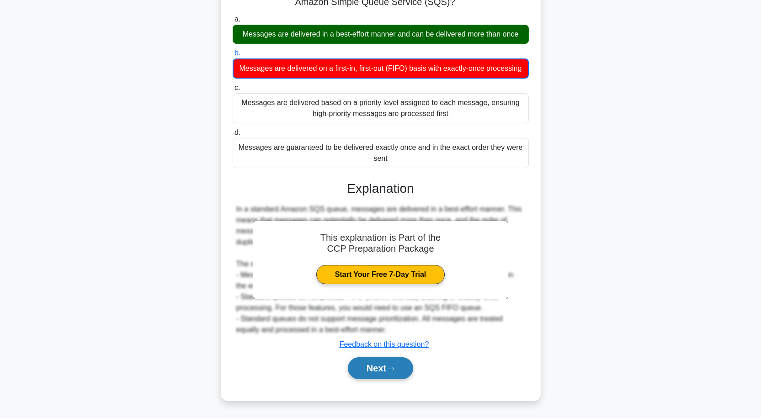
click at [393, 368] on icon at bounding box center [390, 369] width 8 height 5
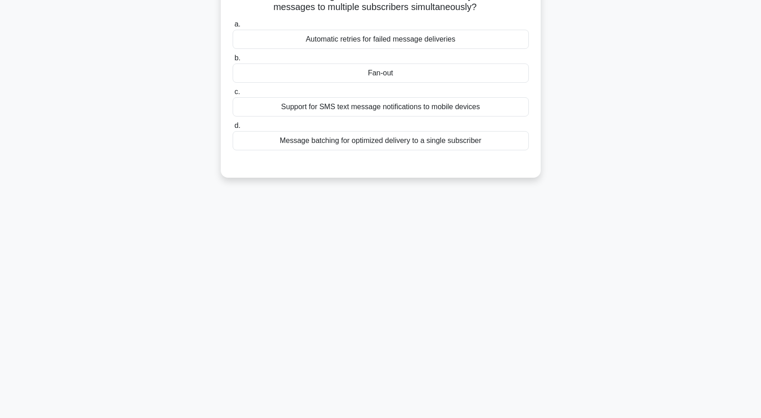
scroll to position [30, 0]
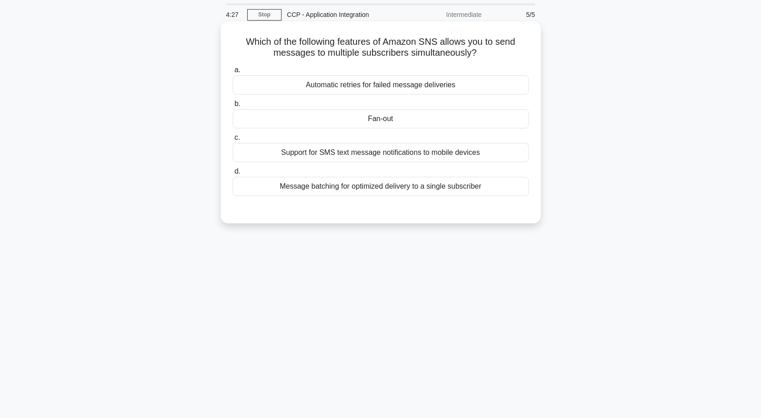
click at [395, 119] on div "Fan-out" at bounding box center [381, 118] width 296 height 19
click at [233, 107] on input "b. Fan-out" at bounding box center [233, 104] width 0 height 6
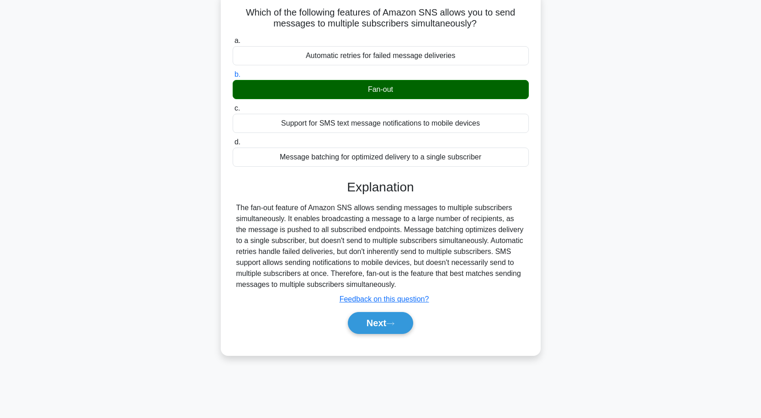
scroll to position [75, 0]
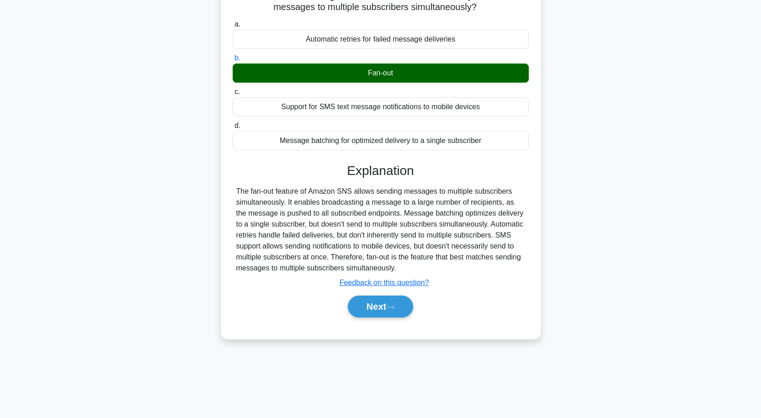
drag, startPoint x: 388, startPoint y: 309, endPoint x: 403, endPoint y: 295, distance: 20.4
click at [390, 309] on button "Next" at bounding box center [380, 307] width 65 height 22
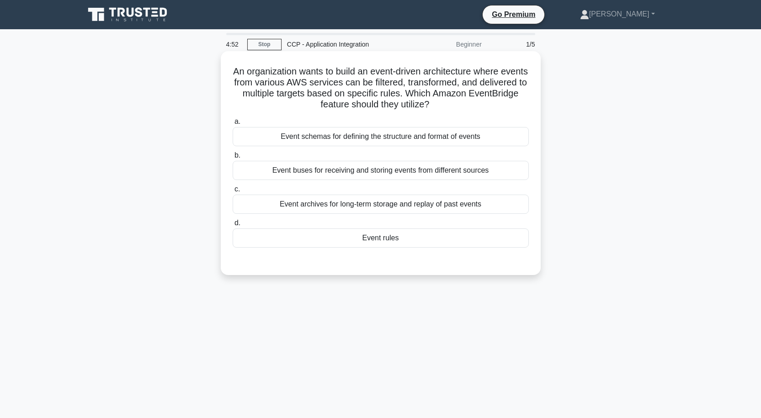
click at [407, 238] on div "Event rules" at bounding box center [381, 238] width 296 height 19
click at [233, 226] on input "d. Event rules" at bounding box center [233, 223] width 0 height 6
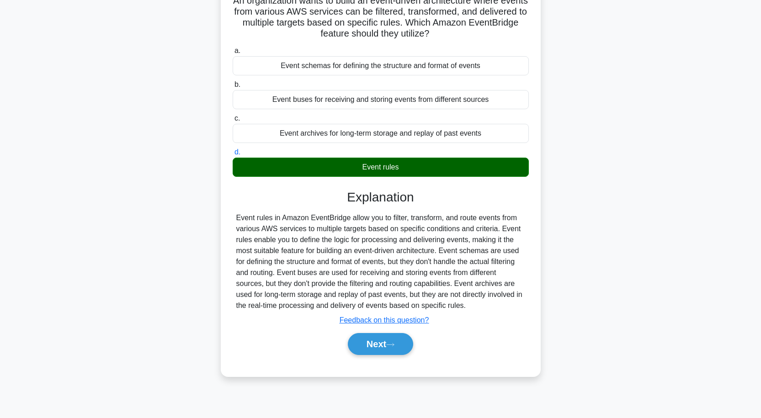
scroll to position [75, 0]
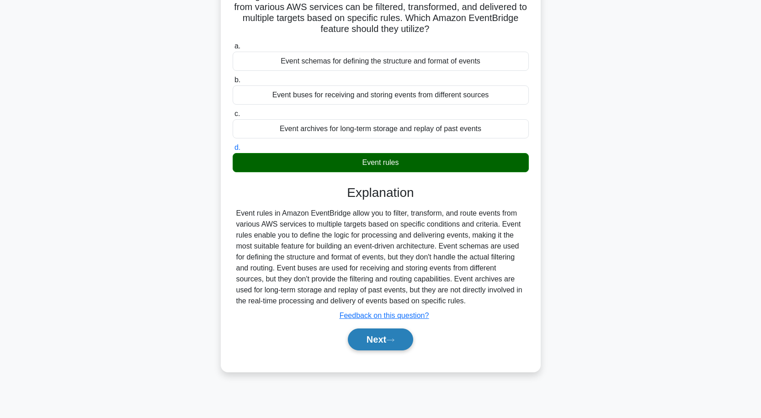
click at [395, 338] on icon at bounding box center [390, 340] width 8 height 5
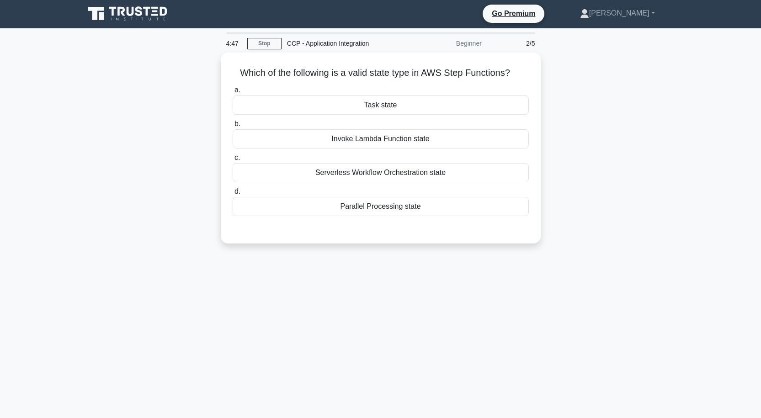
scroll to position [0, 0]
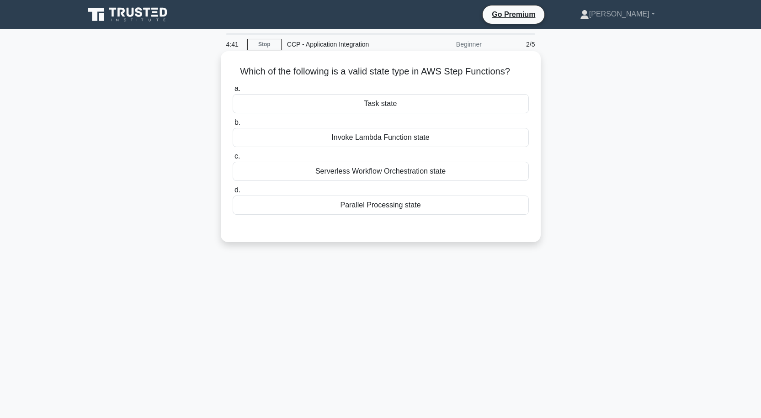
click at [379, 102] on div "Task state" at bounding box center [381, 103] width 296 height 19
click at [233, 92] on input "a. Task state" at bounding box center [233, 89] width 0 height 6
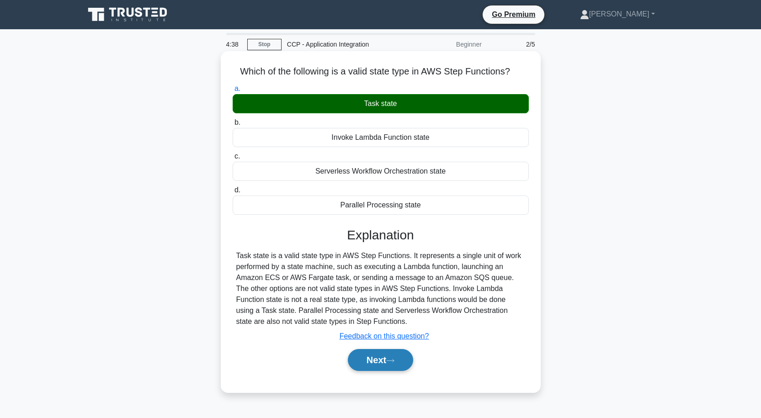
click at [400, 359] on button "Next" at bounding box center [380, 360] width 65 height 22
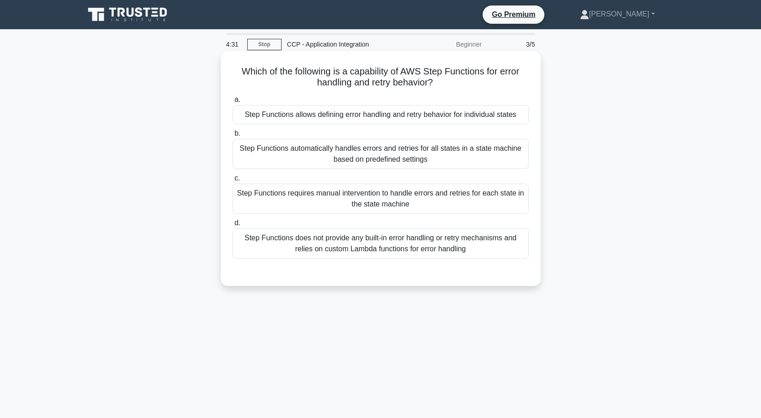
click at [412, 115] on div "Step Functions allows defining error handling and retry behavior for individual…" at bounding box center [381, 114] width 296 height 19
click at [233, 103] on input "a. Step Functions allows defining error handling and retry behavior for individ…" at bounding box center [233, 100] width 0 height 6
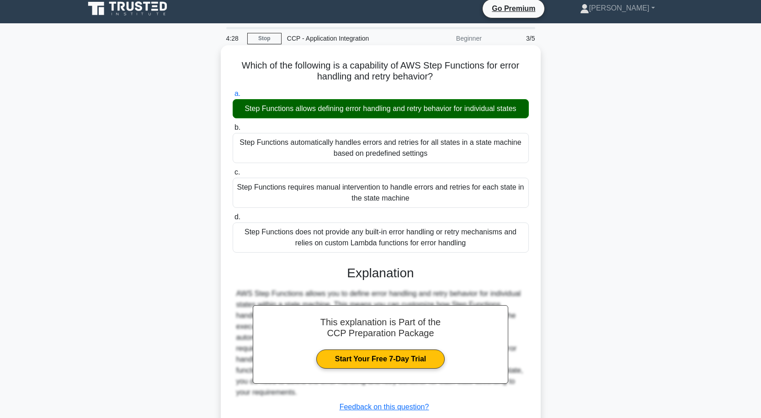
scroll to position [75, 0]
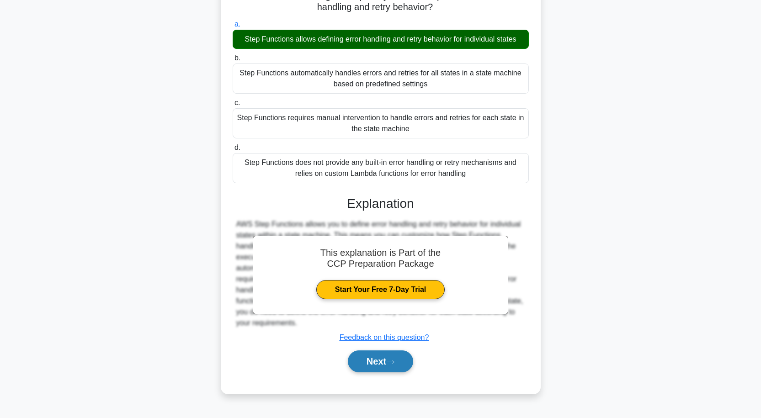
drag, startPoint x: 400, startPoint y: 363, endPoint x: 399, endPoint y: 353, distance: 10.1
click at [400, 363] on button "Next" at bounding box center [380, 362] width 65 height 22
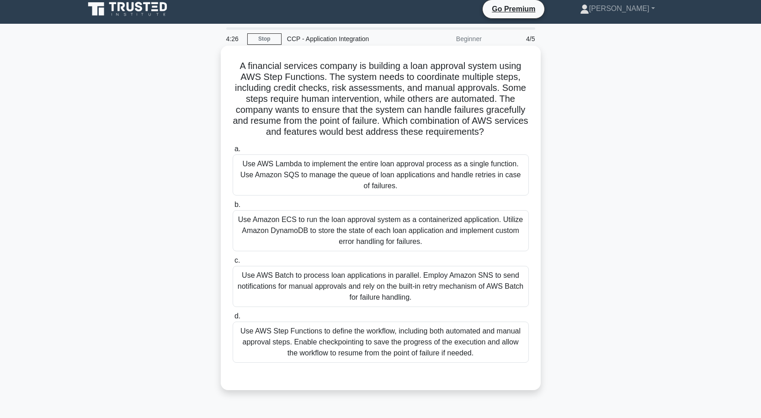
scroll to position [0, 0]
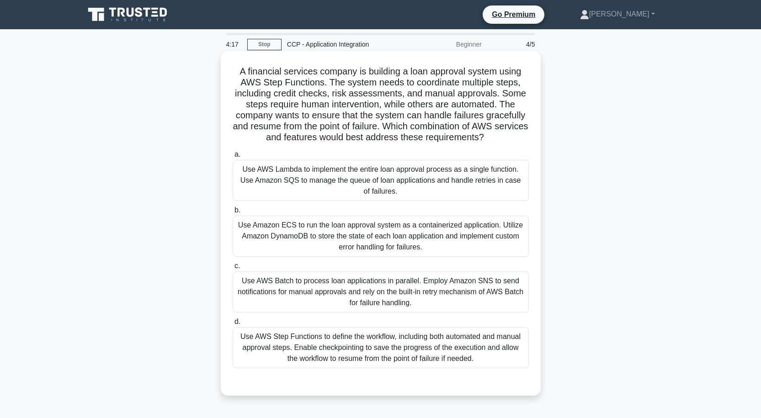
click at [359, 234] on div "Use Amazon ECS to run the loan approval system as a containerized application. …" at bounding box center [381, 236] width 296 height 41
click at [233, 213] on input "b. Use Amazon ECS to run the loan approval system as a containerized applicatio…" at bounding box center [233, 211] width 0 height 6
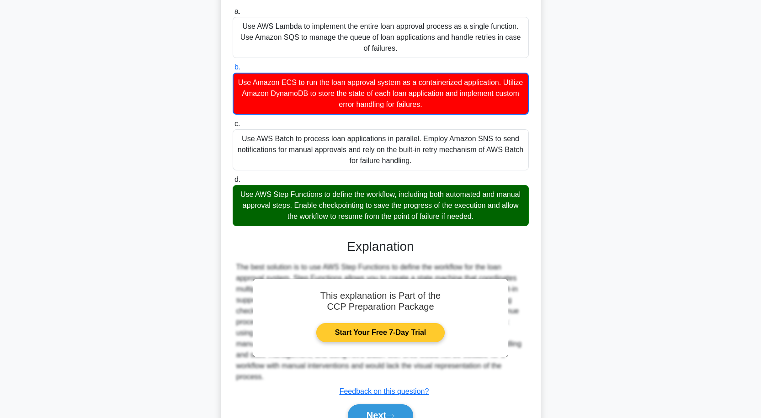
scroll to position [191, 0]
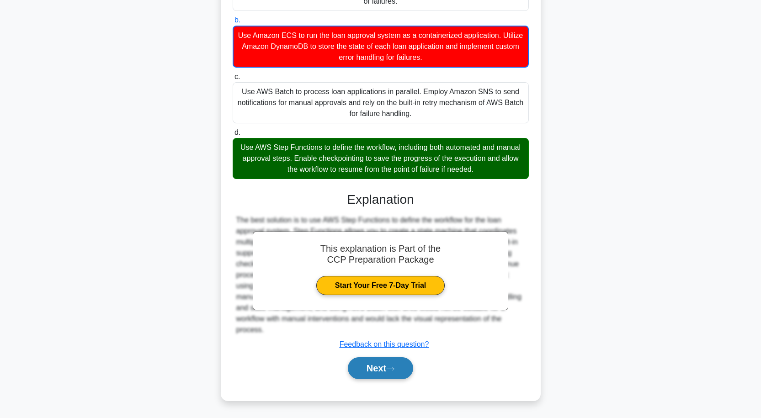
click at [395, 366] on button "Next" at bounding box center [380, 369] width 65 height 22
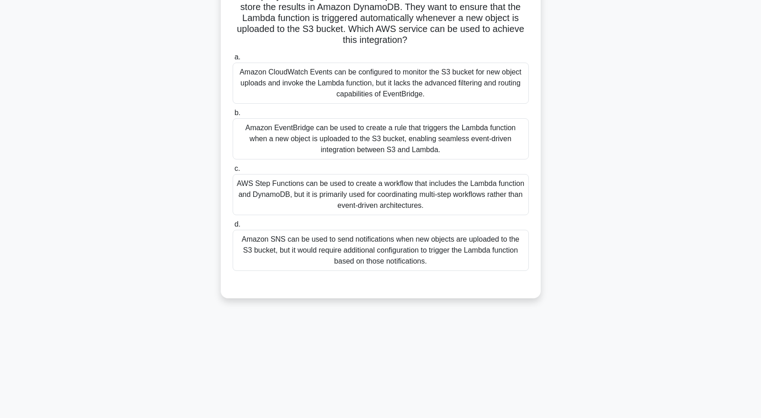
scroll to position [30, 0]
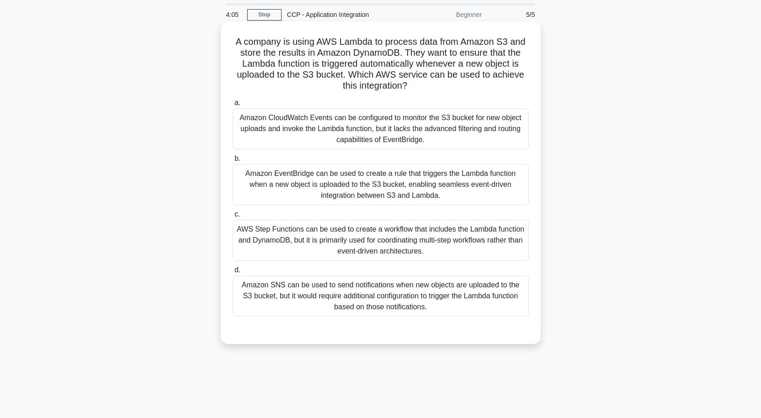
click at [361, 196] on div "Amazon EventBridge can be used to create a rule that triggers the Lambda functi…" at bounding box center [381, 184] width 296 height 41
click at [233, 162] on input "b. Amazon EventBridge can be used to create a rule that triggers the Lambda fun…" at bounding box center [233, 159] width 0 height 6
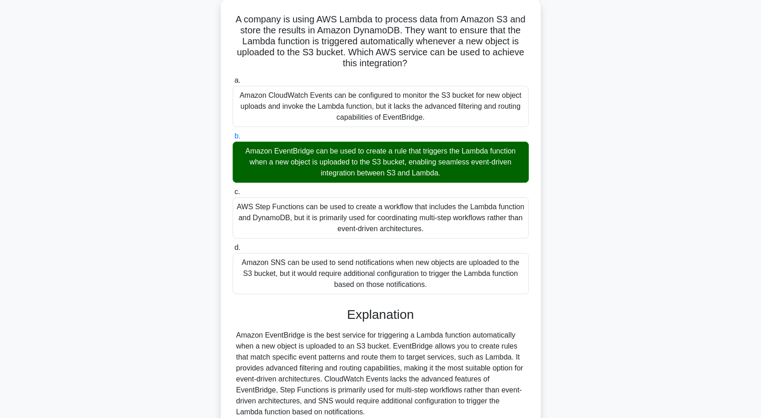
scroll to position [135, 0]
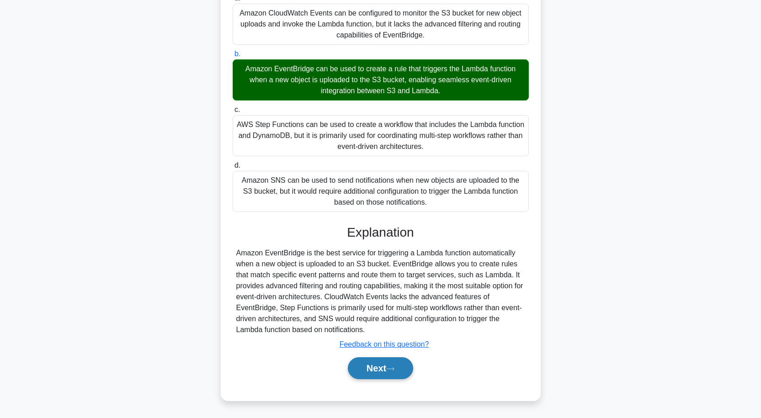
click at [380, 364] on button "Next" at bounding box center [380, 369] width 65 height 22
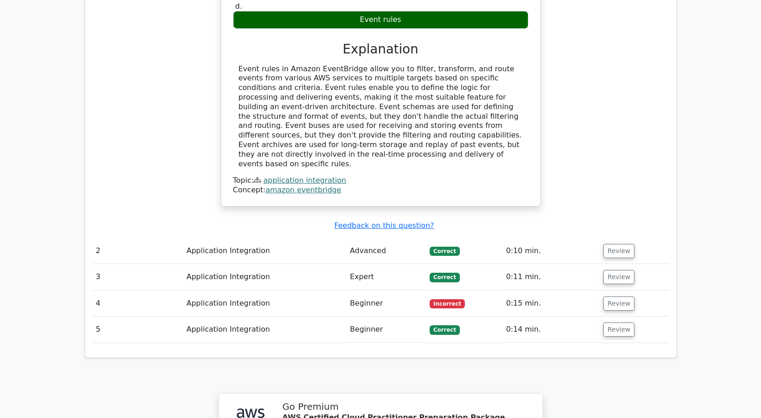
scroll to position [823, 0]
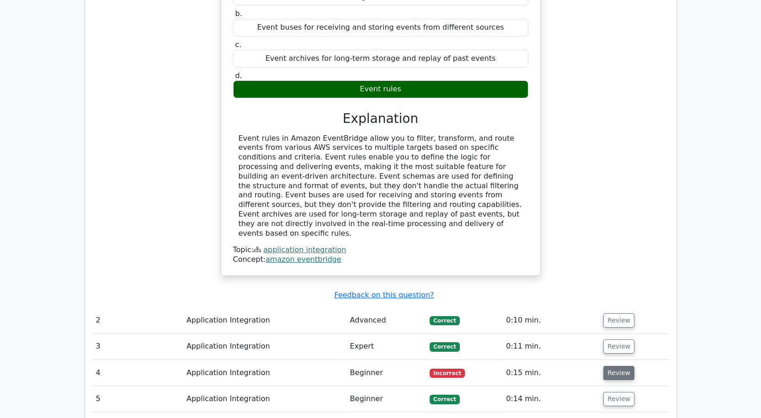
click at [615, 366] on button "Review" at bounding box center [618, 373] width 31 height 14
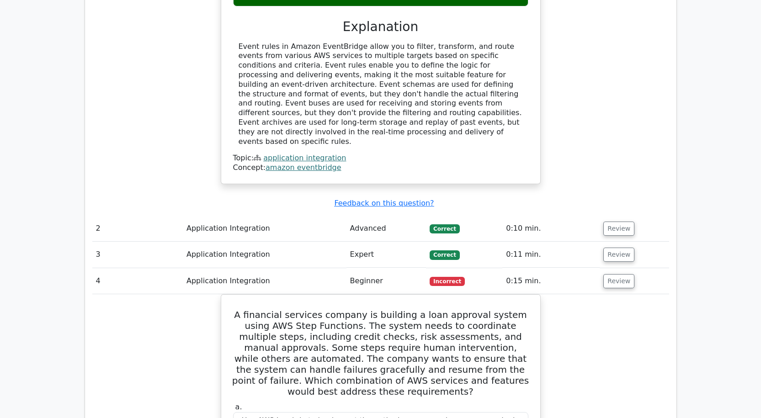
scroll to position [914, 0]
click at [619, 275] on button "Review" at bounding box center [618, 282] width 31 height 14
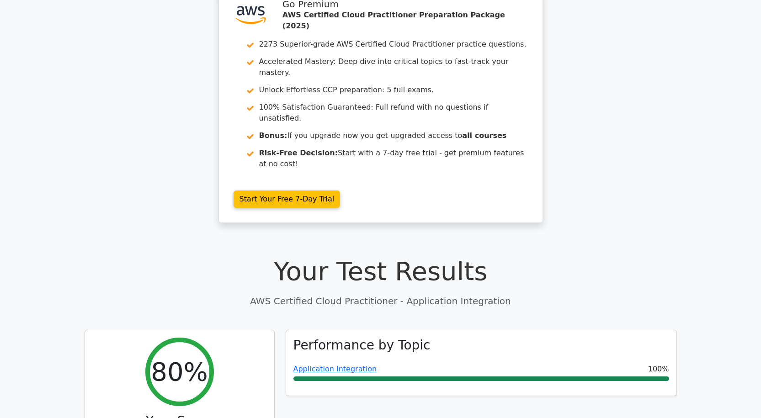
scroll to position [0, 0]
